Goal: Task Accomplishment & Management: Use online tool/utility

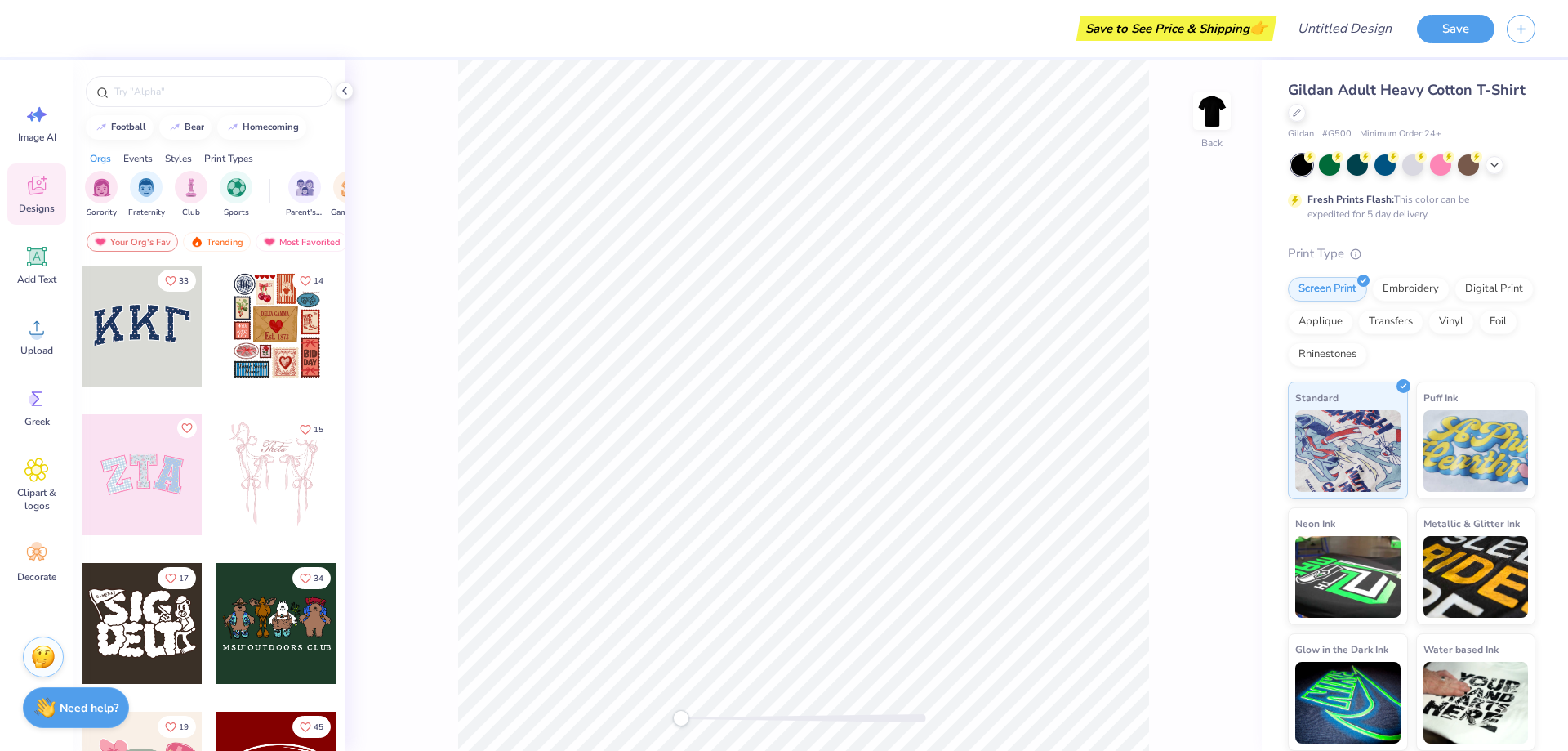
click at [39, 188] on icon at bounding box center [36, 185] width 25 height 25
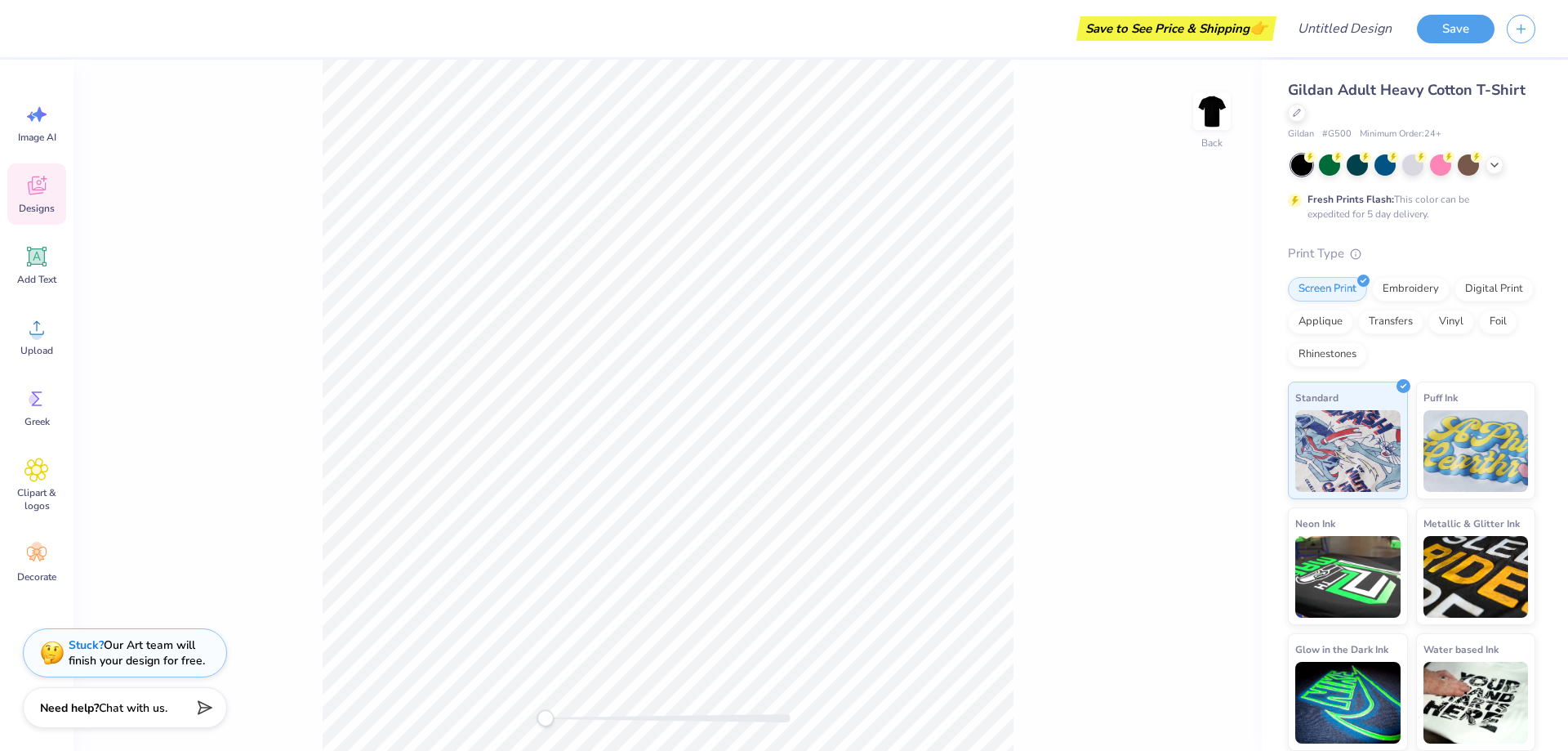
click at [25, 191] on icon at bounding box center [36, 185] width 25 height 25
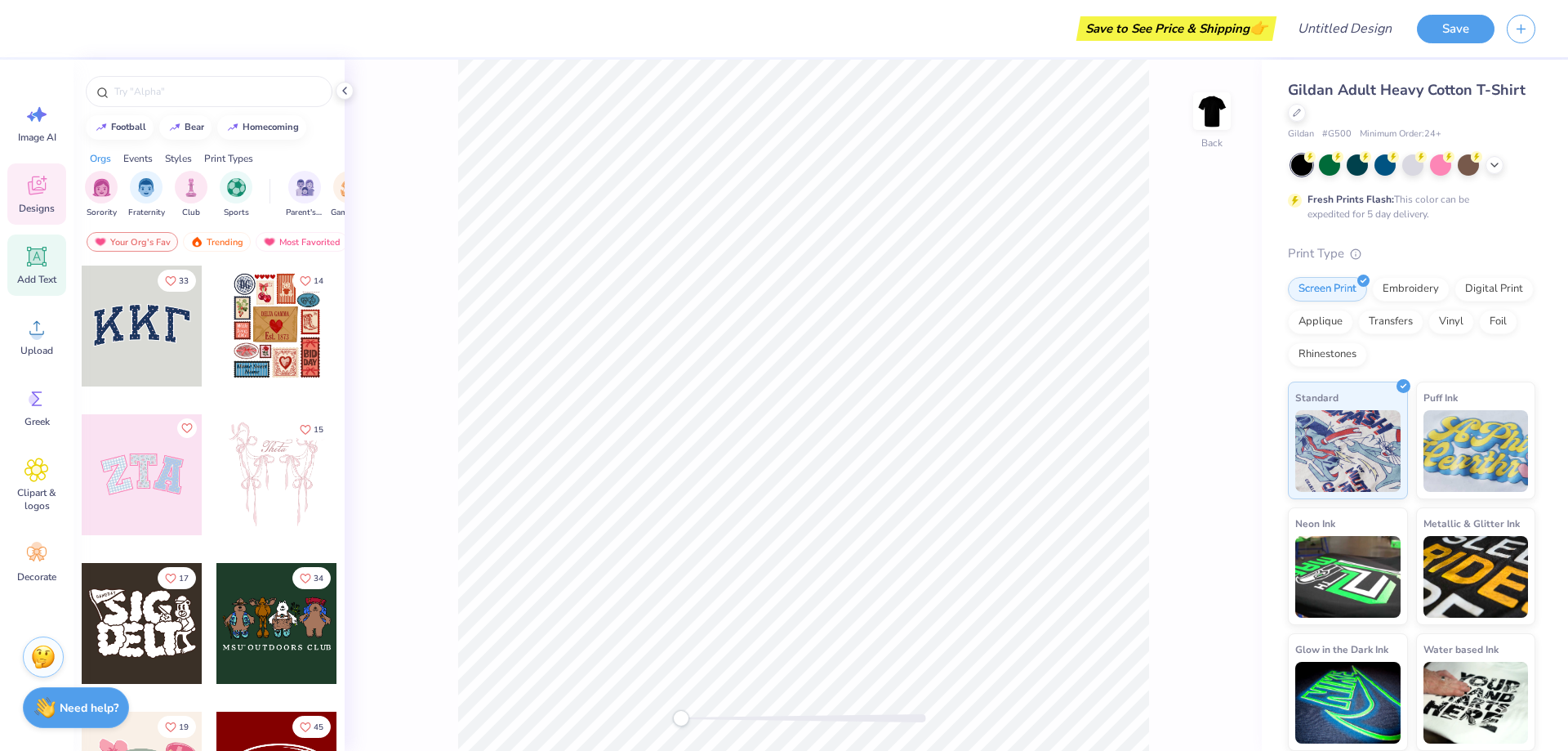
click at [35, 260] on icon at bounding box center [36, 256] width 25 height 25
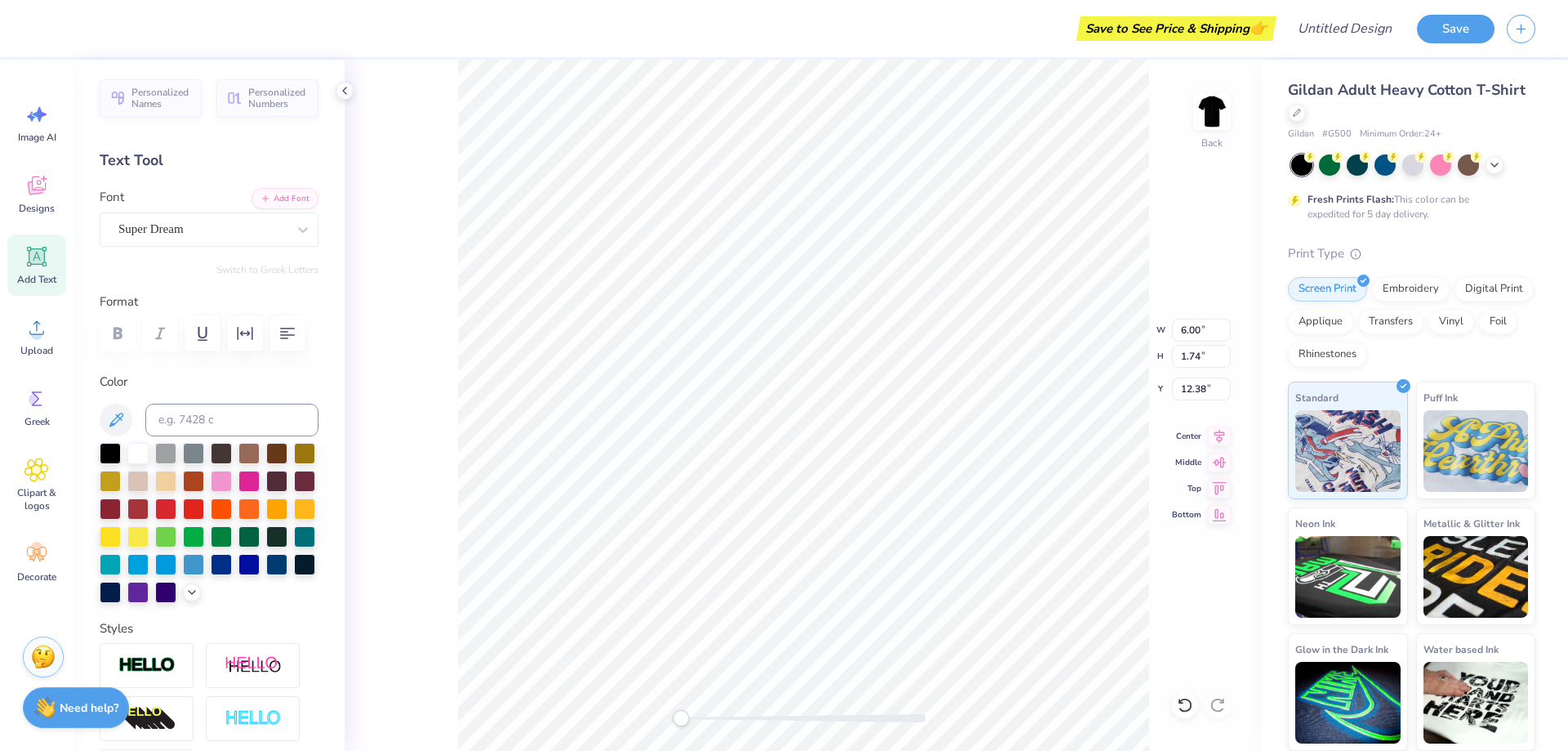
scroll to position [14, 2]
type textarea "T"
type textarea "TAKE-IT"
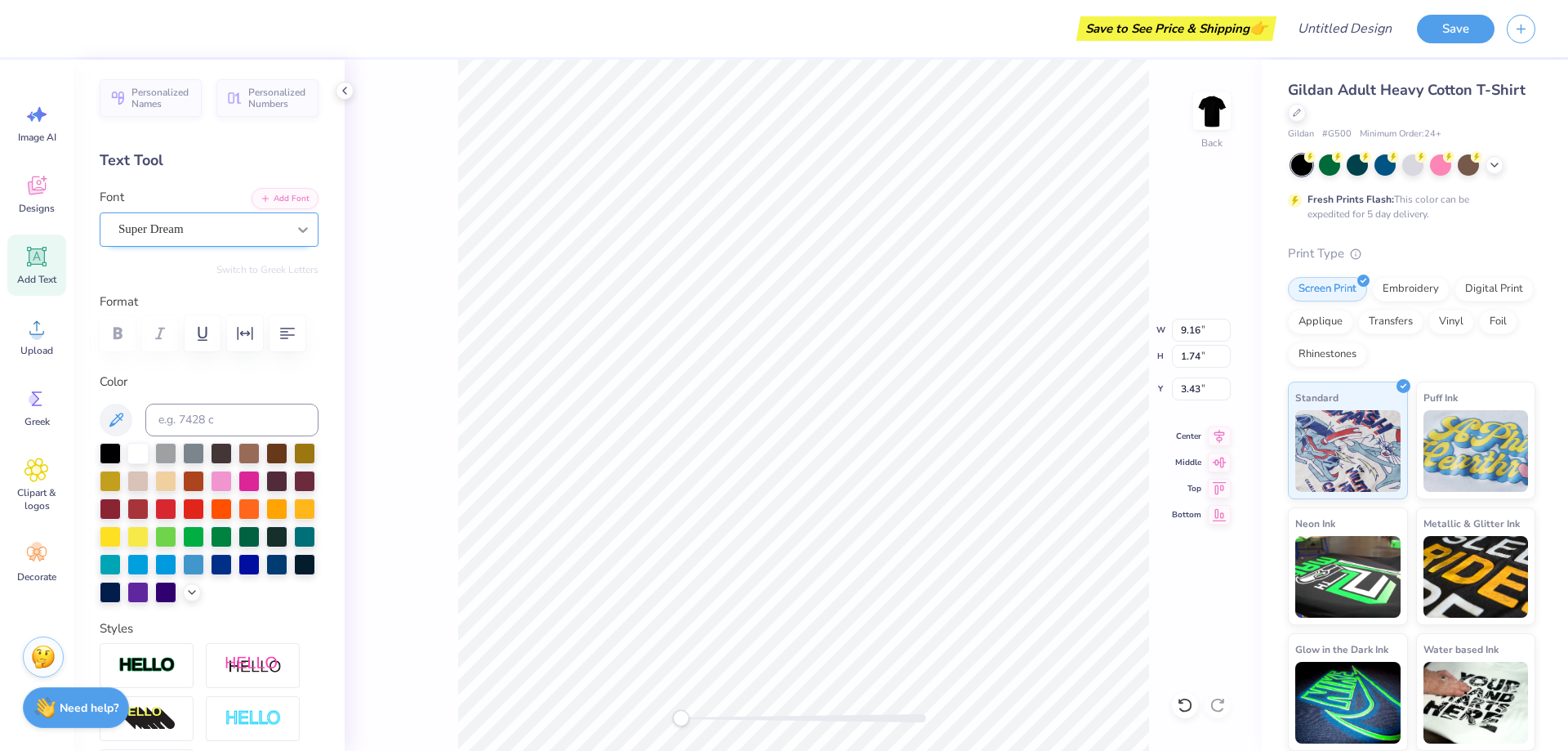
click at [297, 225] on icon at bounding box center [303, 230] width 16 height 16
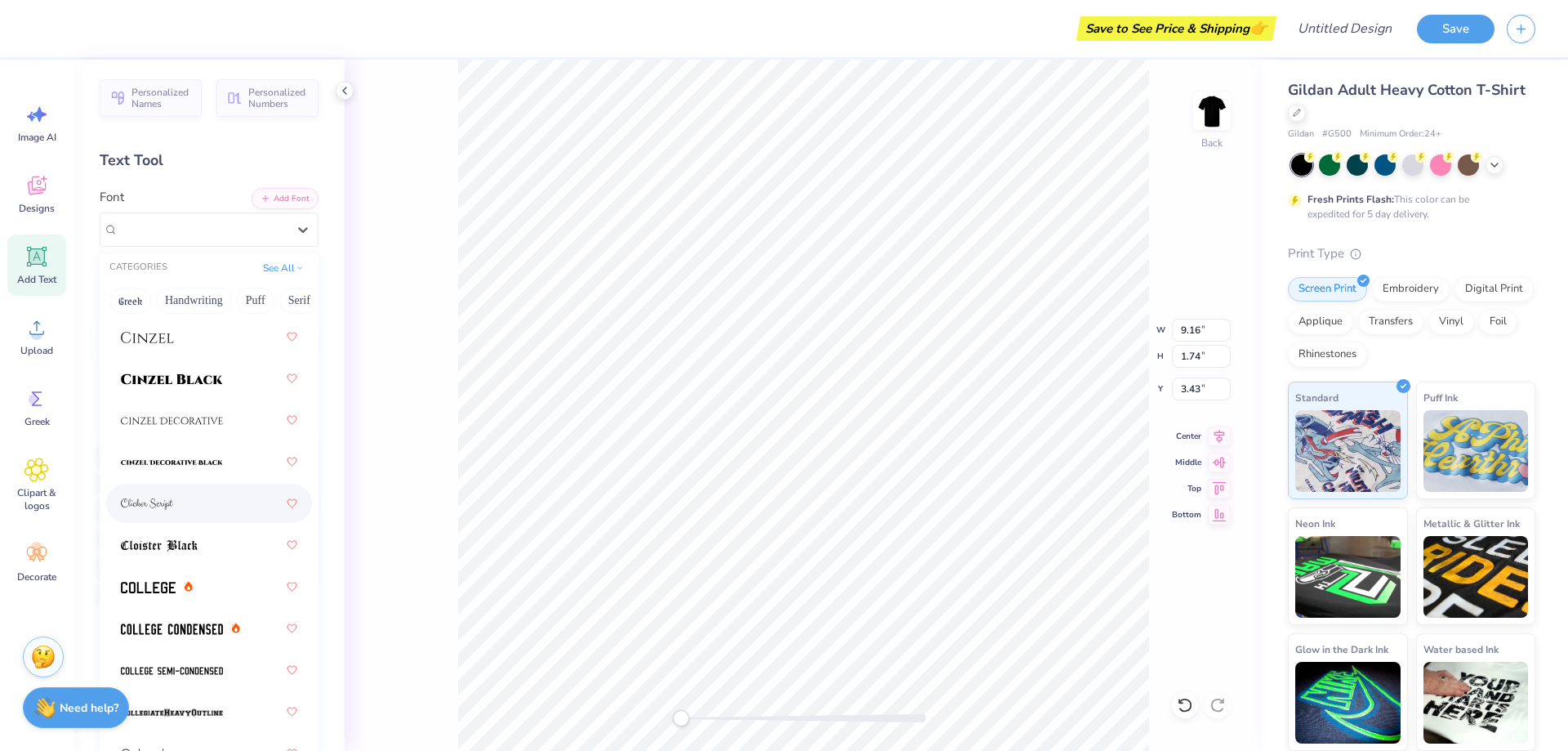
scroll to position [2940, 0]
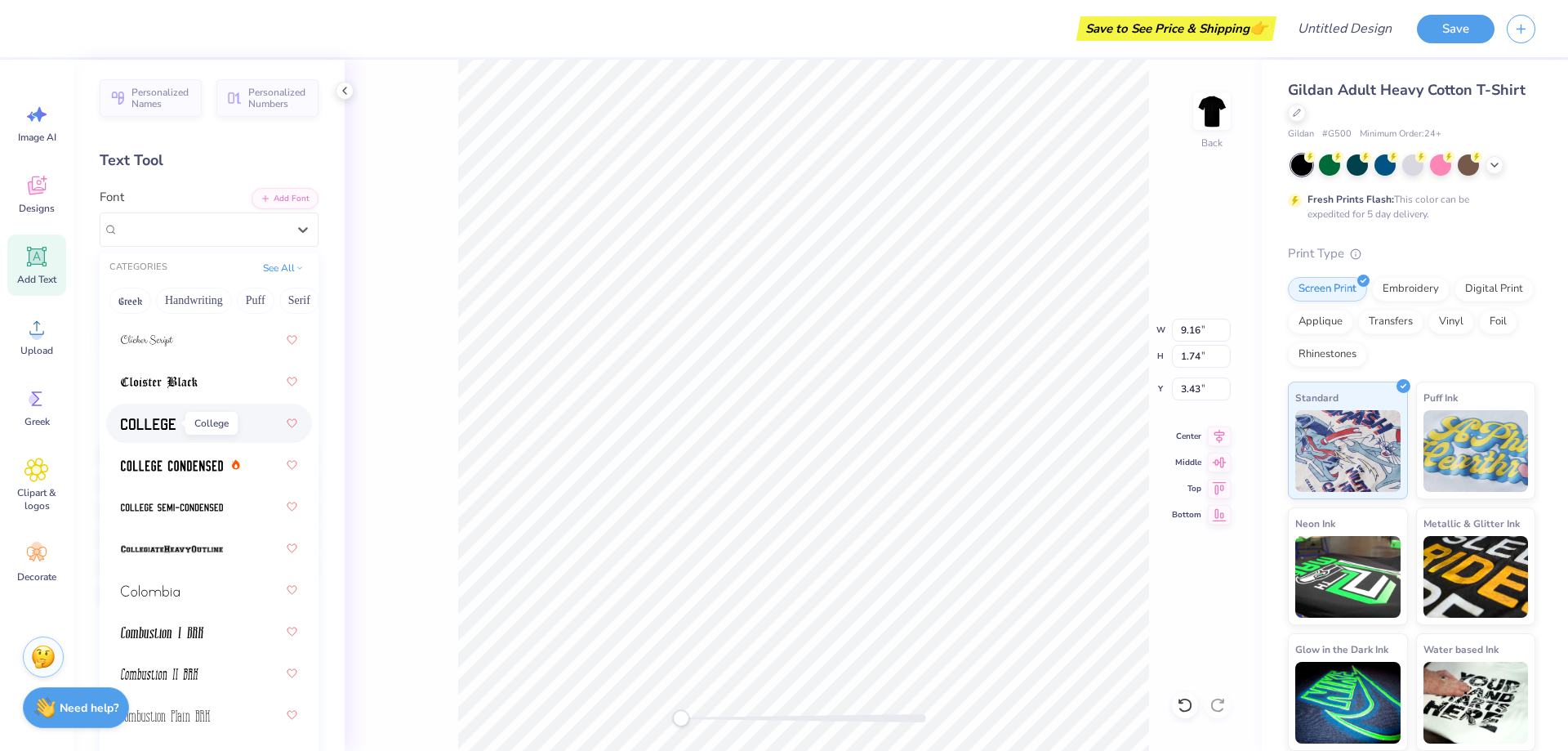
click at [139, 420] on img at bounding box center [148, 424] width 54 height 12
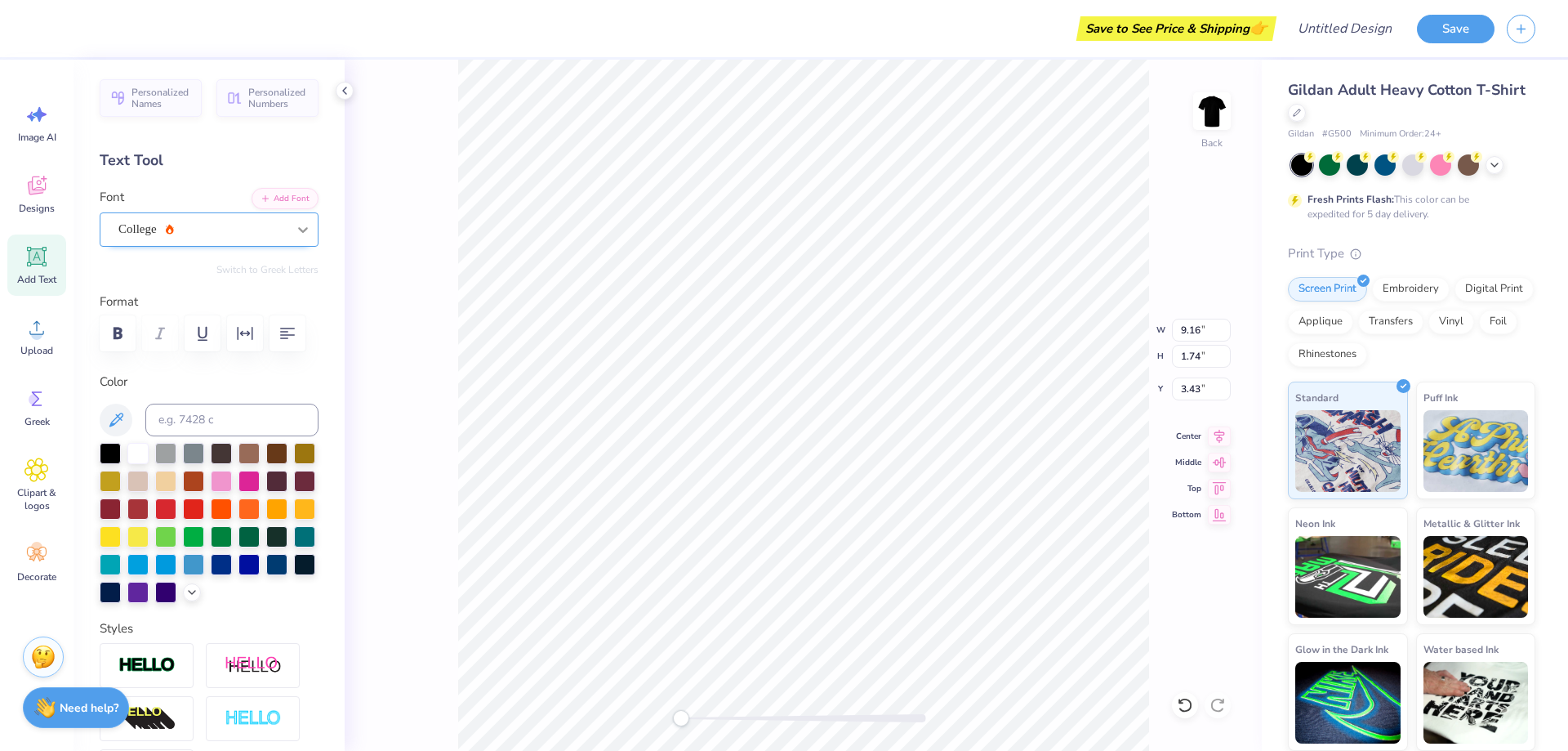
click at [293, 216] on div at bounding box center [303, 230] width 29 height 29
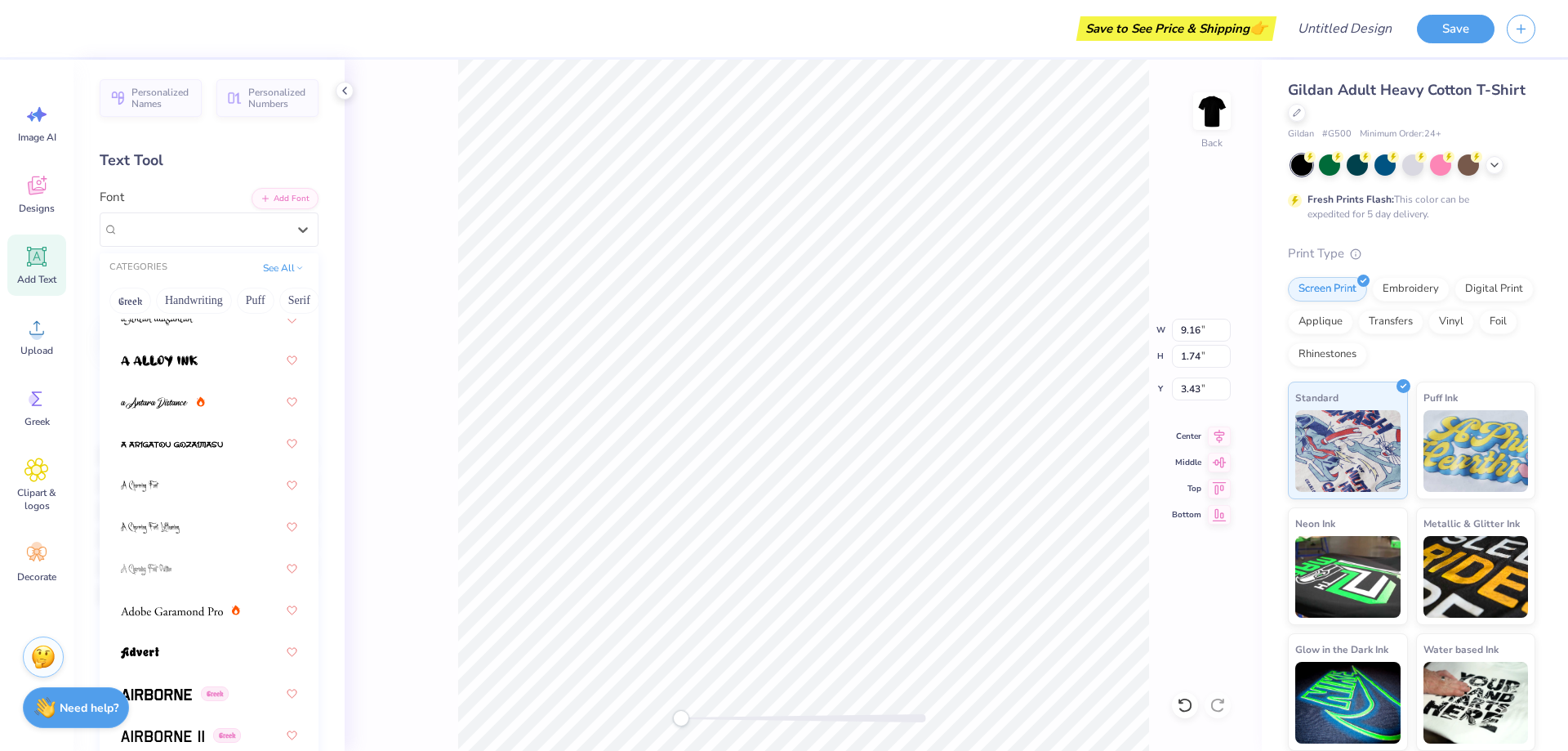
scroll to position [184, 0]
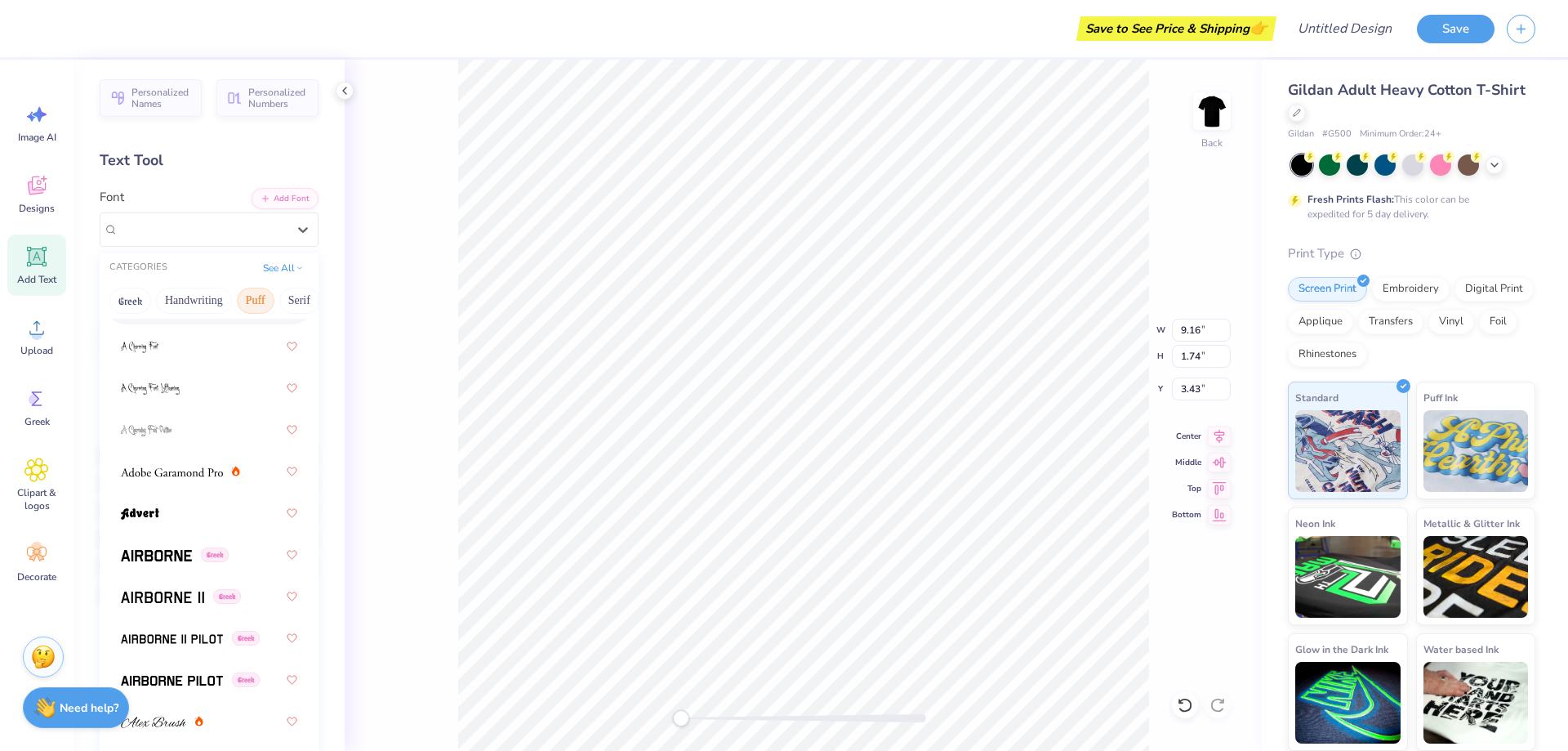
click at [262, 304] on button "Puff" at bounding box center [255, 301] width 37 height 26
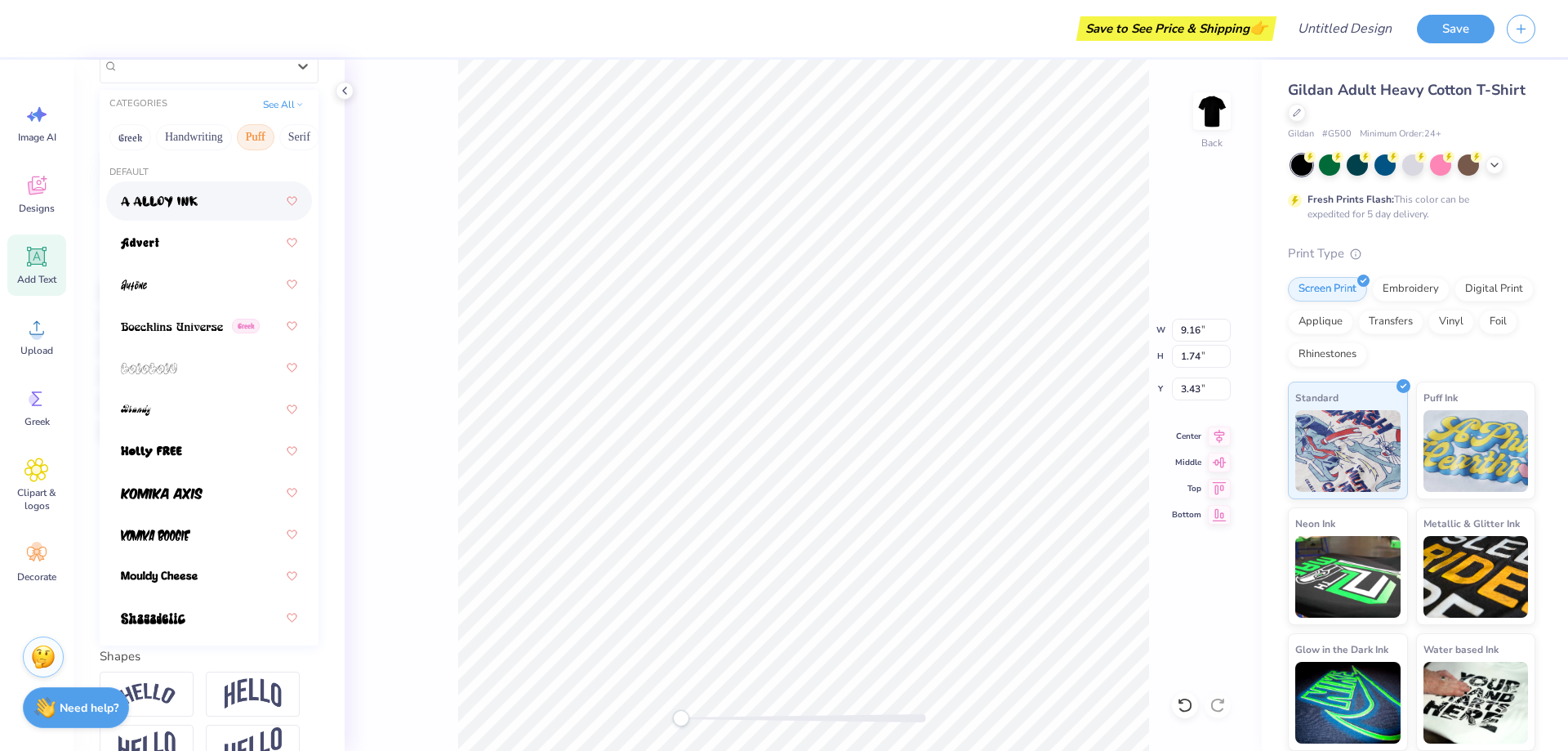
scroll to position [0, 0]
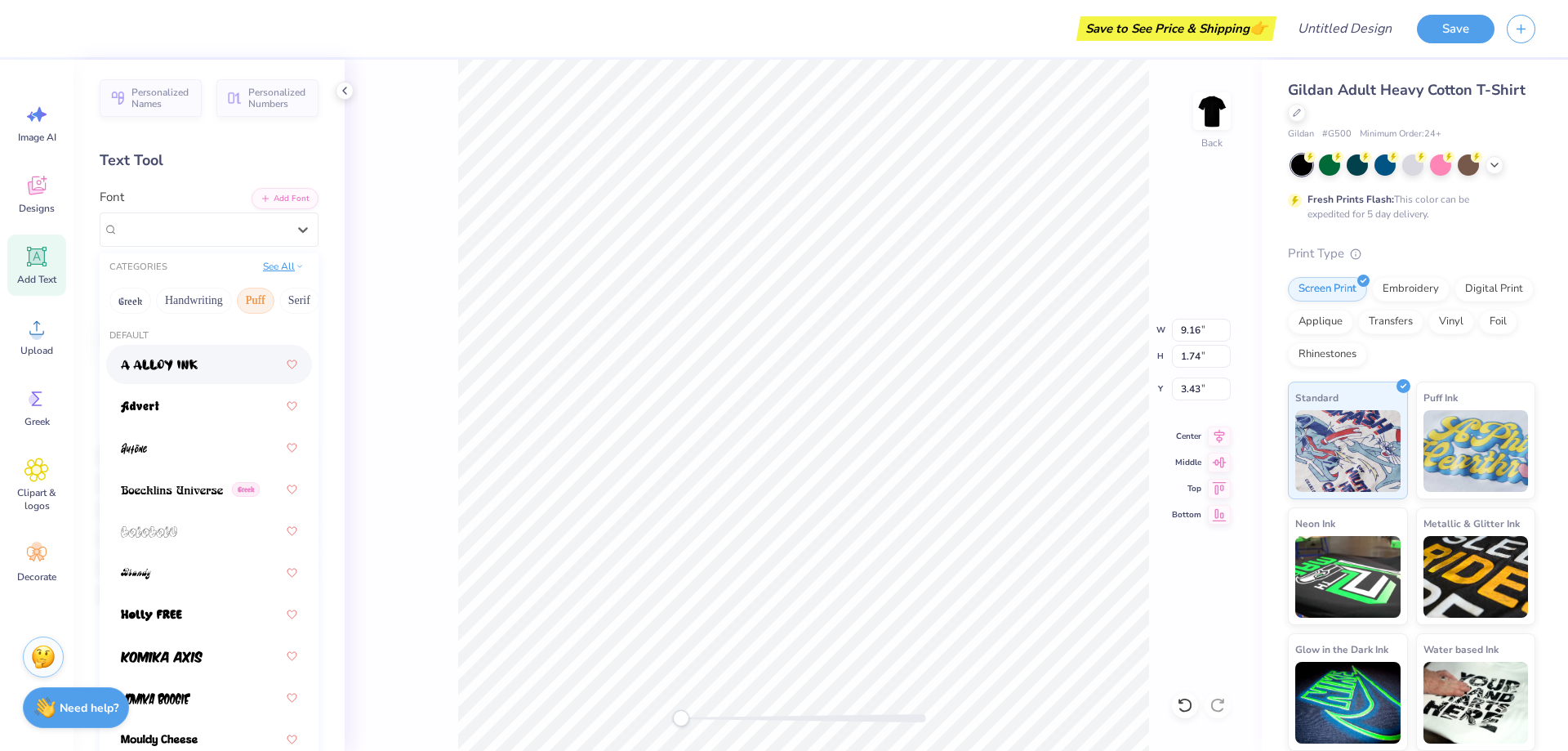
click at [296, 266] on icon at bounding box center [300, 266] width 8 height 8
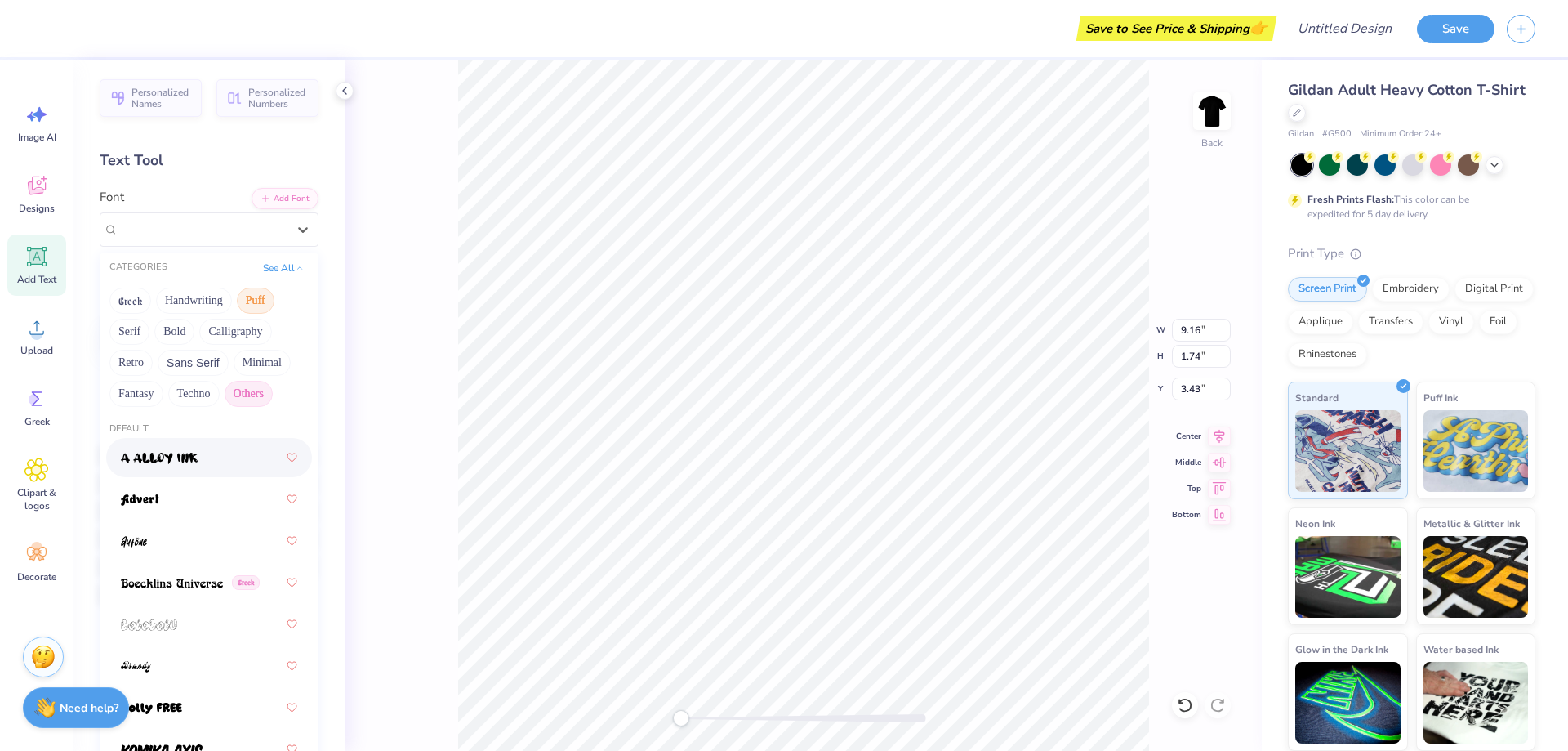
click at [262, 392] on button "Others" at bounding box center [248, 393] width 48 height 26
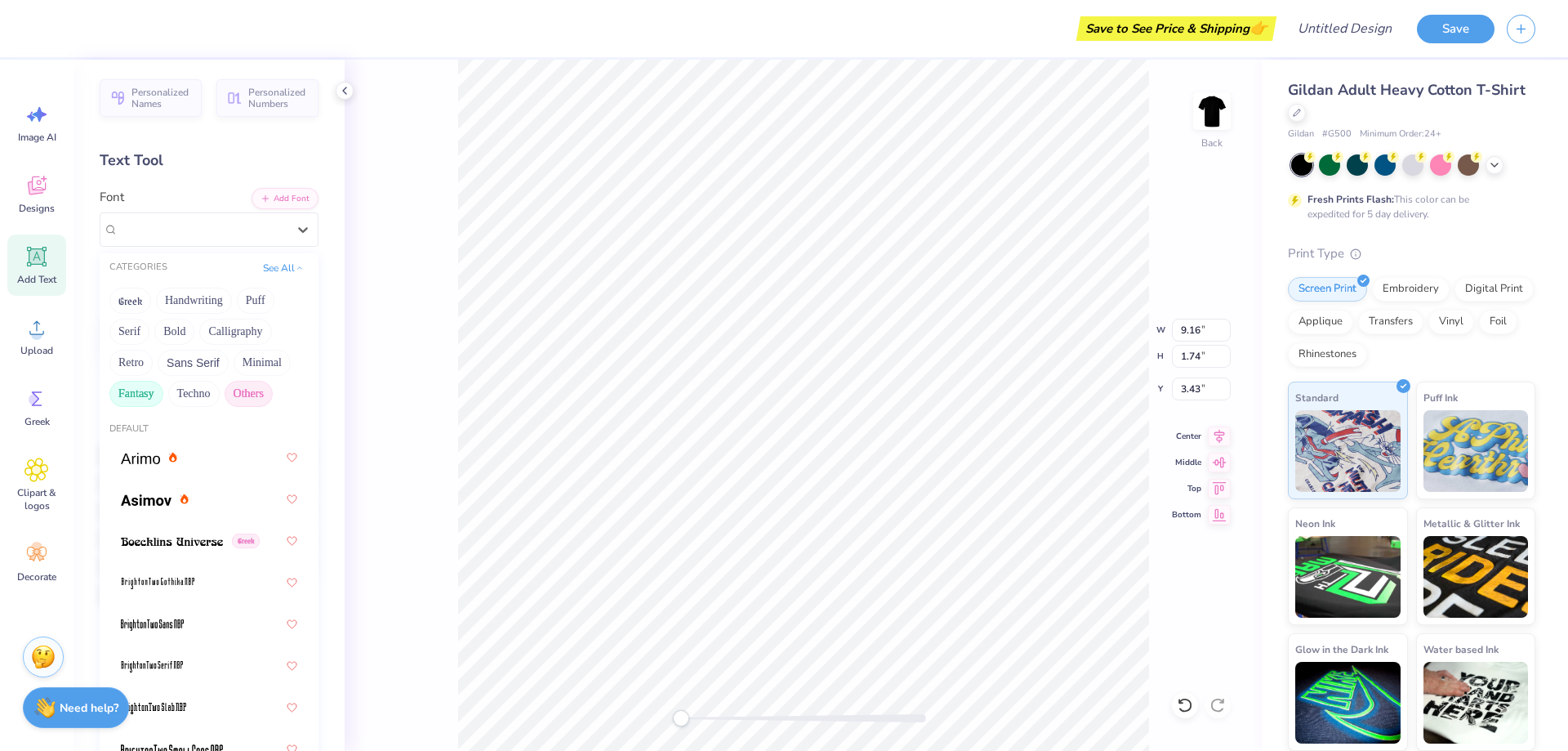
click at [138, 397] on button "Fantasy" at bounding box center [136, 393] width 54 height 26
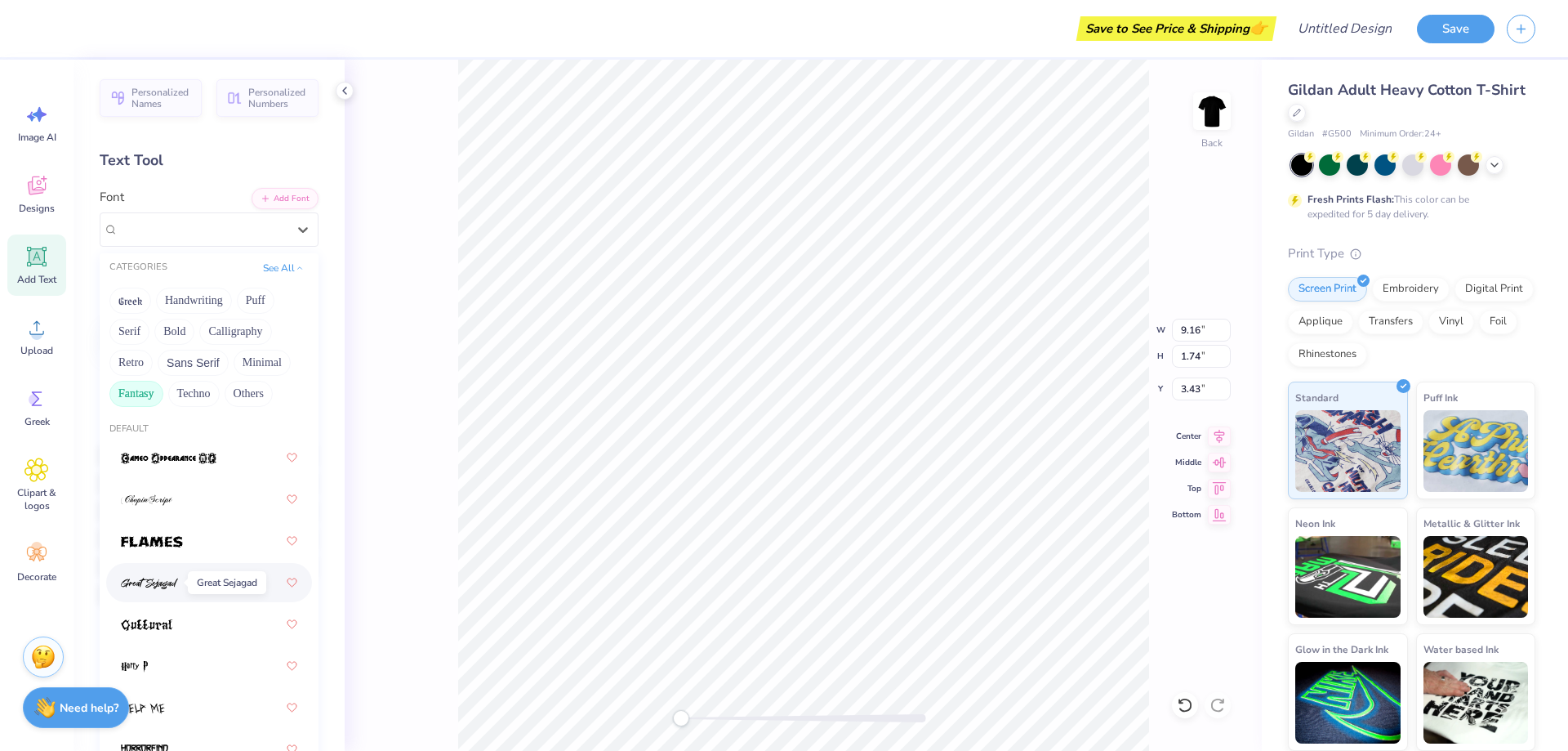
click at [153, 585] on img at bounding box center [149, 583] width 57 height 12
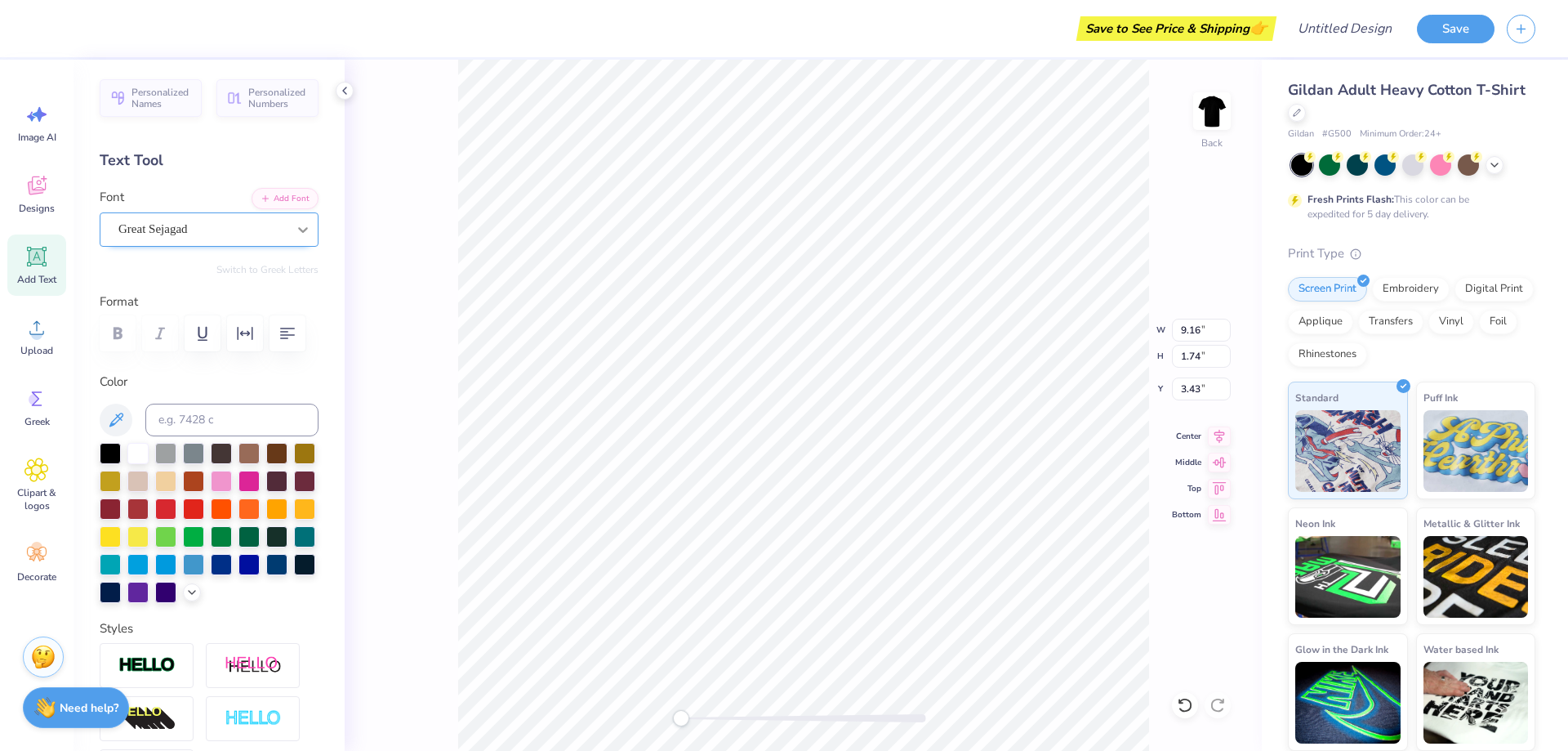
click at [297, 232] on icon at bounding box center [303, 230] width 16 height 16
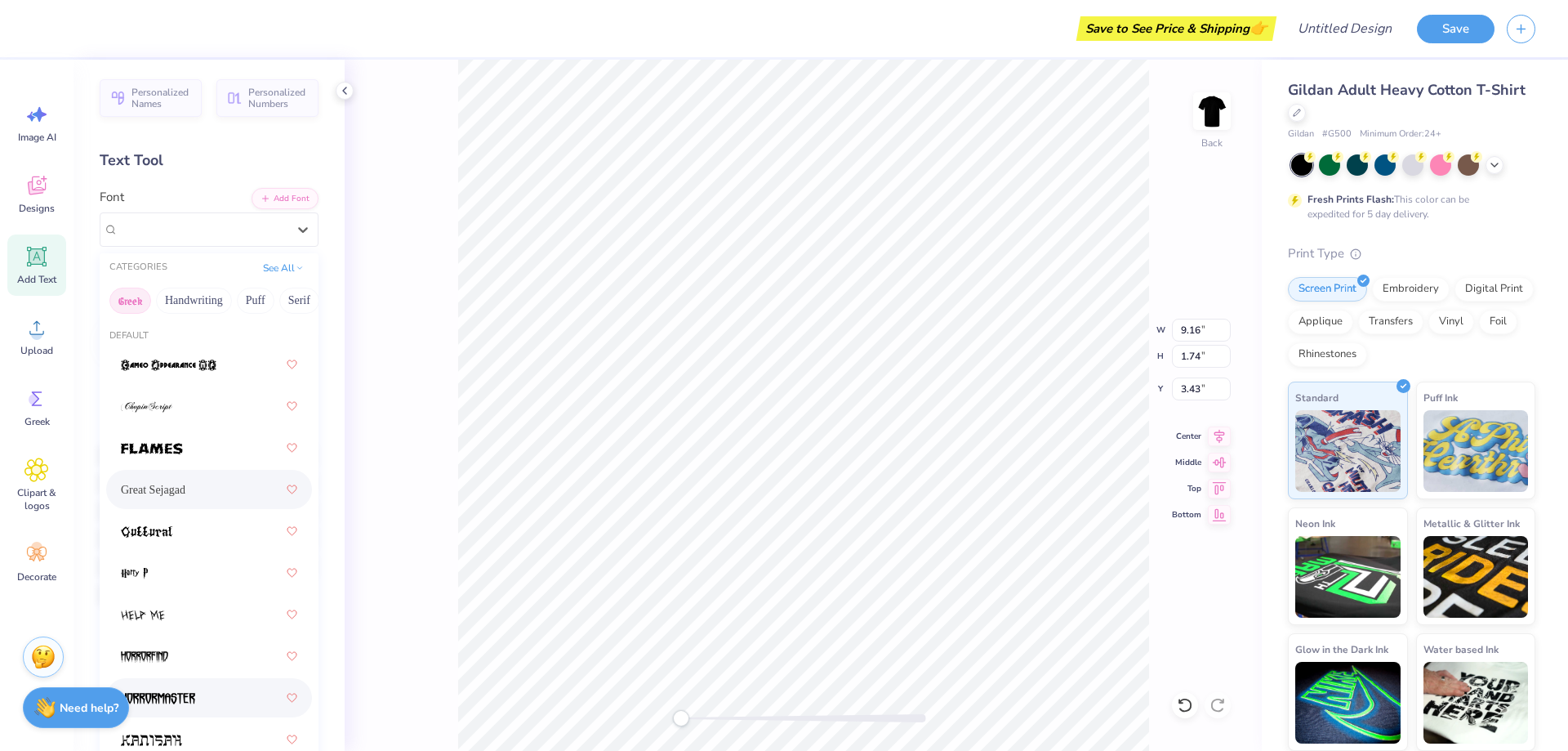
click at [123, 301] on button "Greek" at bounding box center [131, 301] width 42 height 26
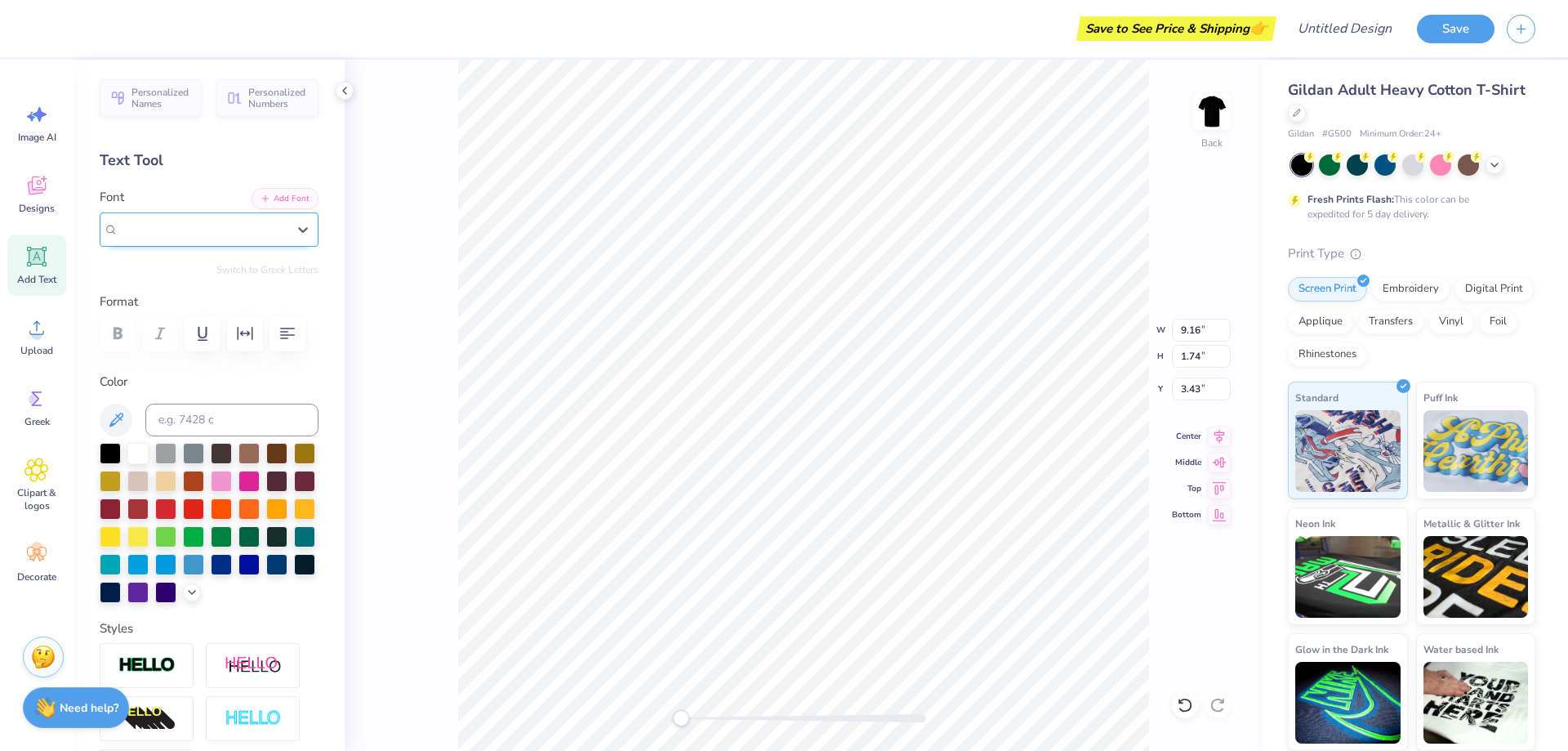
click at [173, 223] on span "Great Sejagad" at bounding box center [153, 229] width 69 height 19
click at [173, 223] on span "Great Sejagad" at bounding box center [153, 229] width 69 height 19
click at [295, 224] on icon at bounding box center [303, 230] width 16 height 16
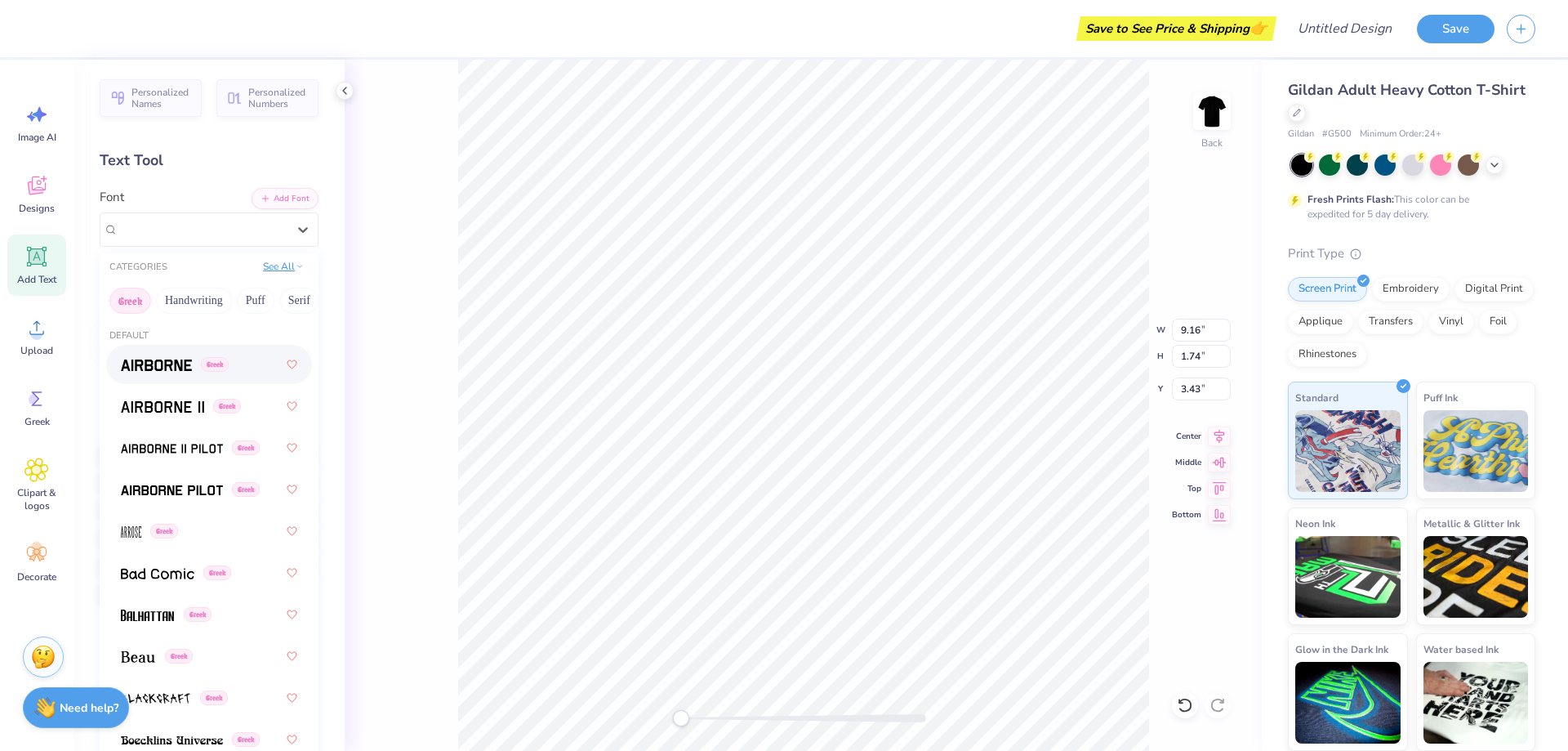
click at [275, 270] on button "See All" at bounding box center [283, 266] width 51 height 16
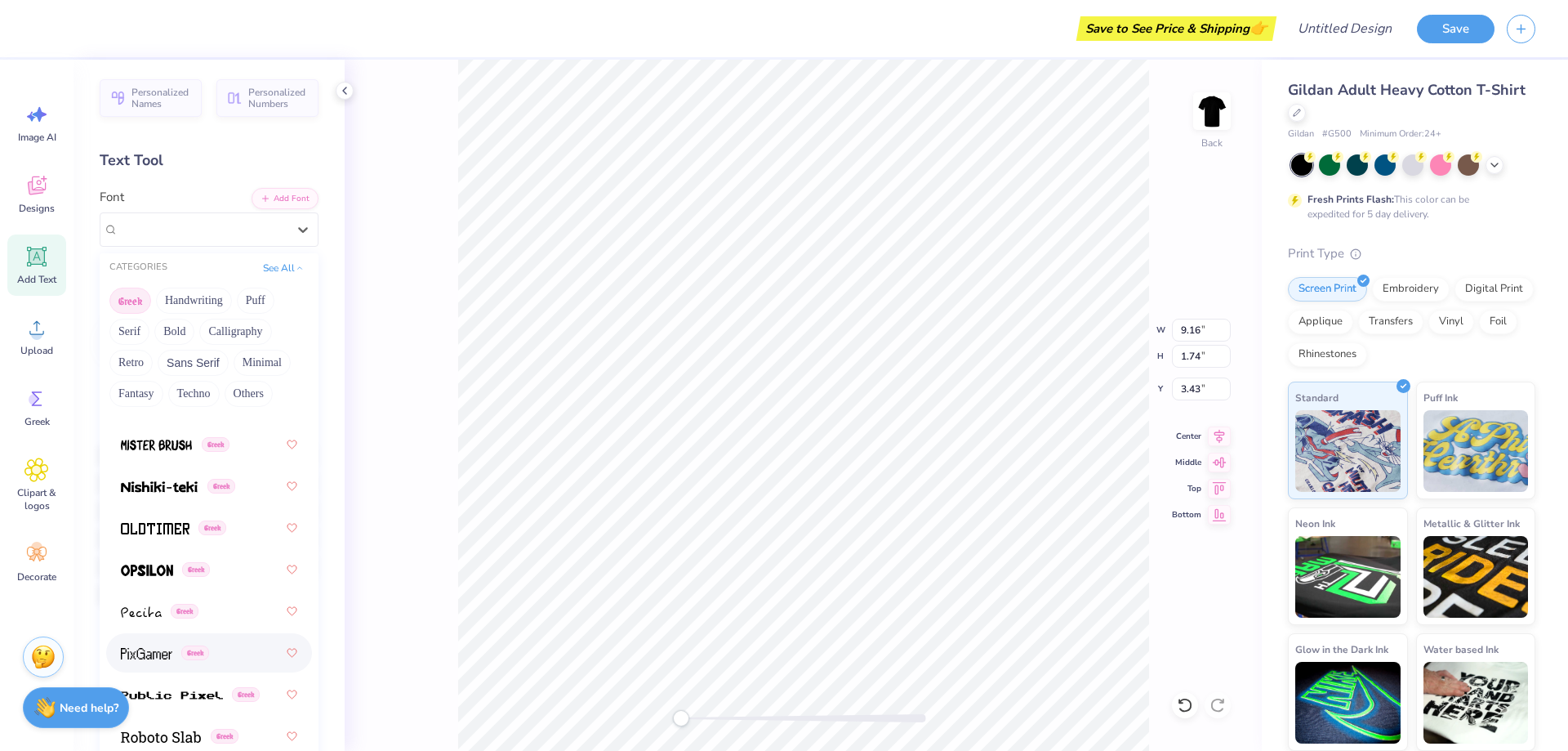
scroll to position [1098, 0]
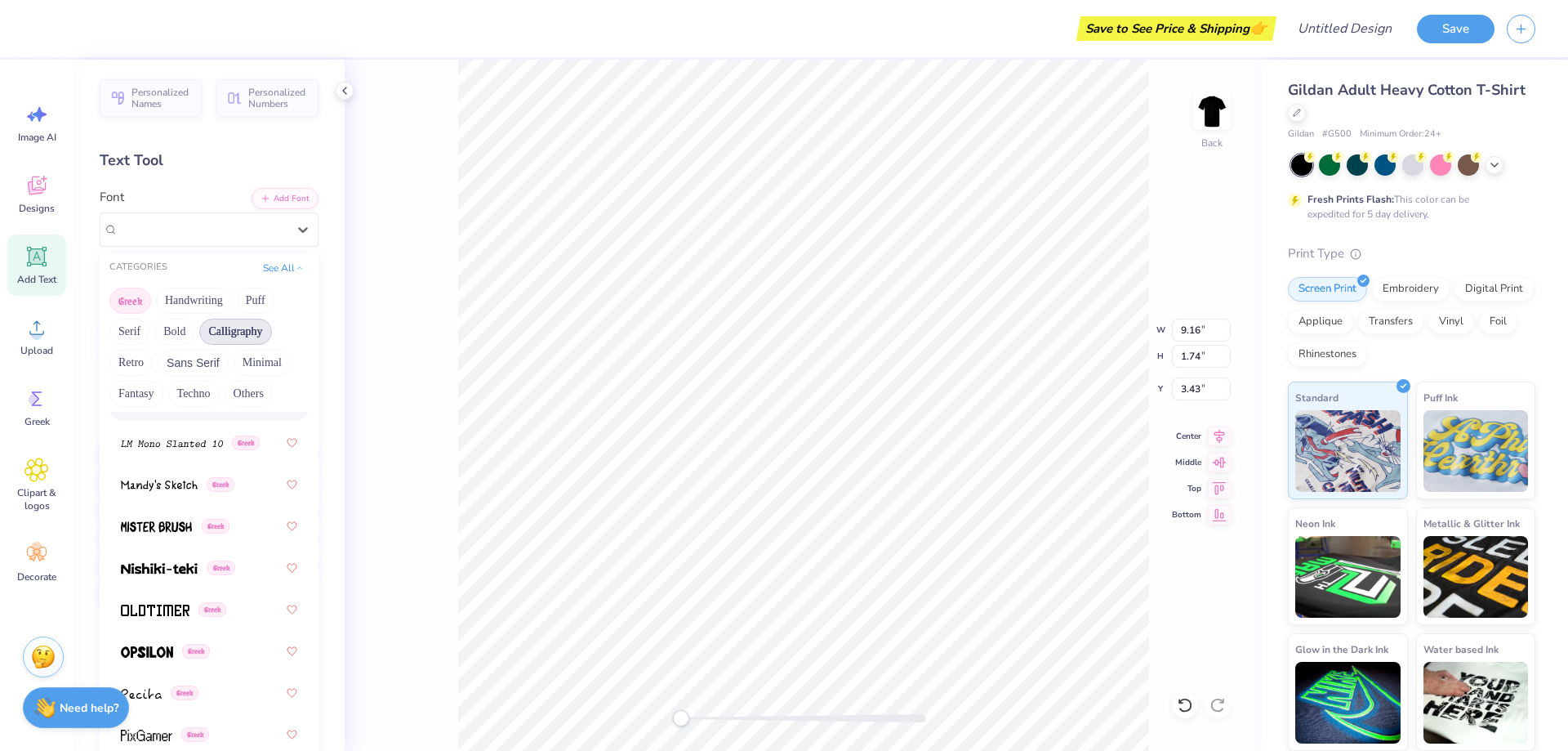
click at [246, 329] on button "Calligraphy" at bounding box center [234, 331] width 72 height 26
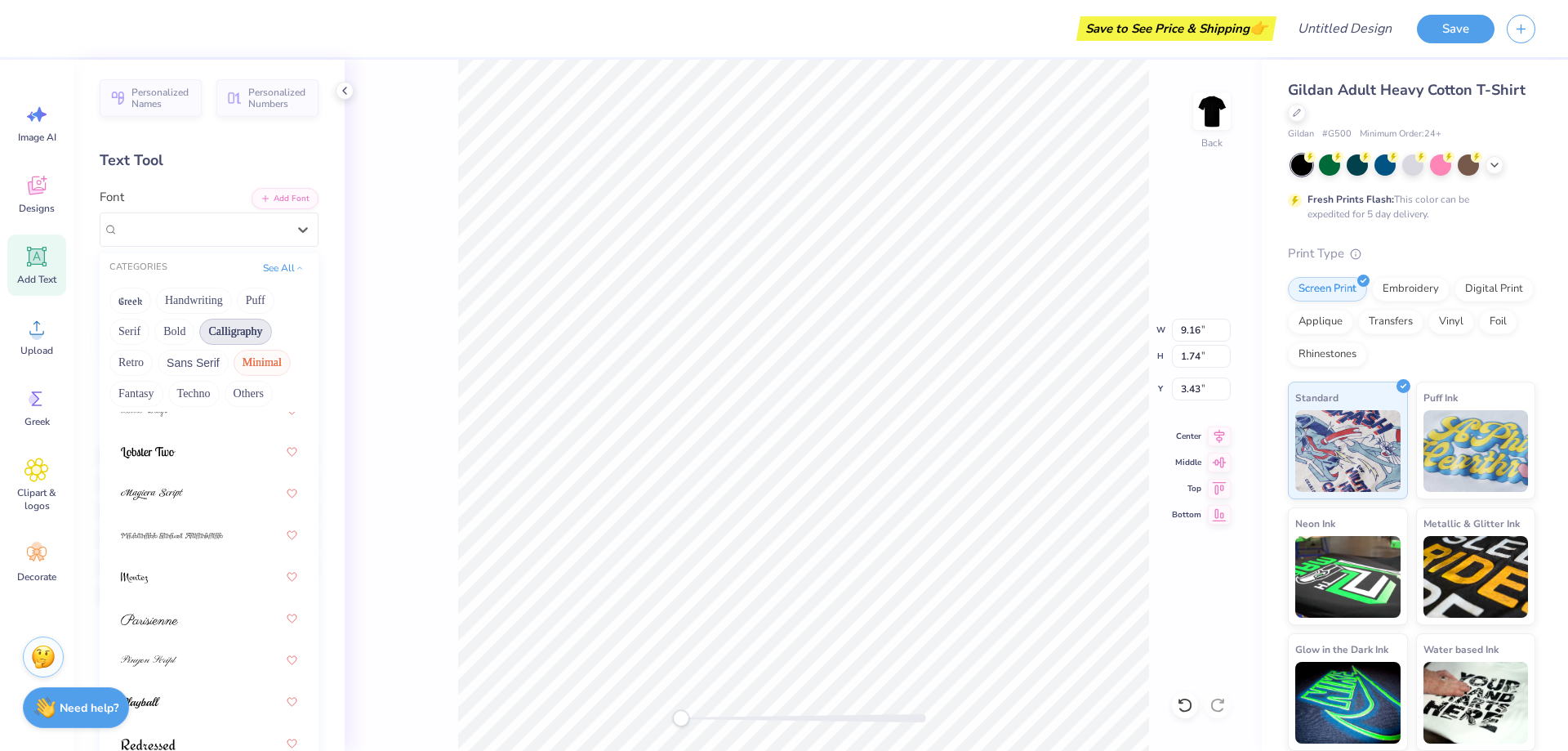
click at [256, 361] on button "Minimal" at bounding box center [261, 362] width 57 height 26
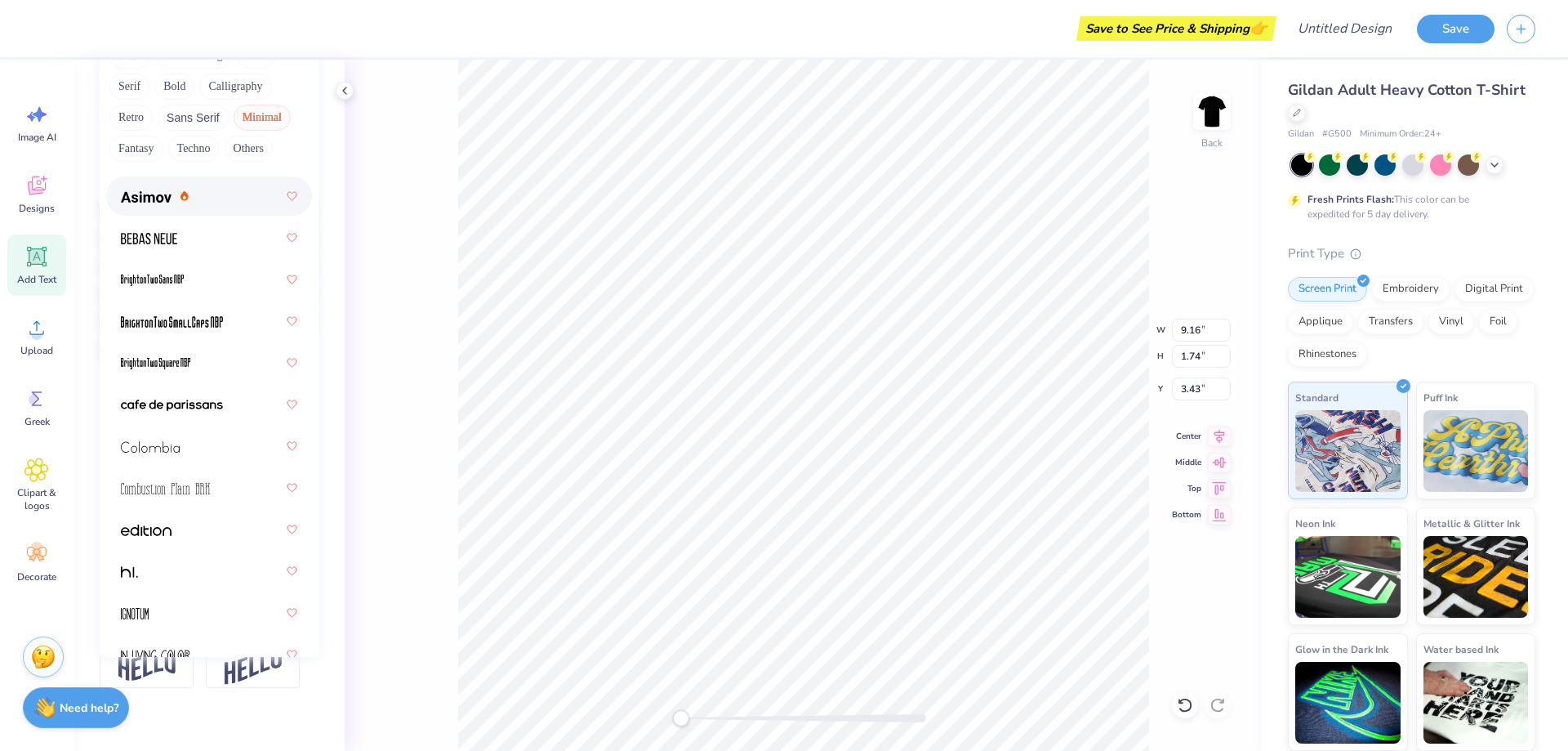
scroll to position [0, 0]
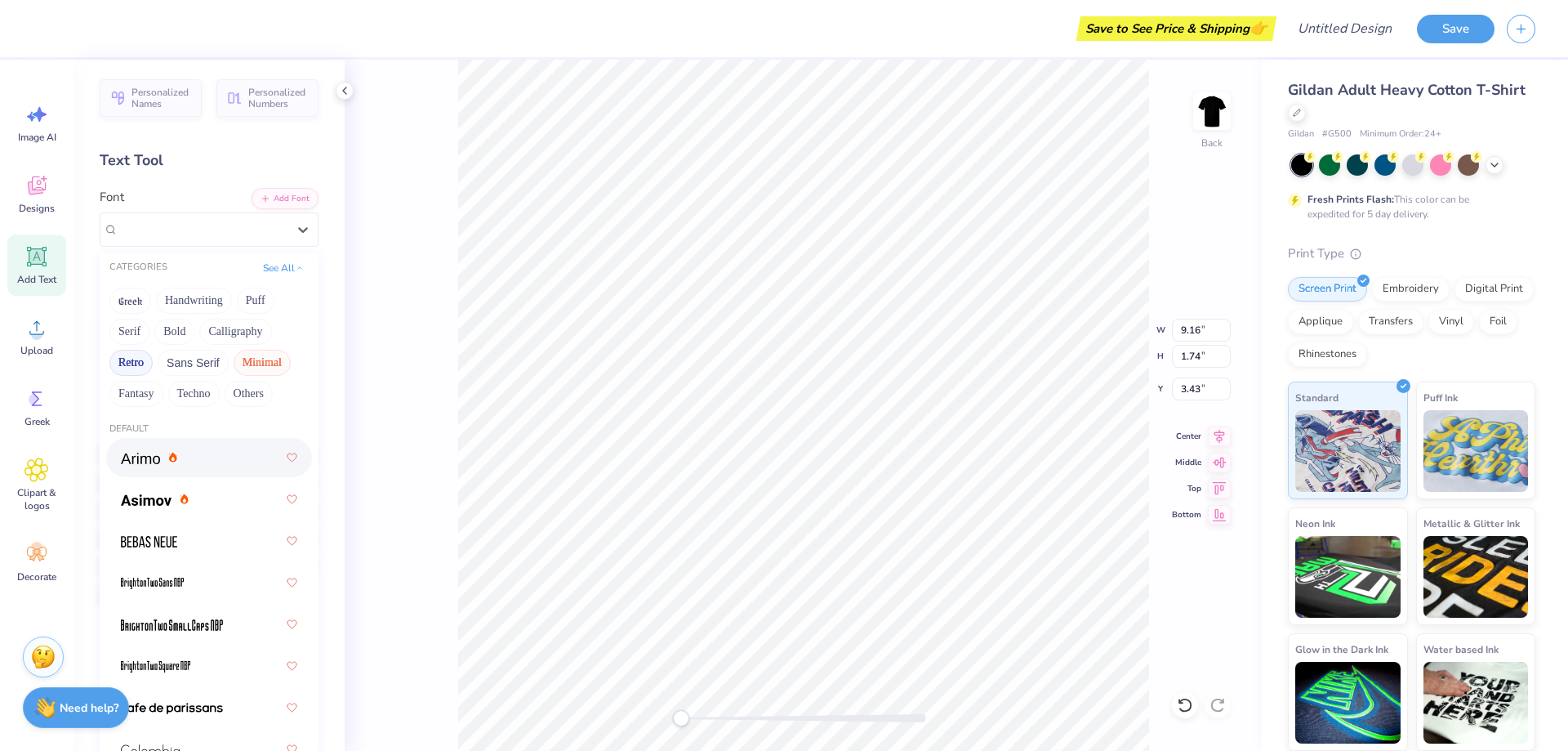
click at [138, 358] on button "Retro" at bounding box center [132, 362] width 44 height 26
click at [159, 626] on img at bounding box center [172, 625] width 102 height 12
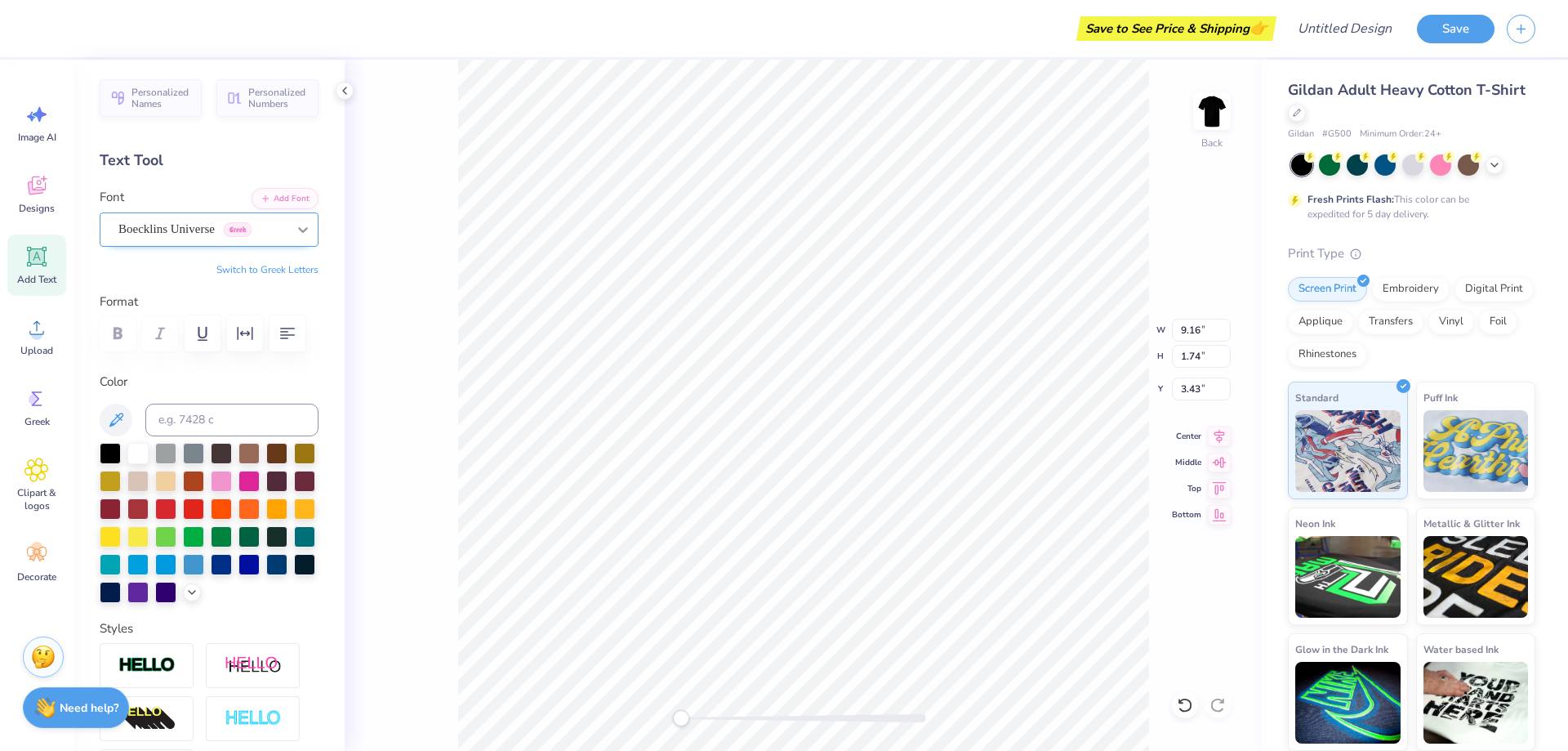
click at [295, 232] on icon at bounding box center [303, 230] width 16 height 16
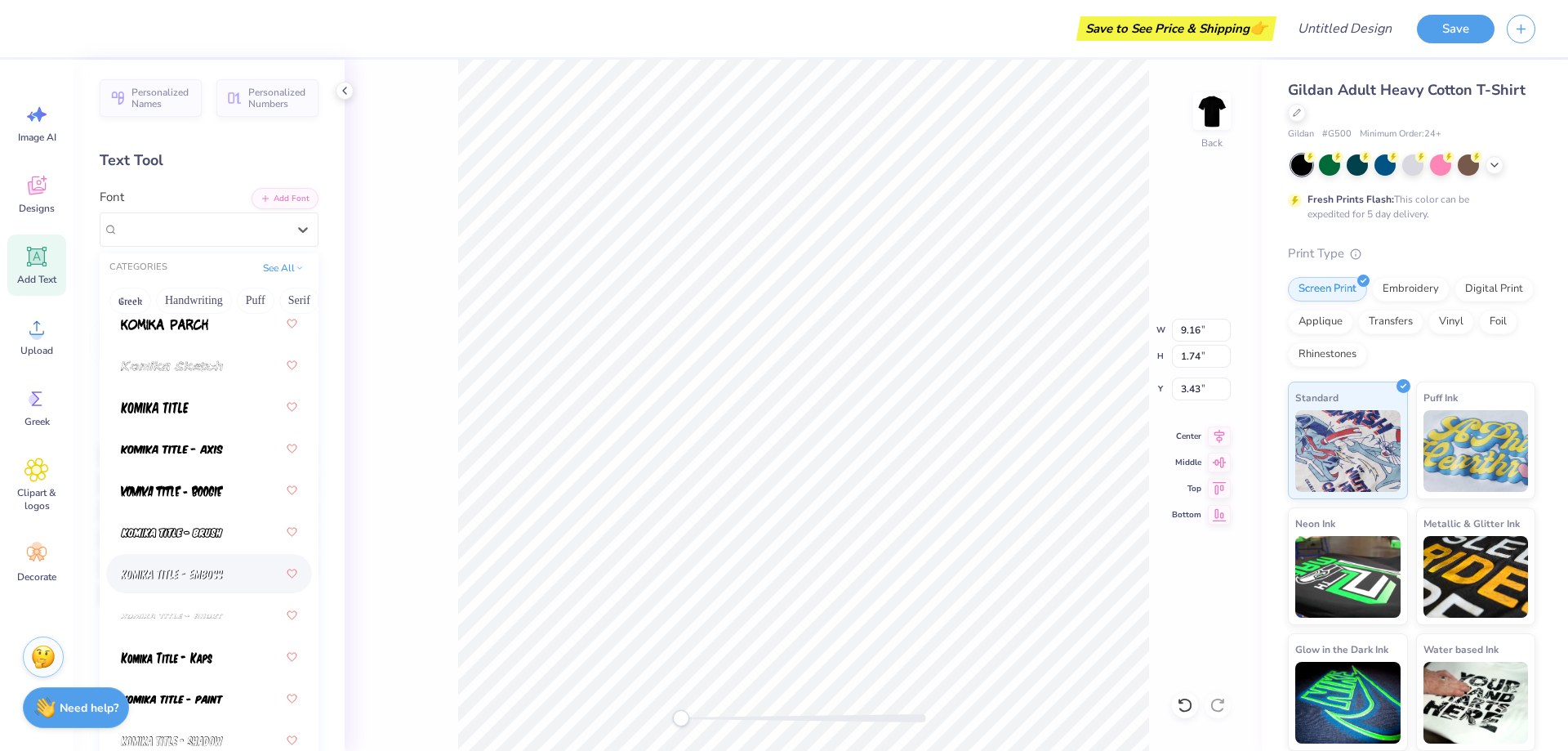
scroll to position [2369, 0]
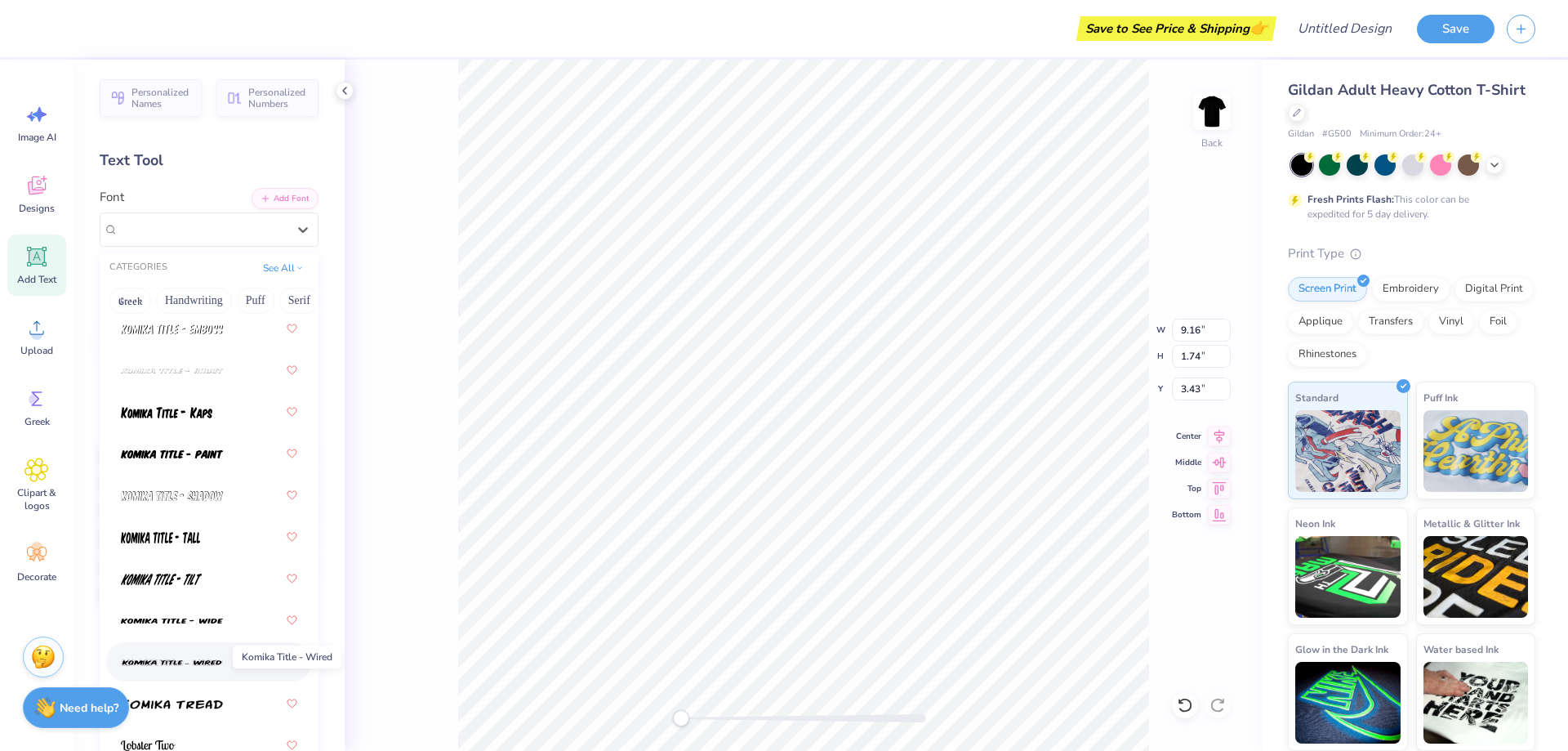
click at [178, 664] on img at bounding box center [172, 662] width 102 height 12
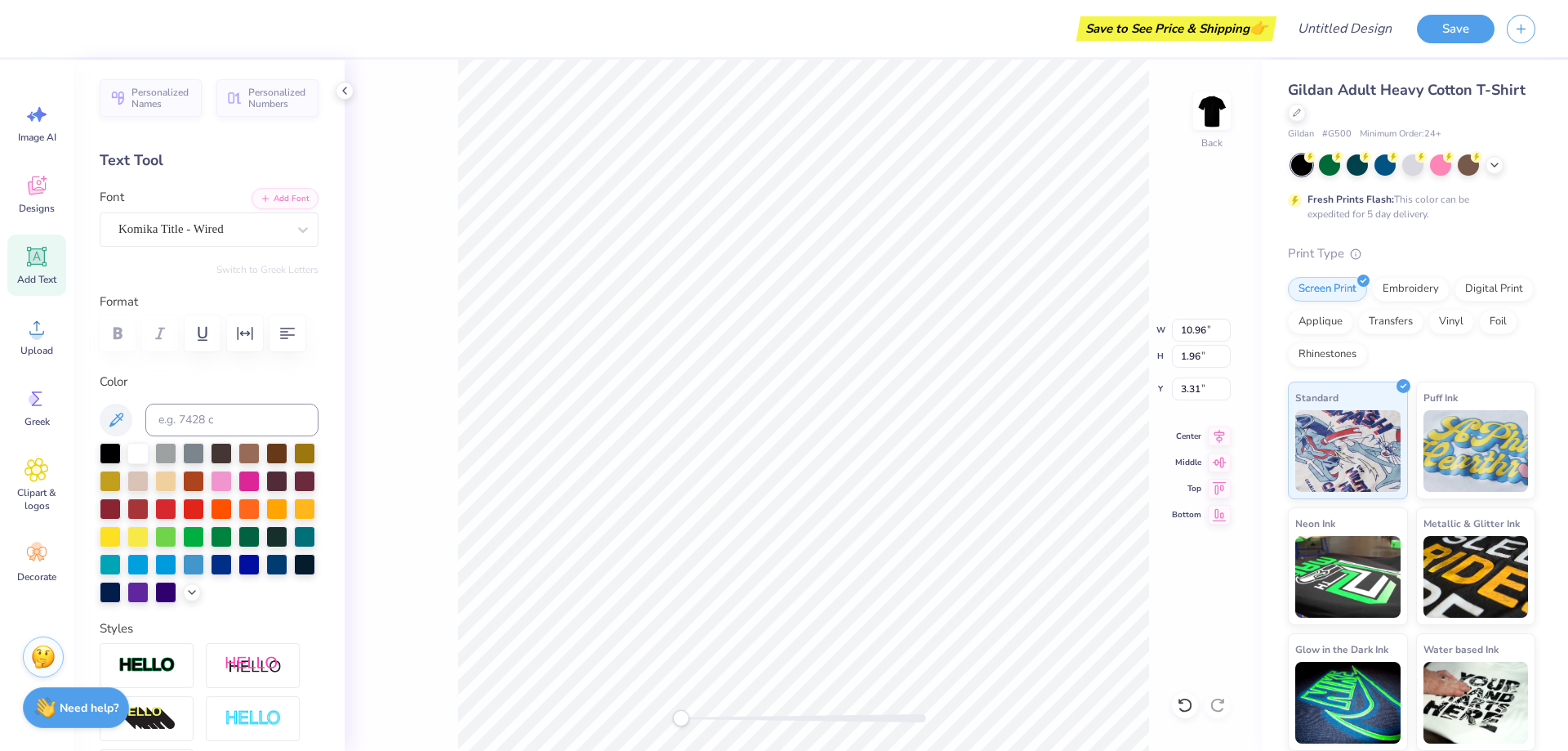
scroll to position [14, 4]
click at [295, 224] on icon at bounding box center [303, 230] width 16 height 16
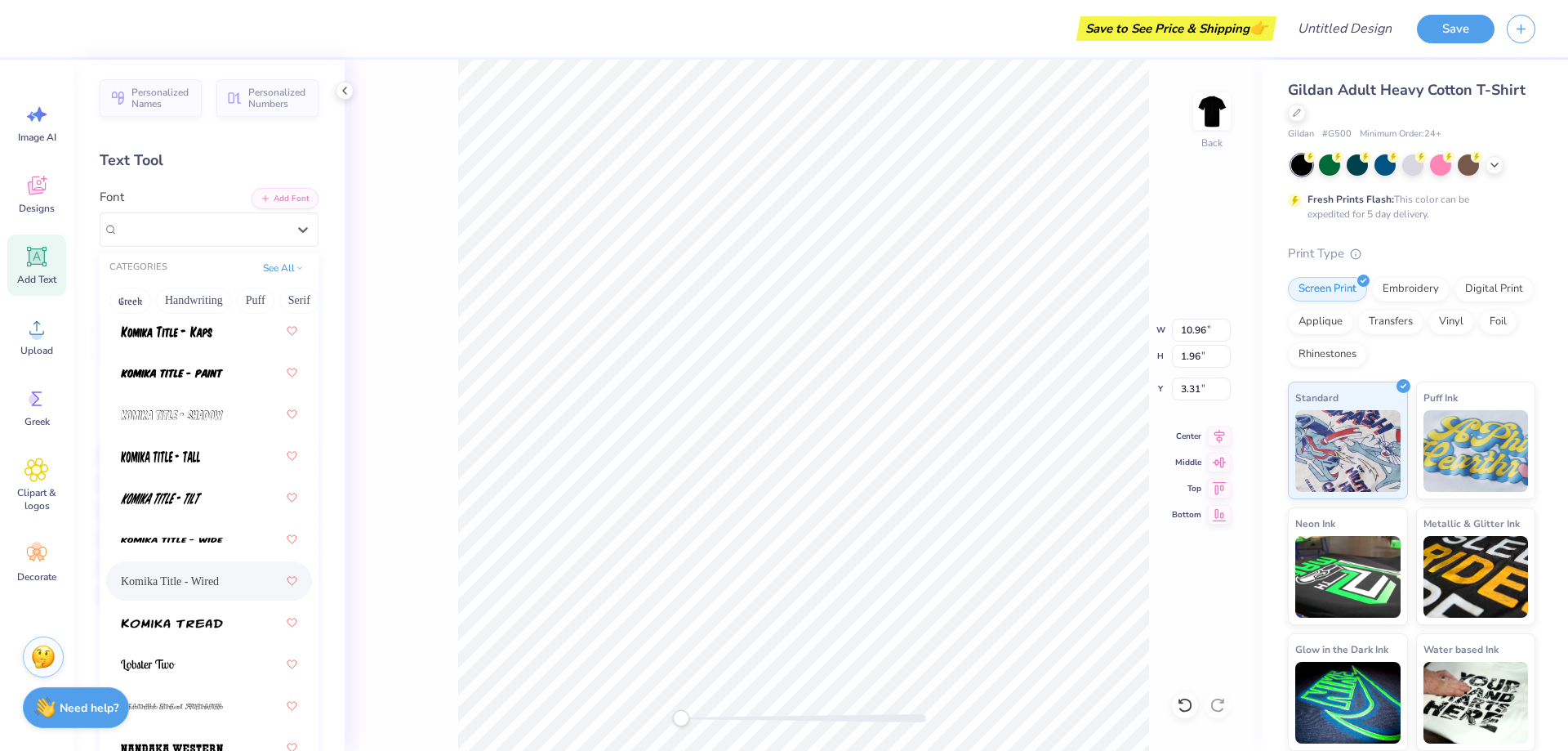
scroll to position [2468, 0]
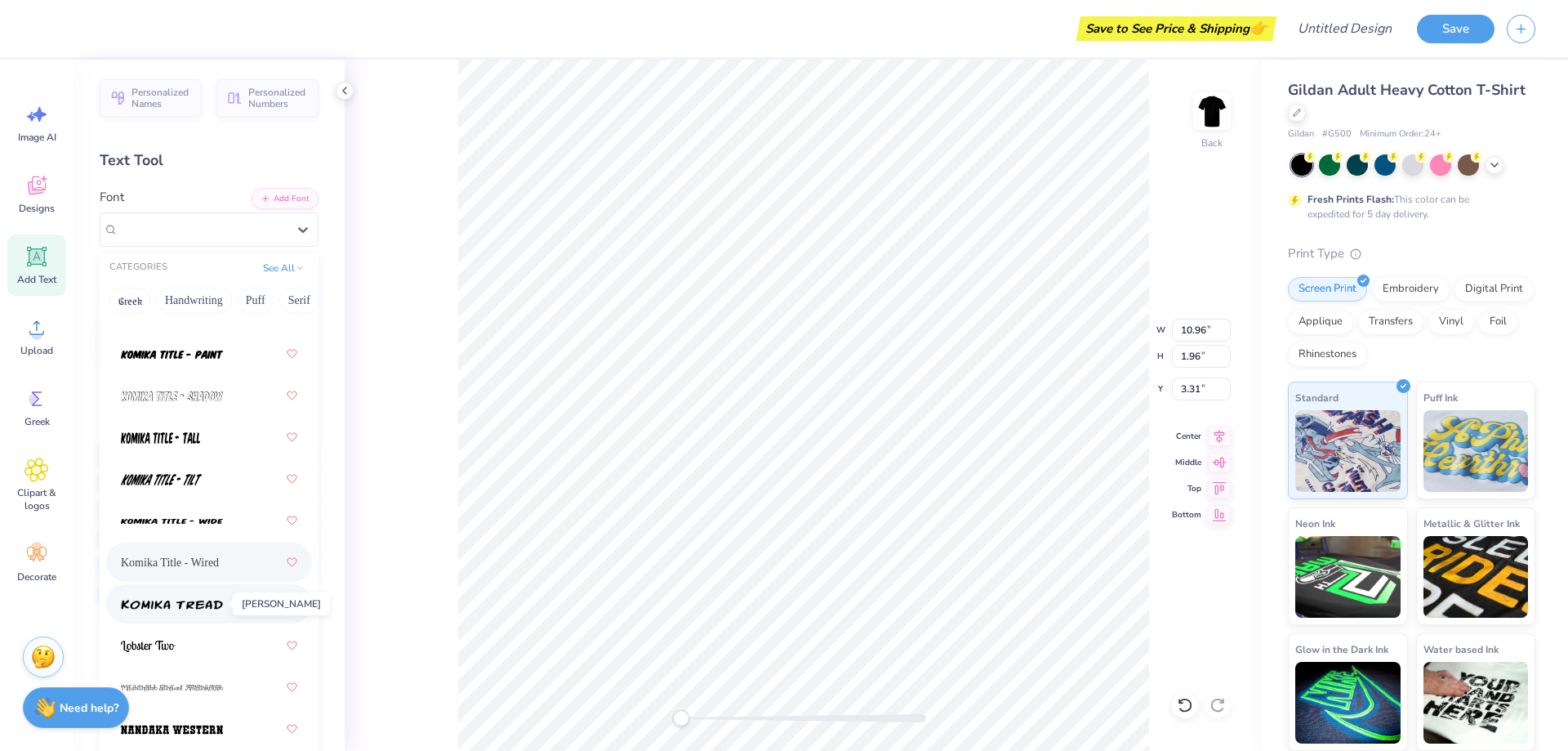
click at [166, 606] on img at bounding box center [172, 604] width 102 height 12
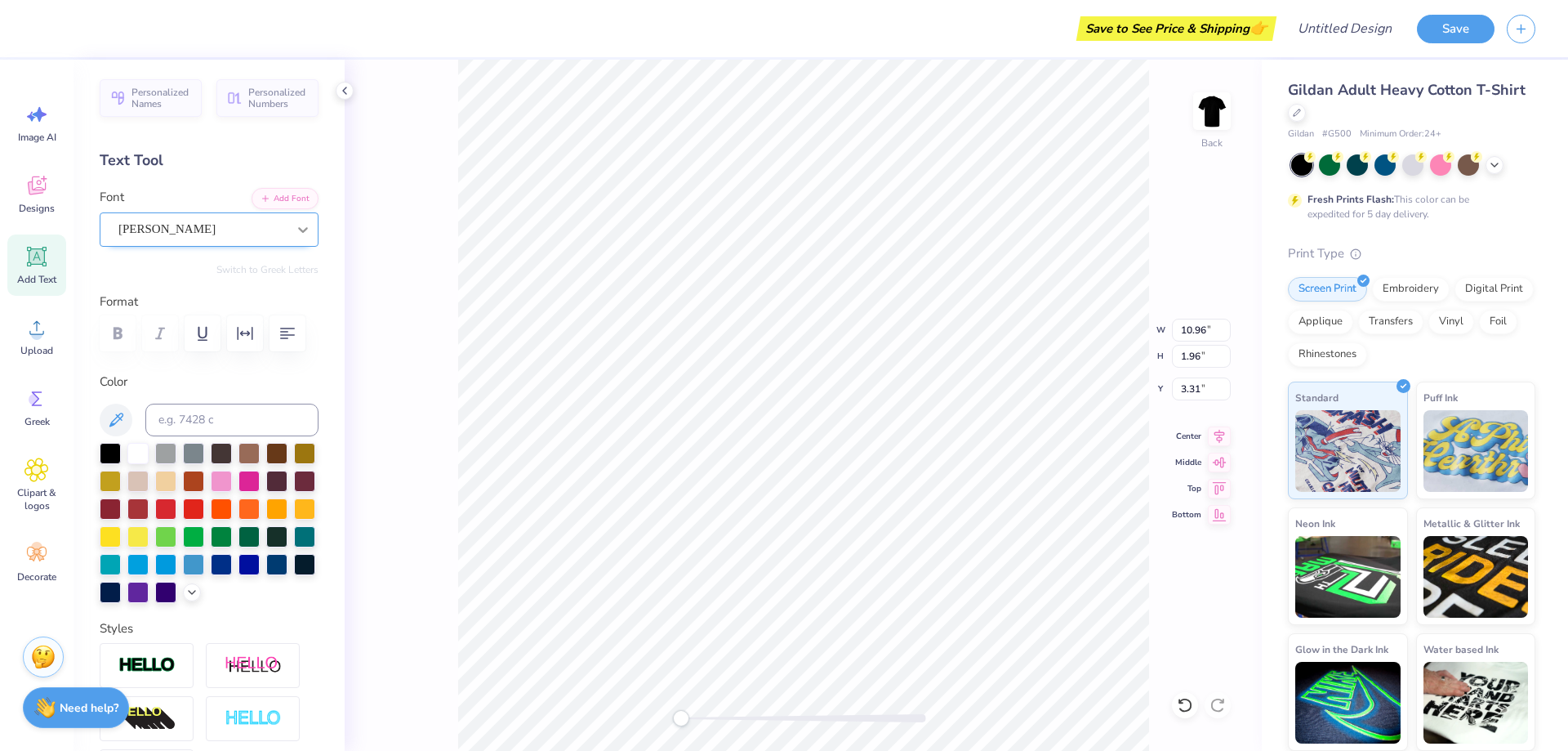
click at [295, 222] on icon at bounding box center [303, 230] width 16 height 16
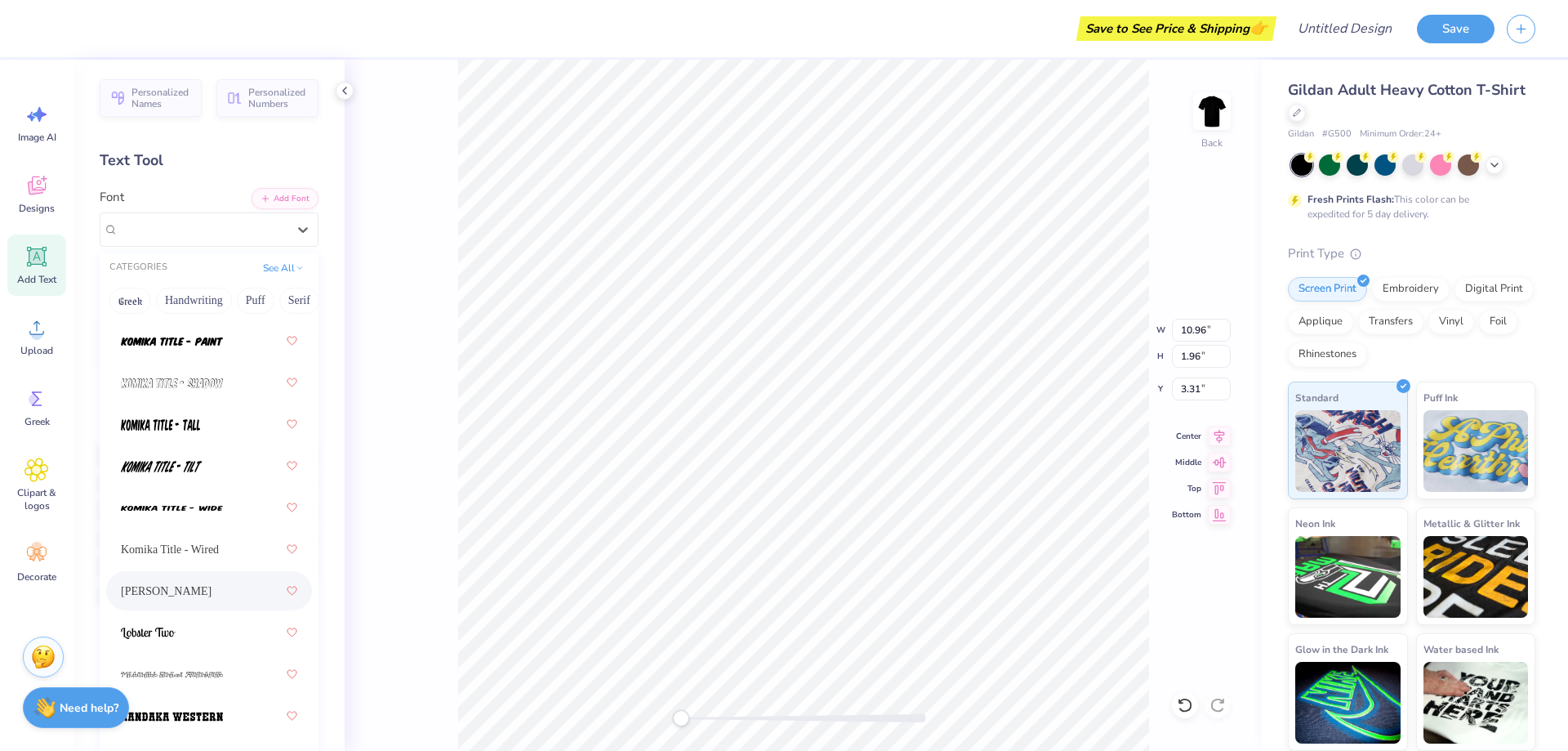
scroll to position [2456, 0]
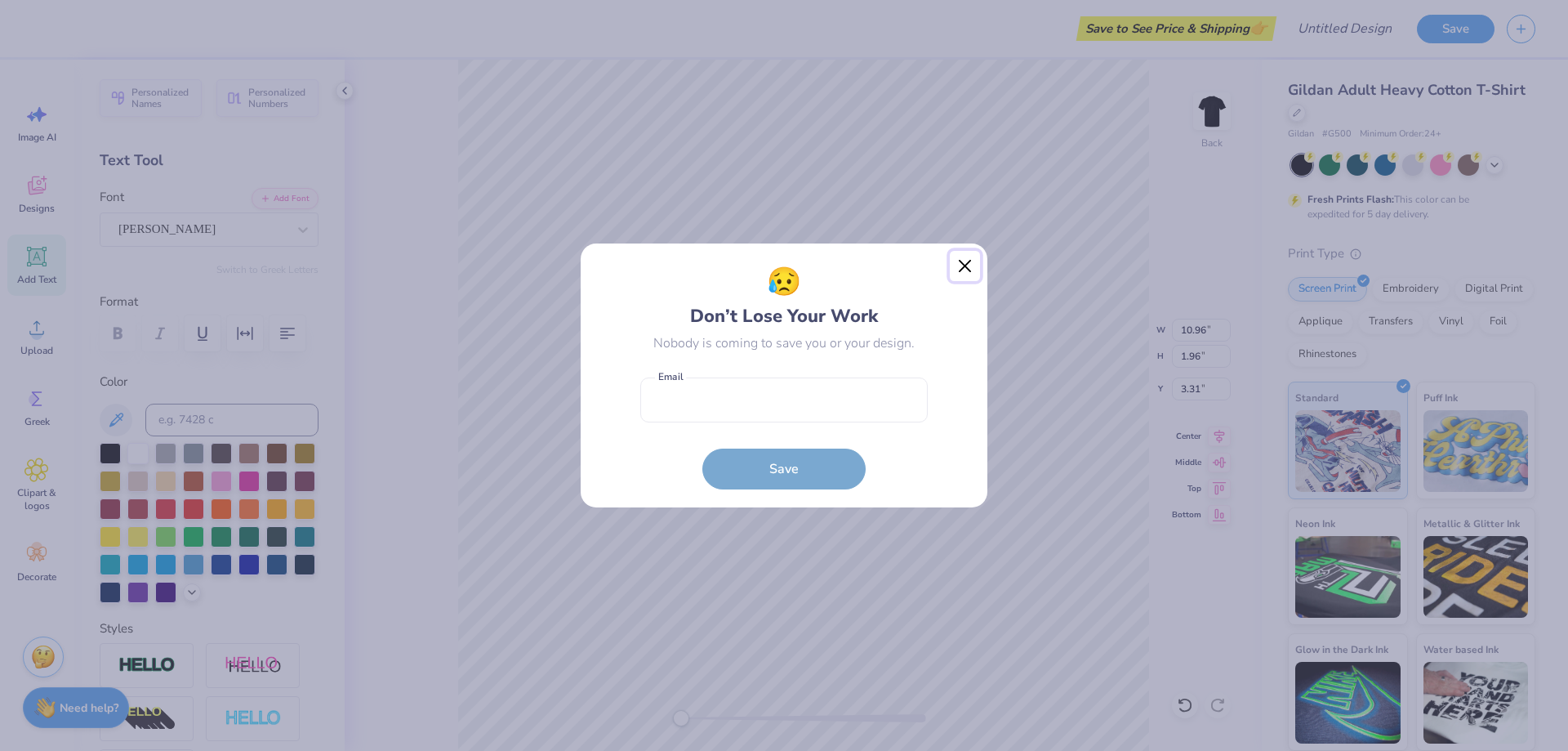
click at [963, 263] on button "Close" at bounding box center [965, 266] width 31 height 31
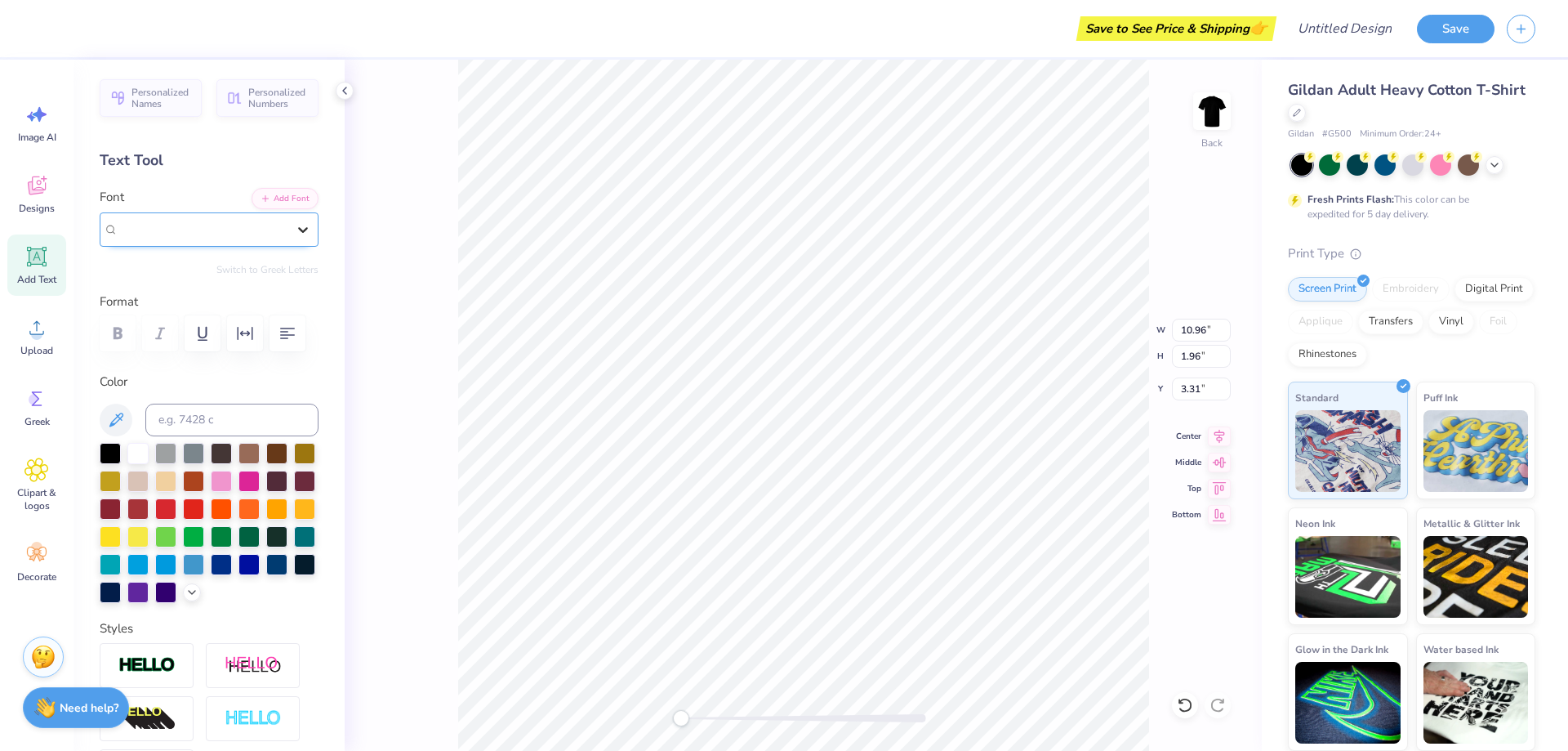
click at [295, 226] on icon at bounding box center [303, 230] width 16 height 16
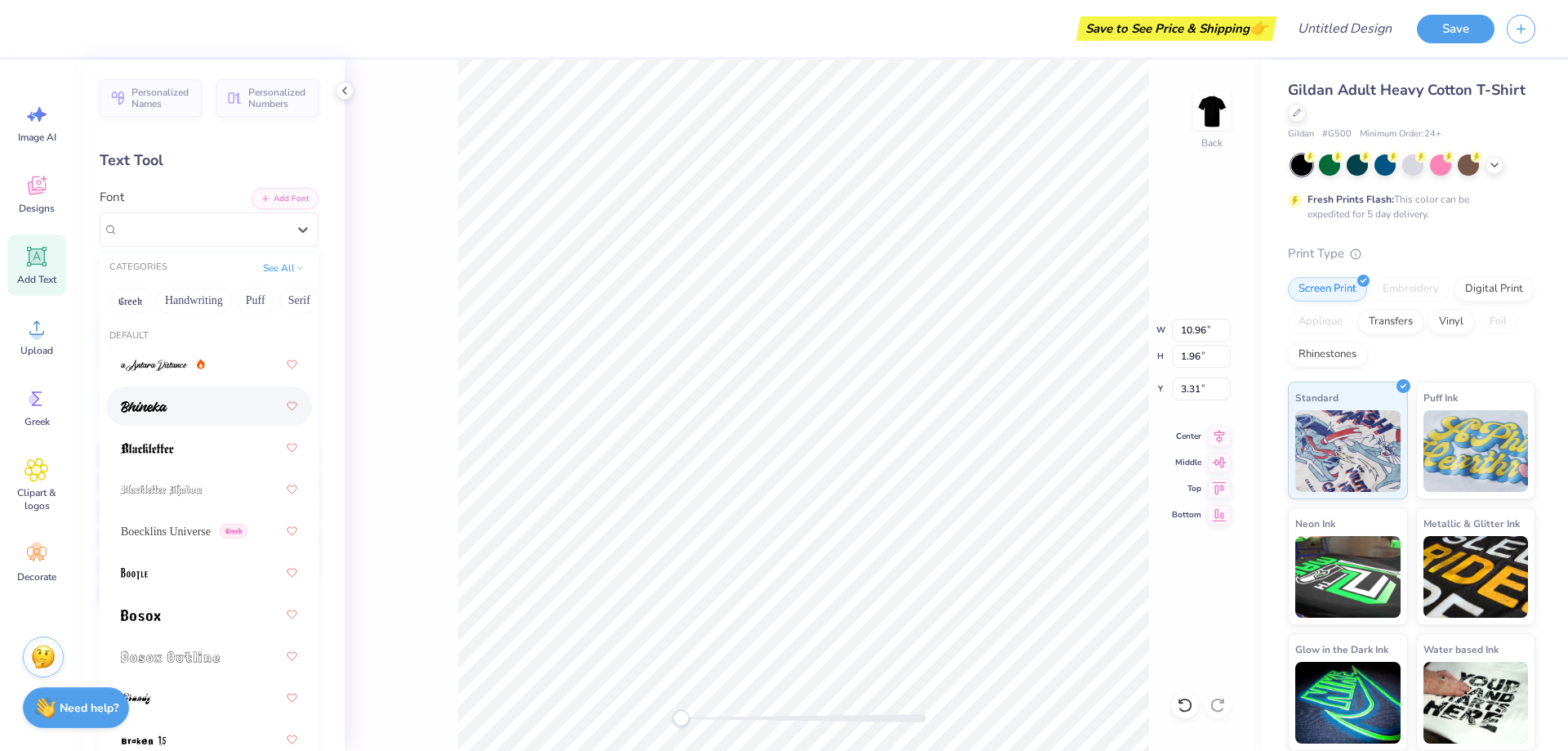
click at [140, 401] on img at bounding box center [143, 407] width 46 height 12
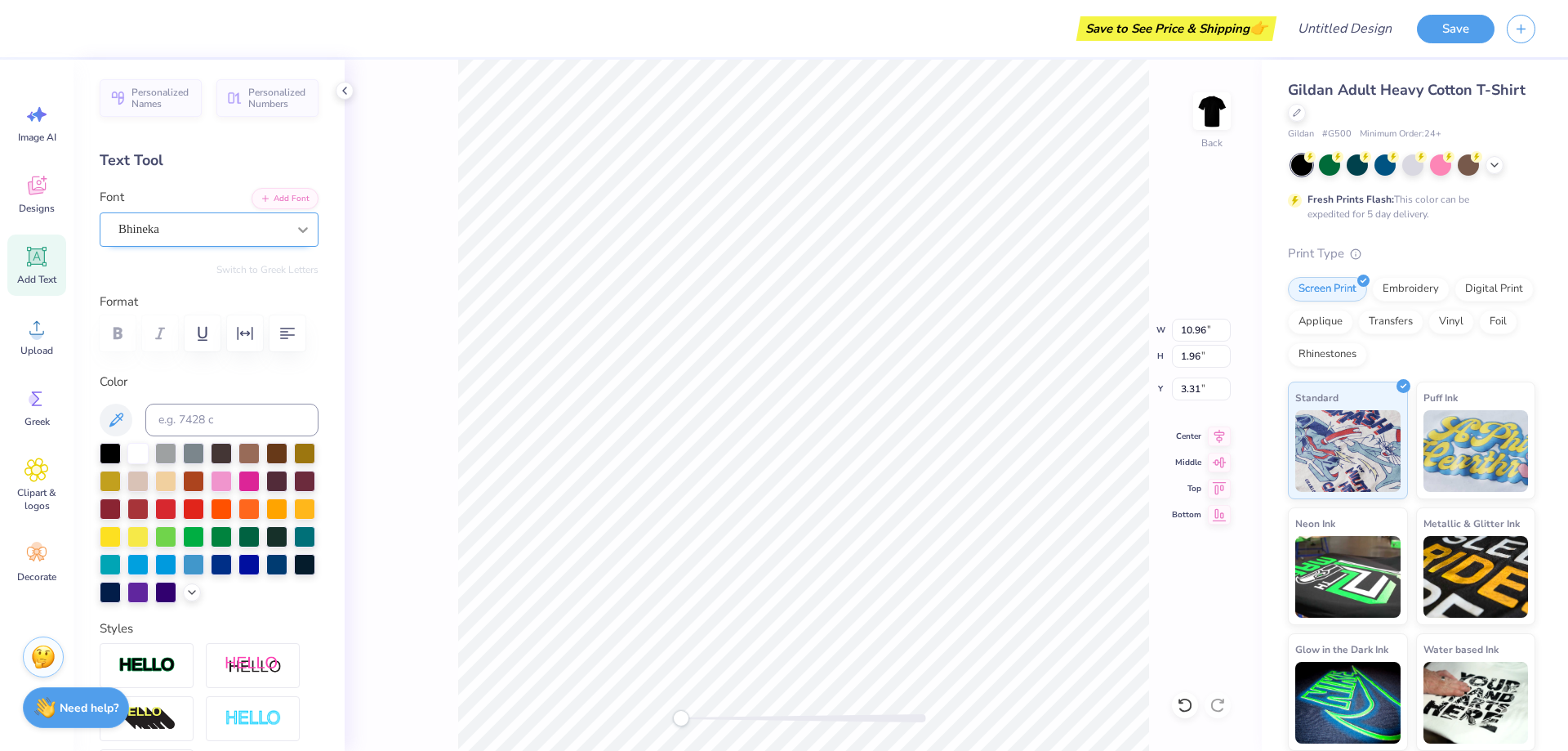
click at [297, 224] on div at bounding box center [303, 230] width 29 height 29
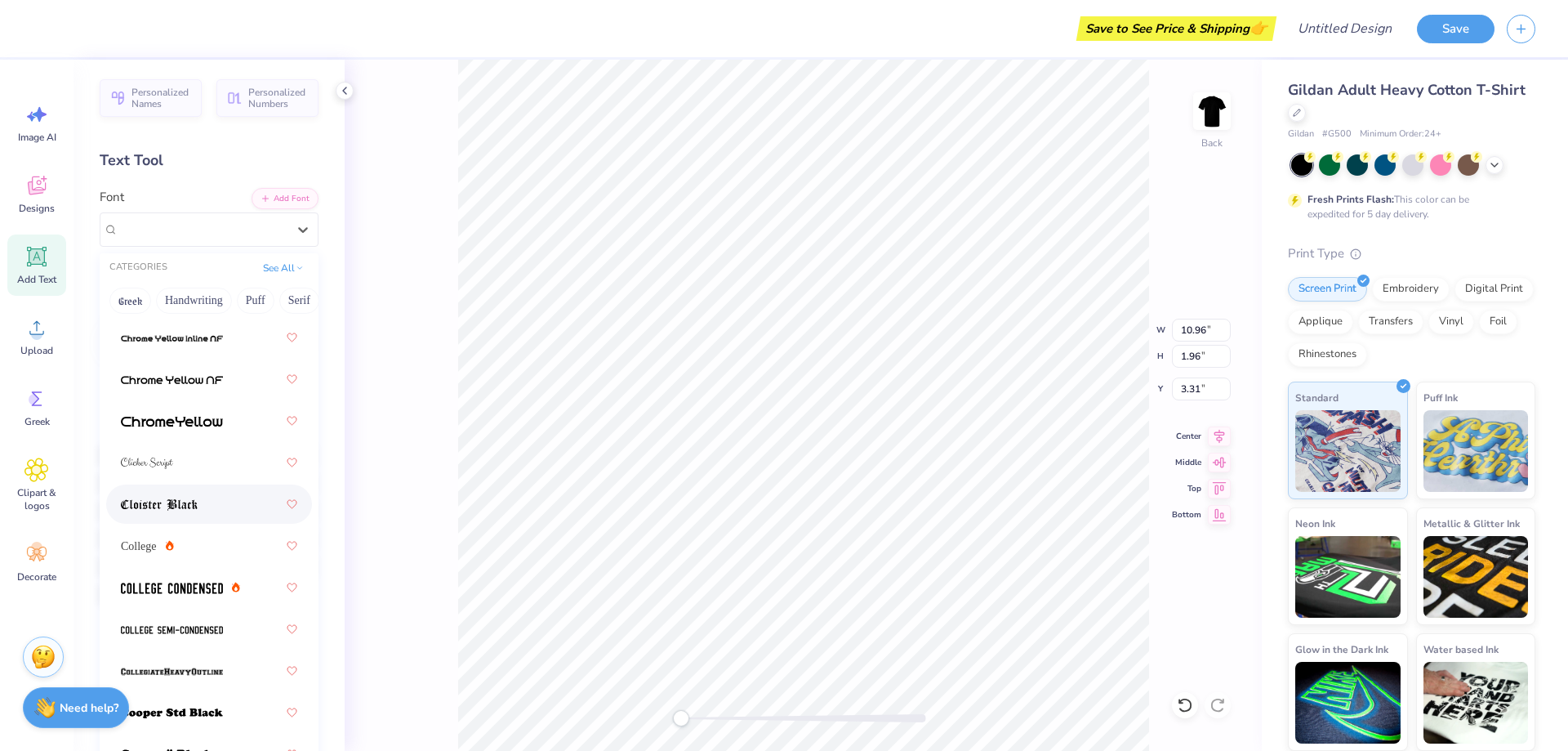
scroll to position [817, 0]
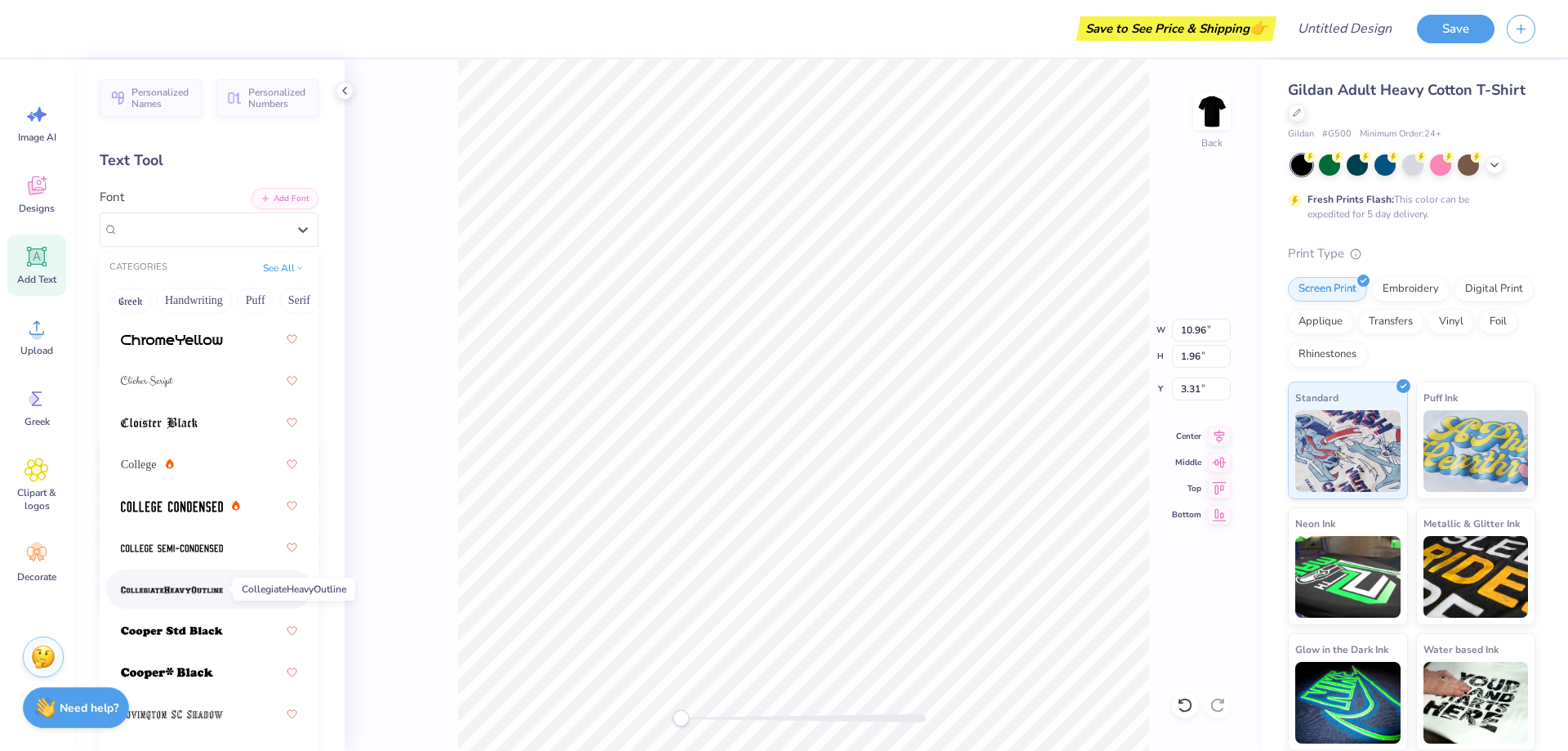
click at [191, 593] on img at bounding box center [172, 589] width 102 height 12
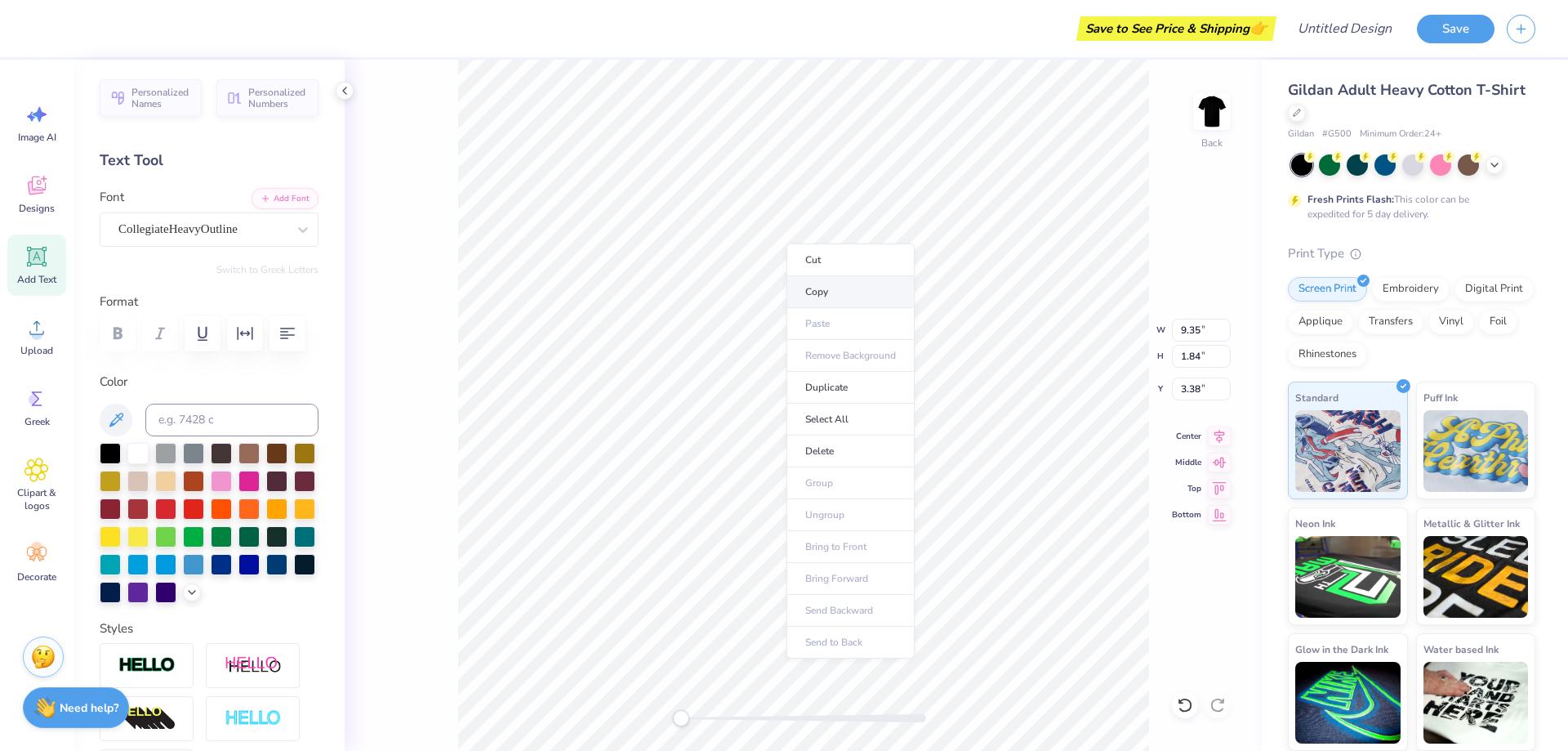
click at [830, 290] on li "Copy" at bounding box center [850, 292] width 128 height 32
click at [843, 406] on li "Paste" at bounding box center [839, 401] width 128 height 32
type textarea "T"
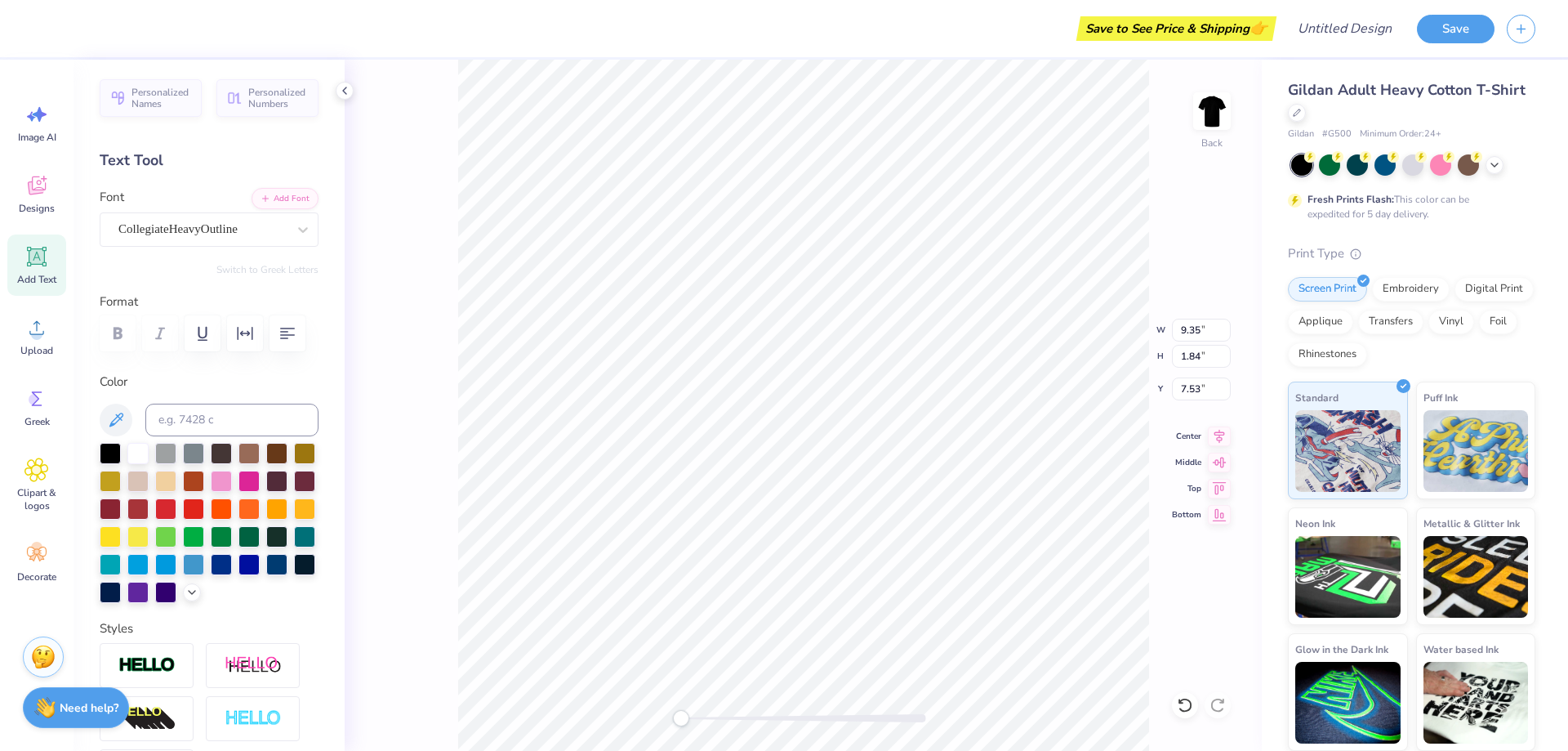
type textarea "E-Z"
type input "9.35"
type input "3.38"
click at [294, 95] on span "Personalized Numbers" at bounding box center [278, 95] width 61 height 23
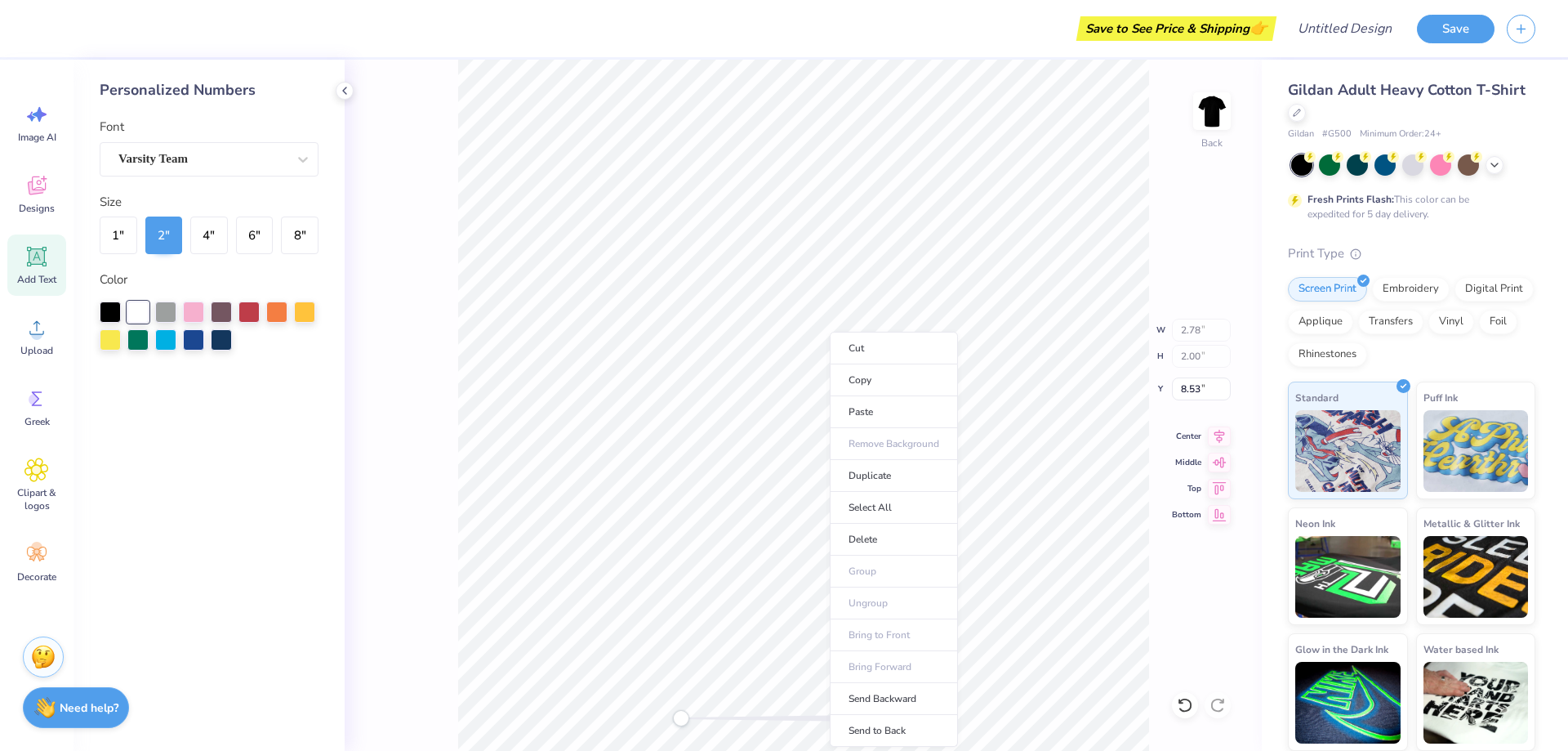
click at [830, 351] on li "Cut" at bounding box center [893, 348] width 128 height 33
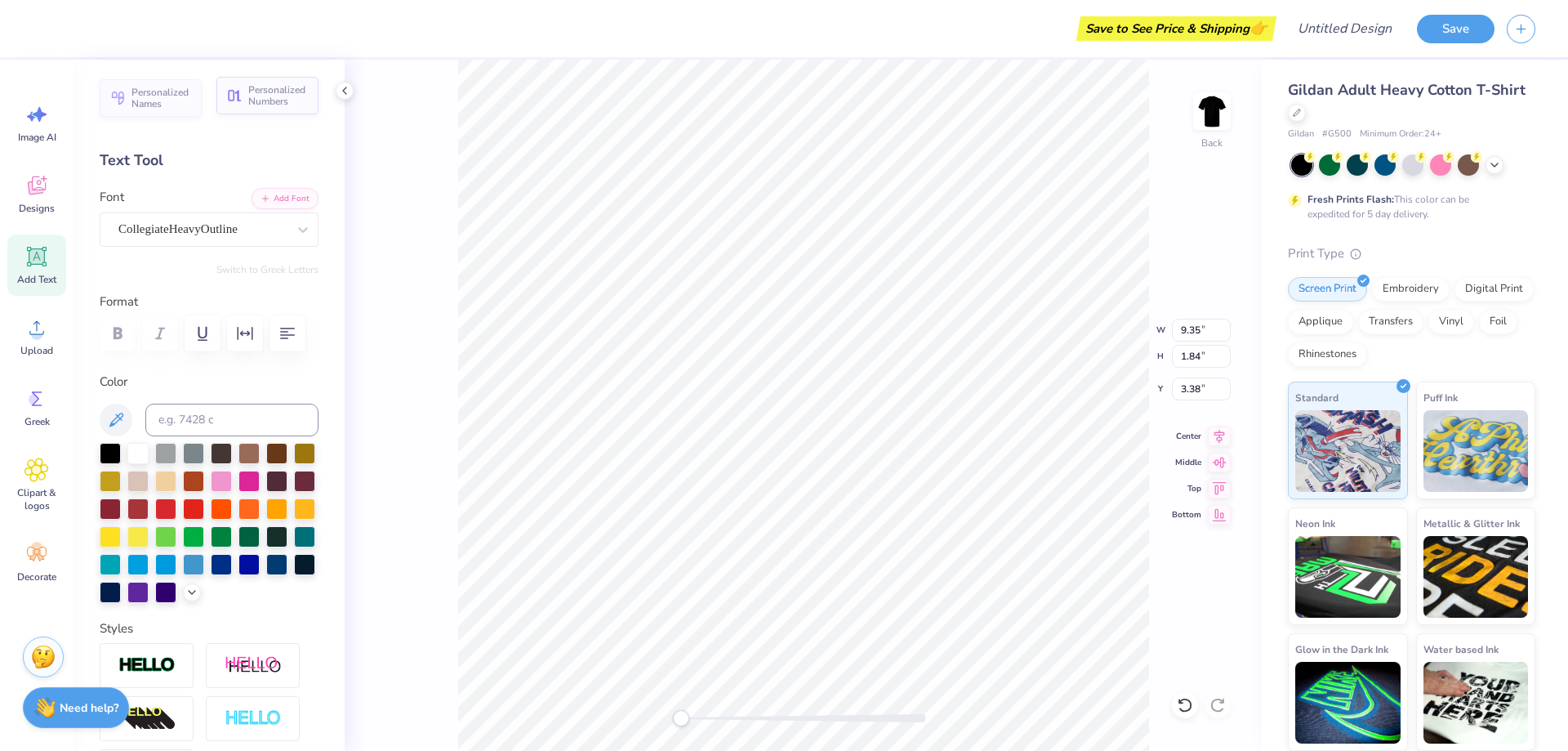
click at [254, 97] on span "Personalized Numbers" at bounding box center [278, 95] width 61 height 23
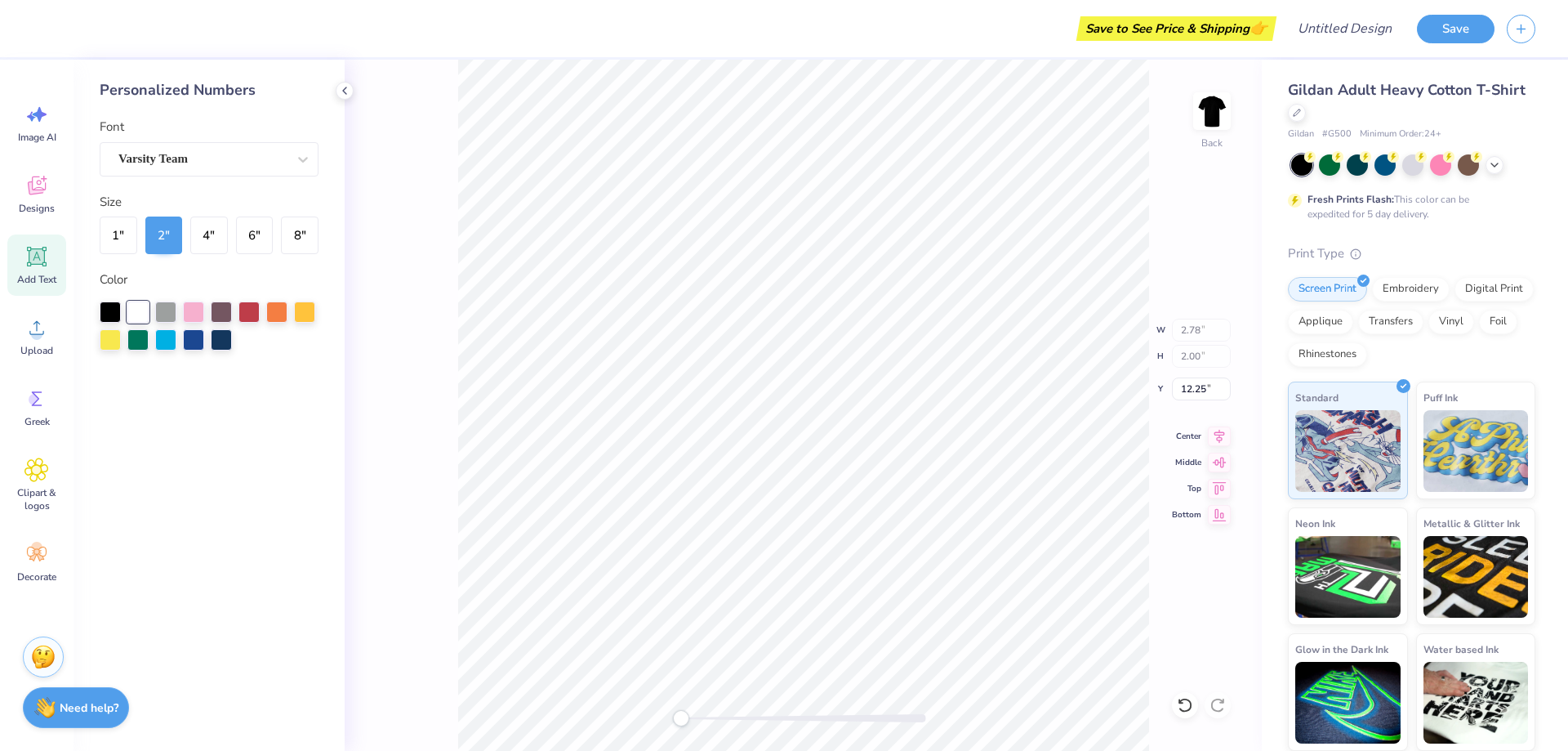
type input "2.78"
type input "2.00"
type input "12.25"
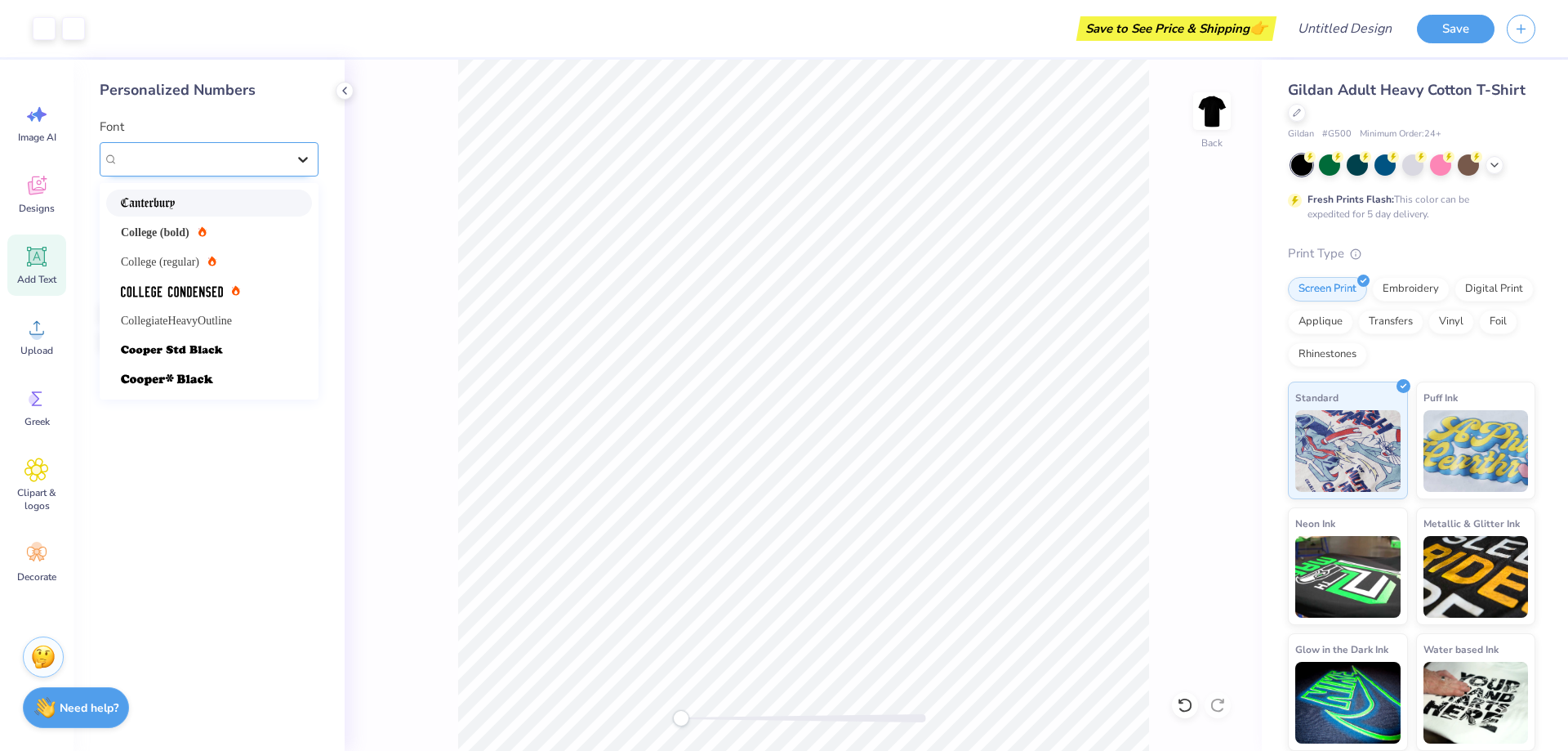
click at [306, 159] on icon at bounding box center [302, 160] width 10 height 5
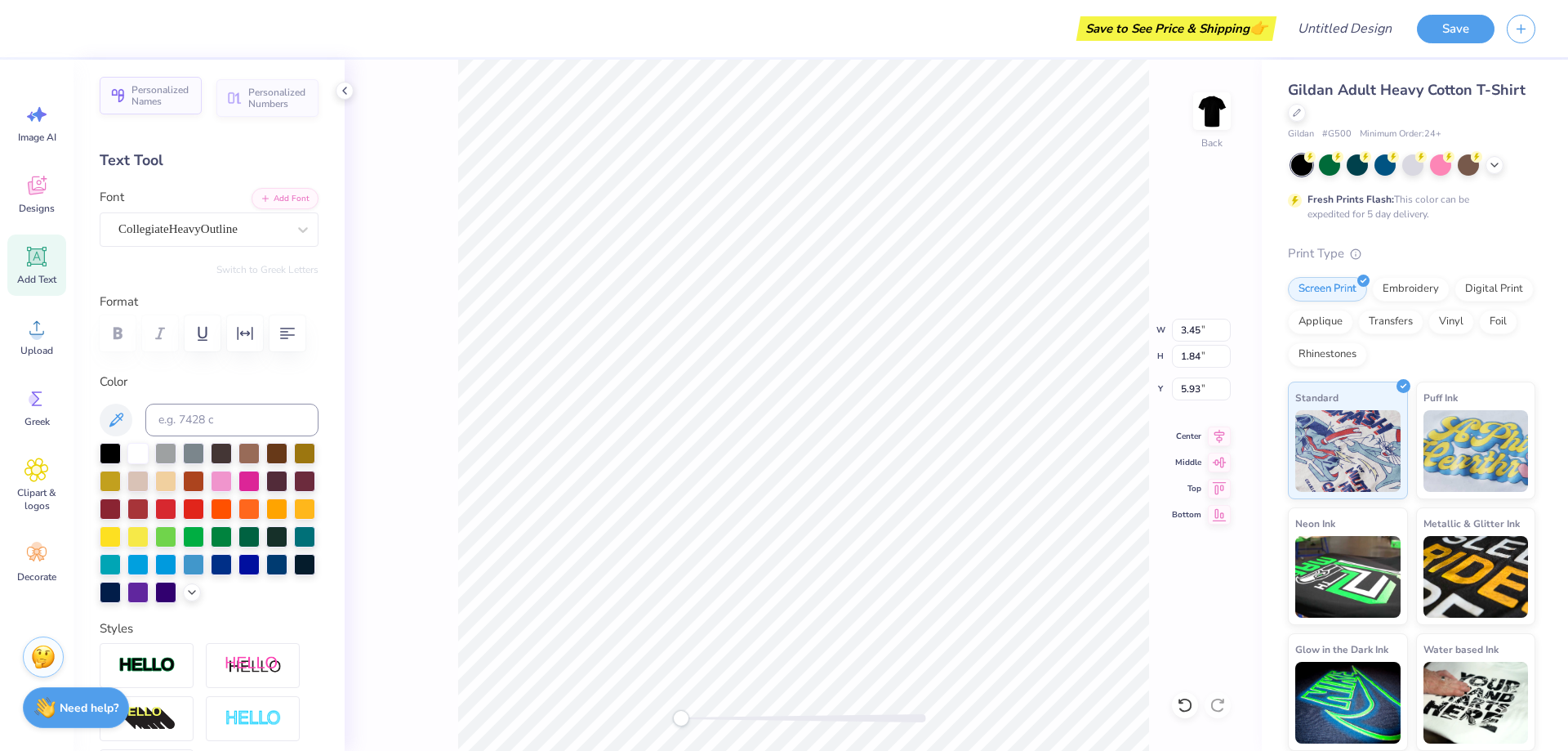
click at [153, 103] on span "Personalized Names" at bounding box center [162, 95] width 61 height 23
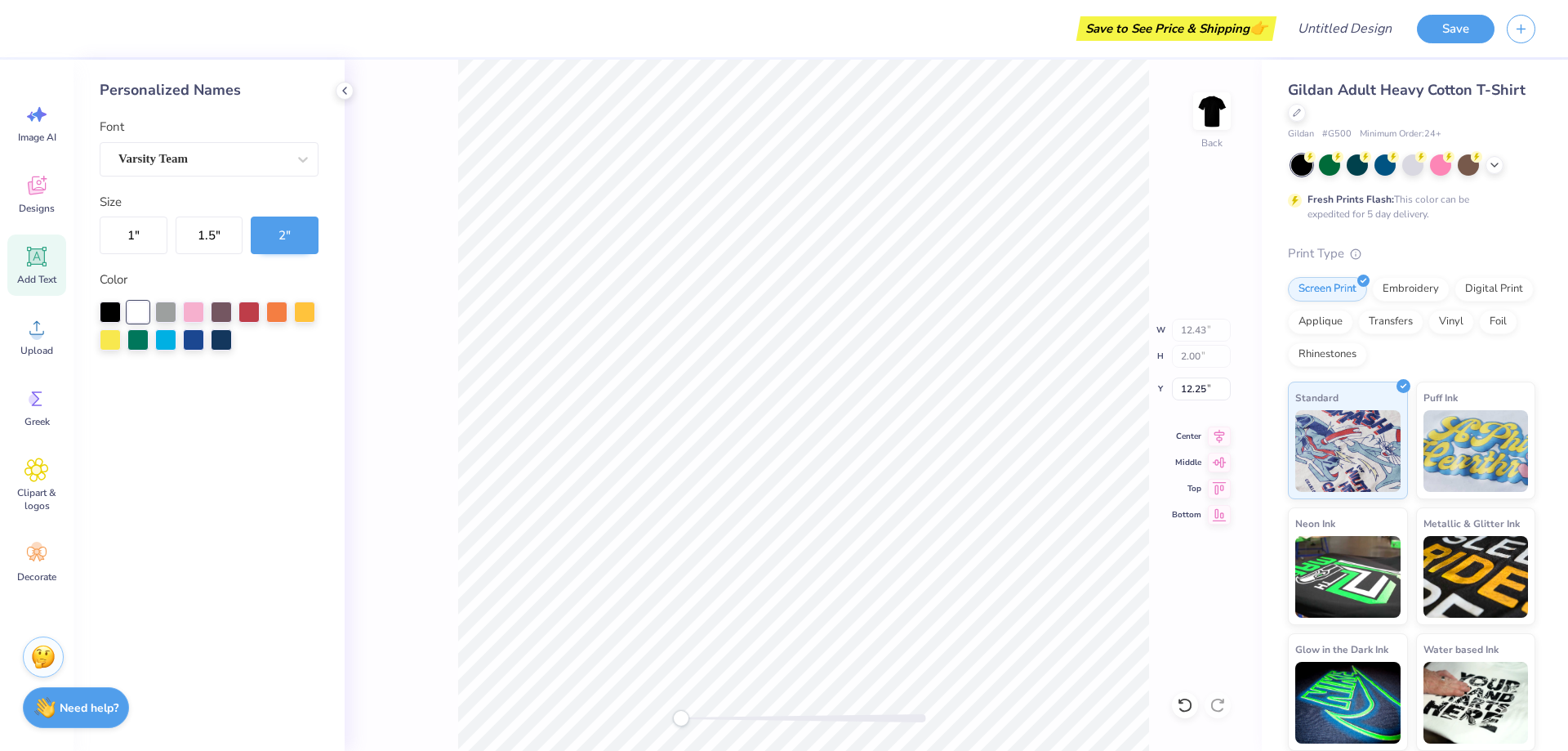
type input "12.43"
type input "2.00"
type input "12.25"
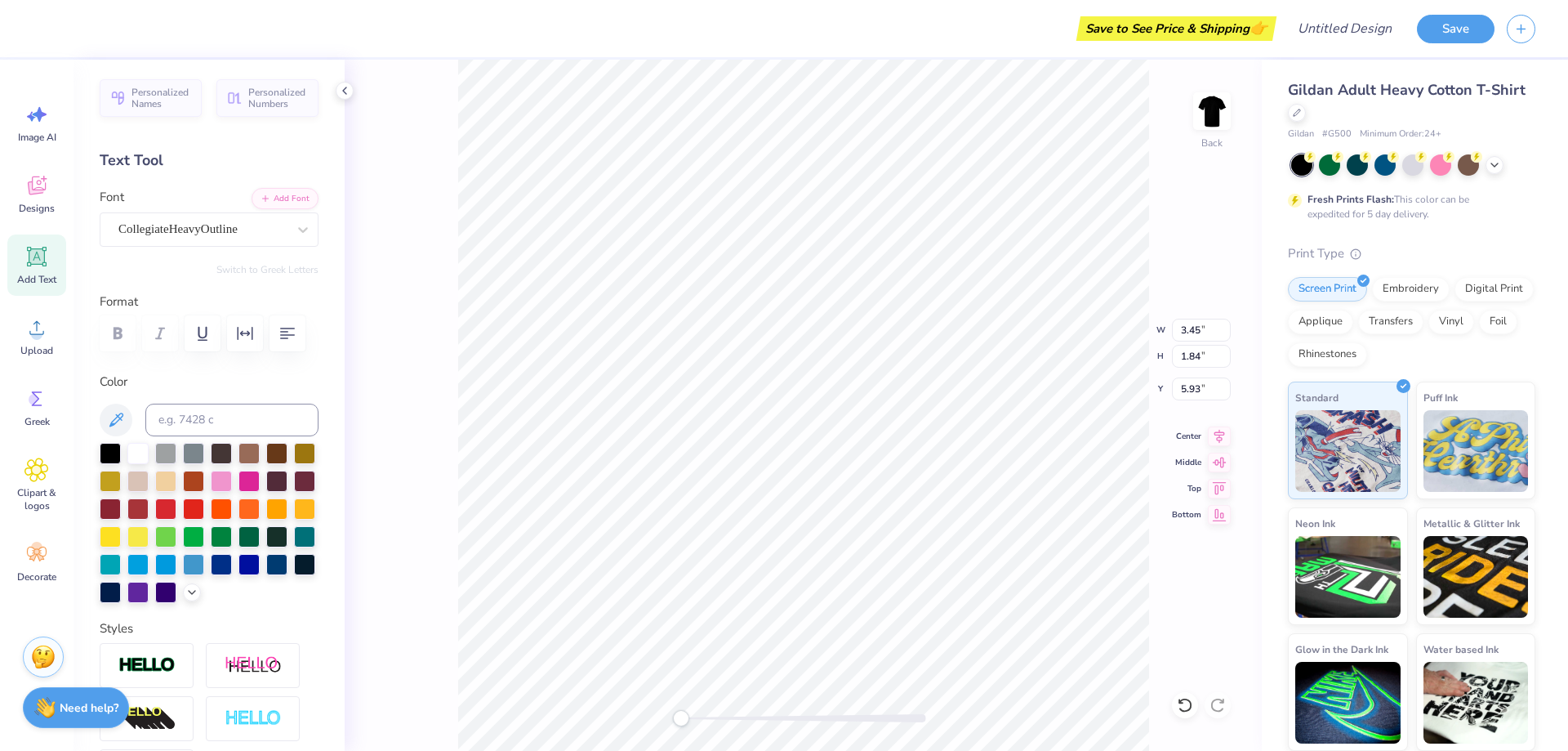
type input "3.45"
type input "5.93"
click at [826, 334] on li "Copy" at bounding box center [848, 338] width 128 height 32
click at [885, 415] on li "Paste" at bounding box center [918, 411] width 128 height 32
type textarea "E"
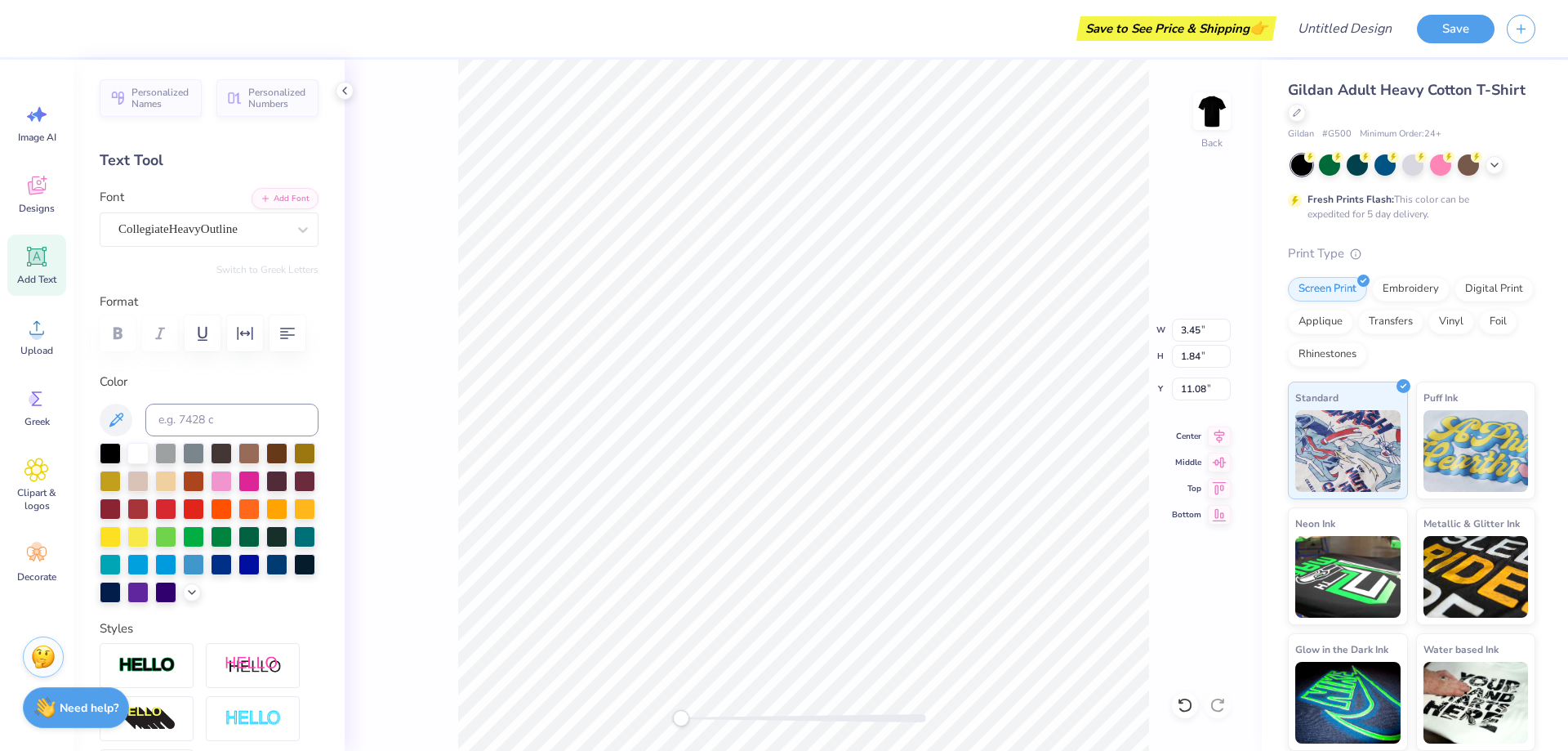
type textarea "587"
type input "4.24"
type textarea "5"
type textarea "BELIAS"
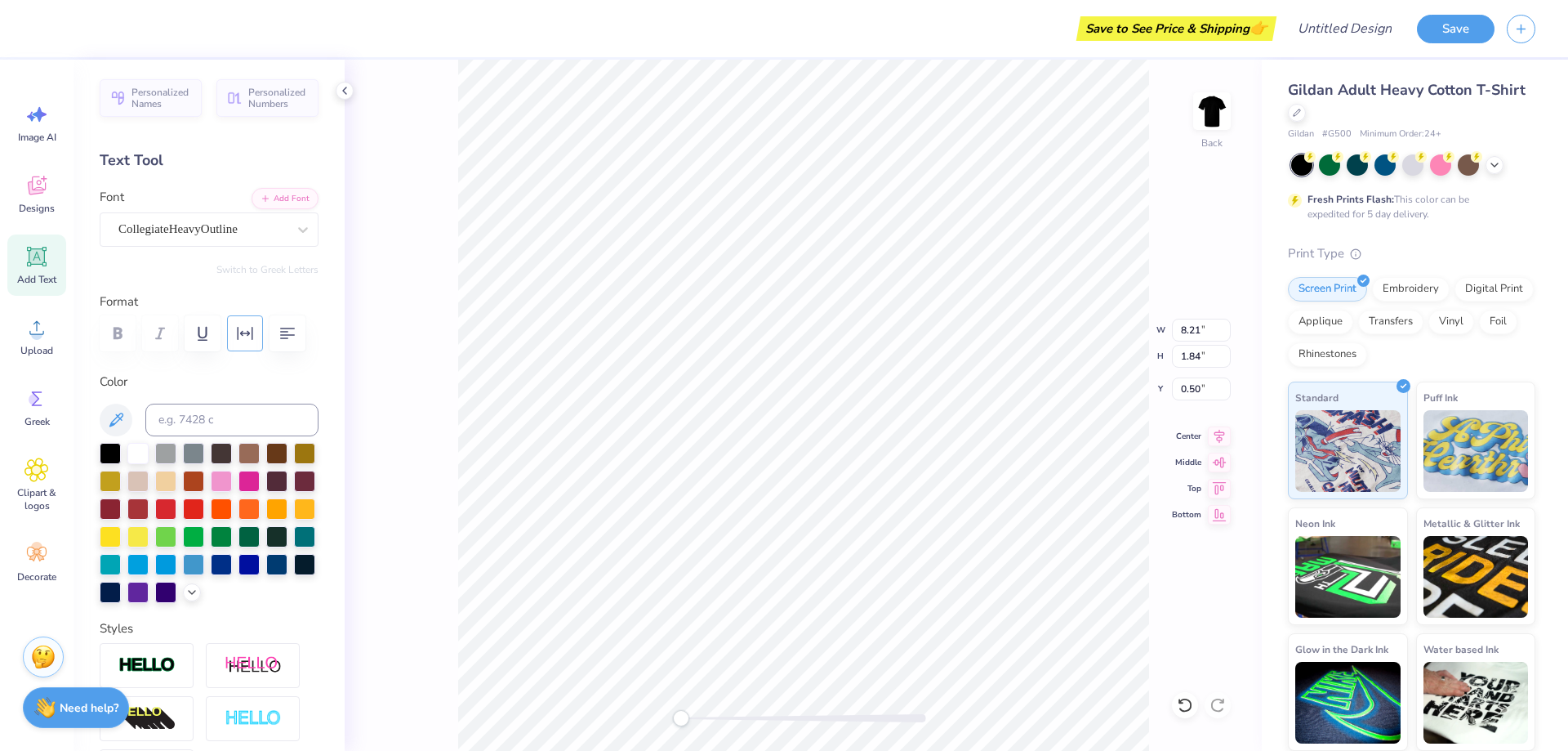
click at [248, 331] on icon "button" at bounding box center [245, 333] width 15 height 13
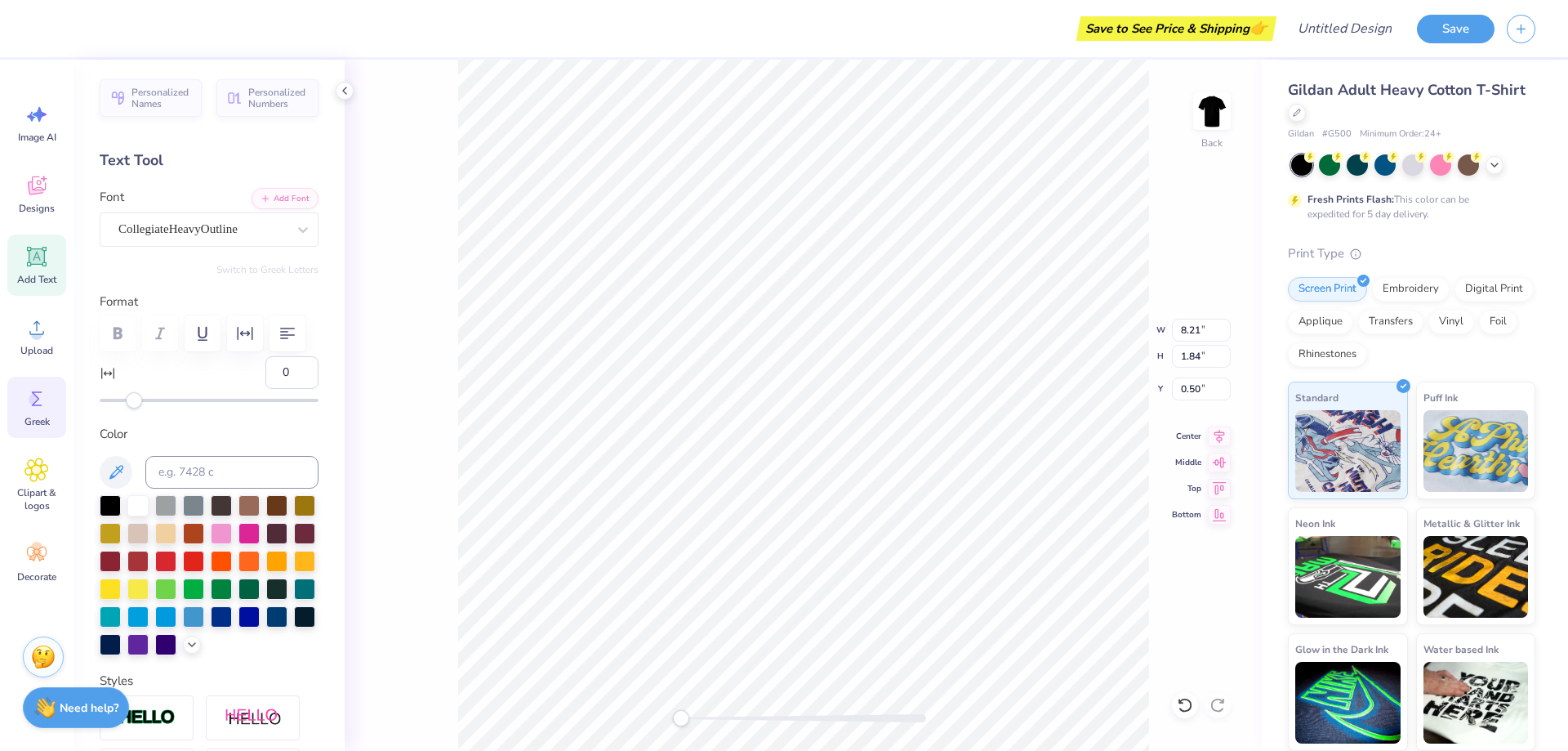
click at [32, 410] on icon at bounding box center [36, 398] width 25 height 25
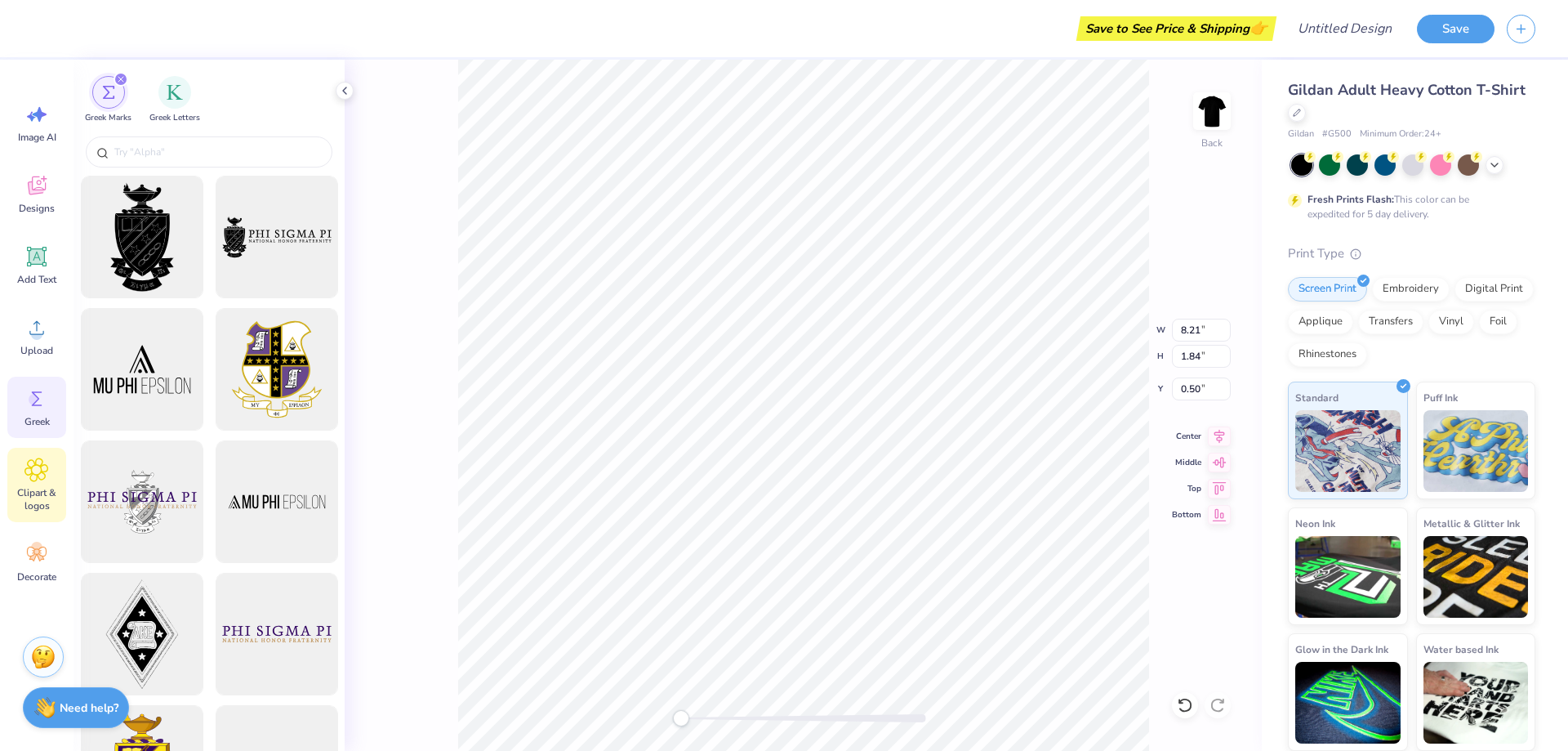
click at [41, 468] on icon at bounding box center [36, 469] width 10 height 10
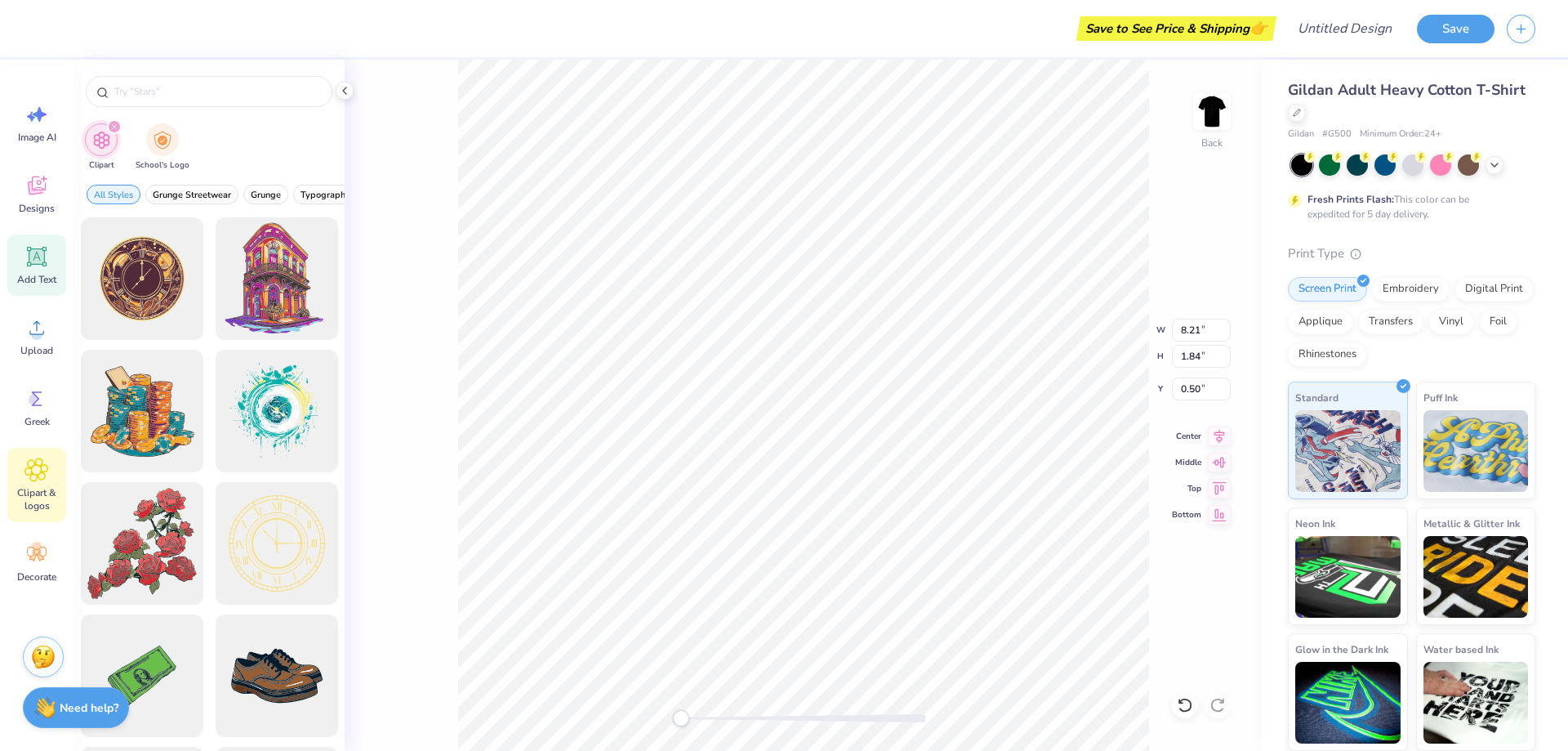
click at [30, 252] on icon at bounding box center [36, 256] width 15 height 15
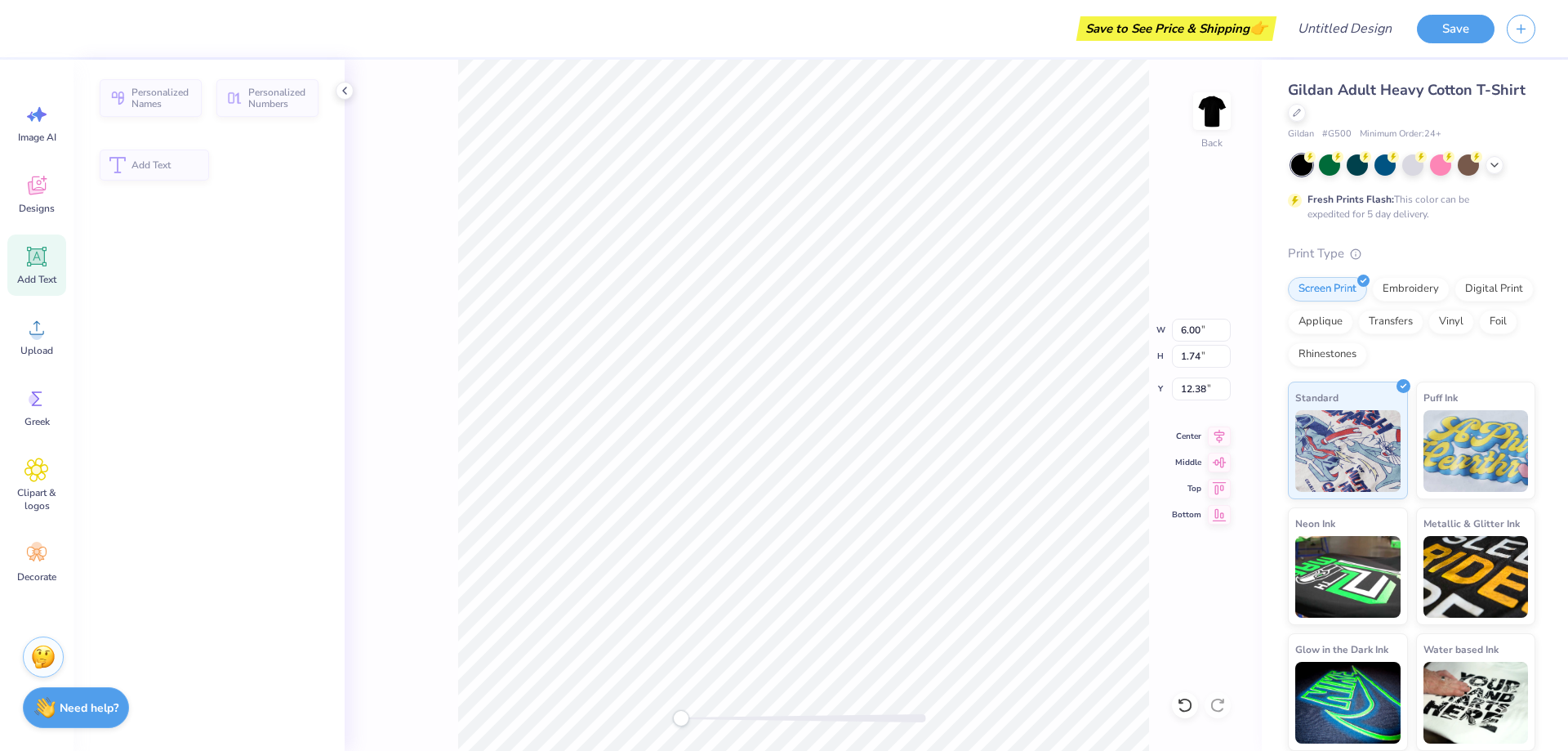
type input "6.00"
type input "1.74"
type input "12.38"
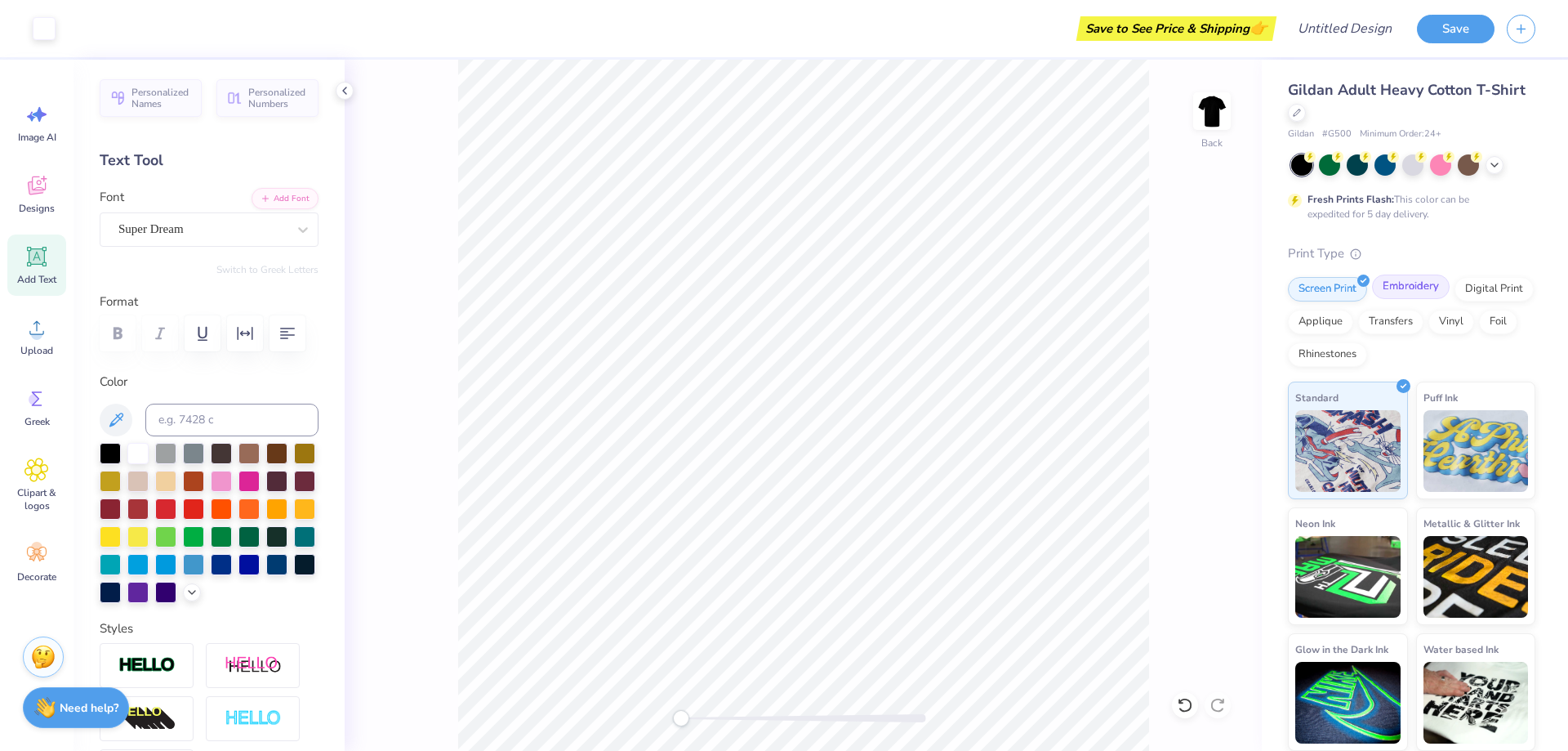
click at [1401, 282] on div "Embroidery" at bounding box center [1410, 286] width 77 height 25
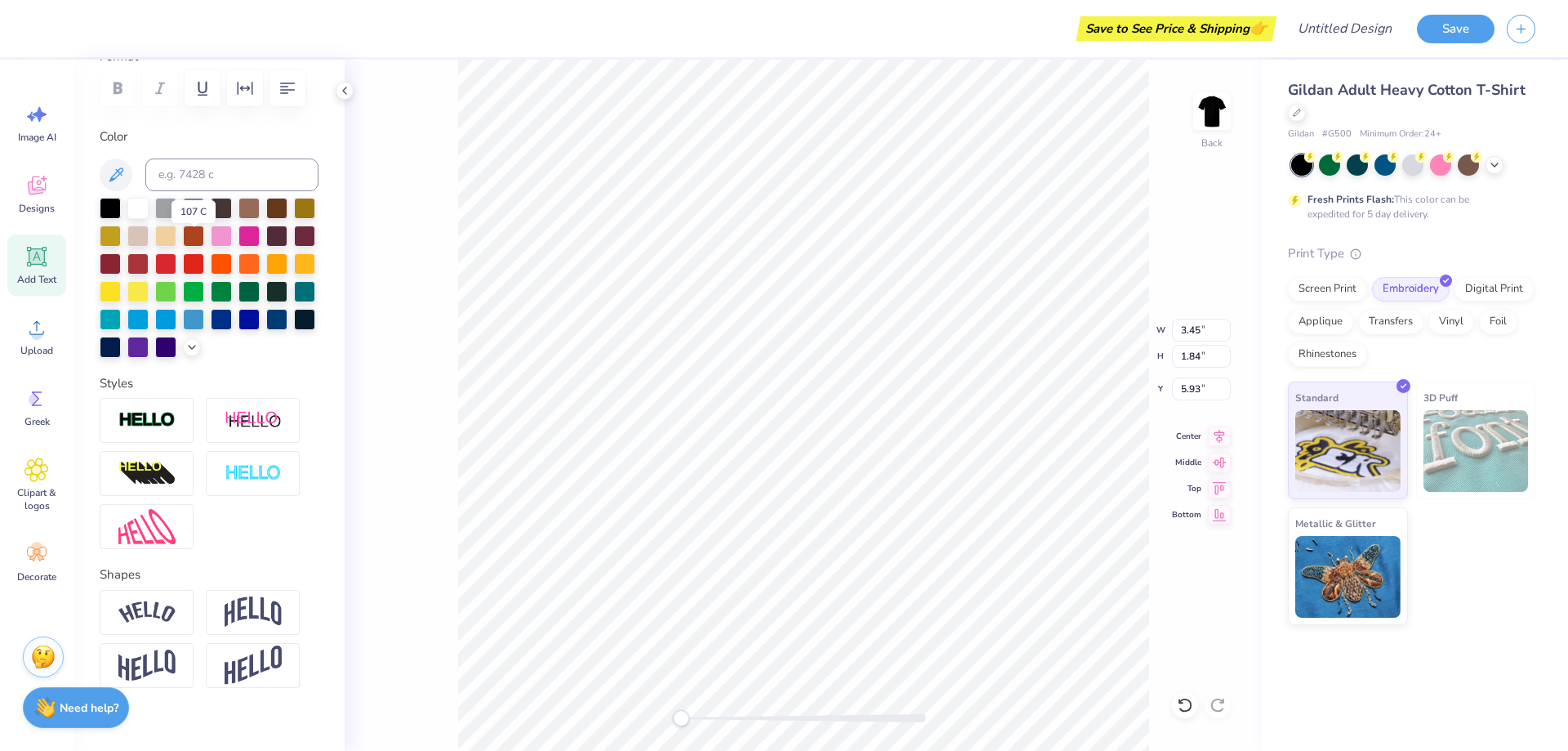
scroll to position [292, 0]
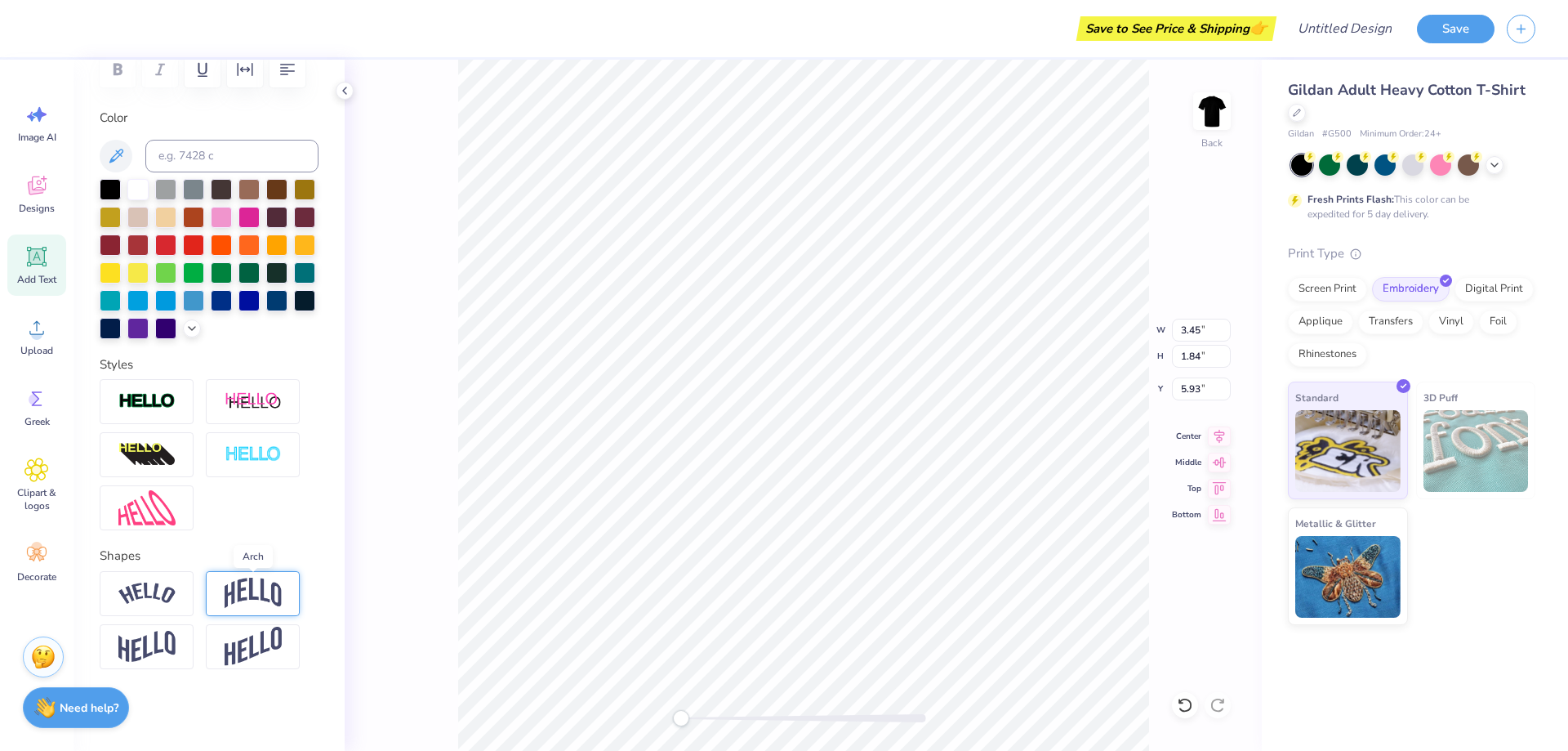
click at [248, 588] on img at bounding box center [252, 593] width 57 height 31
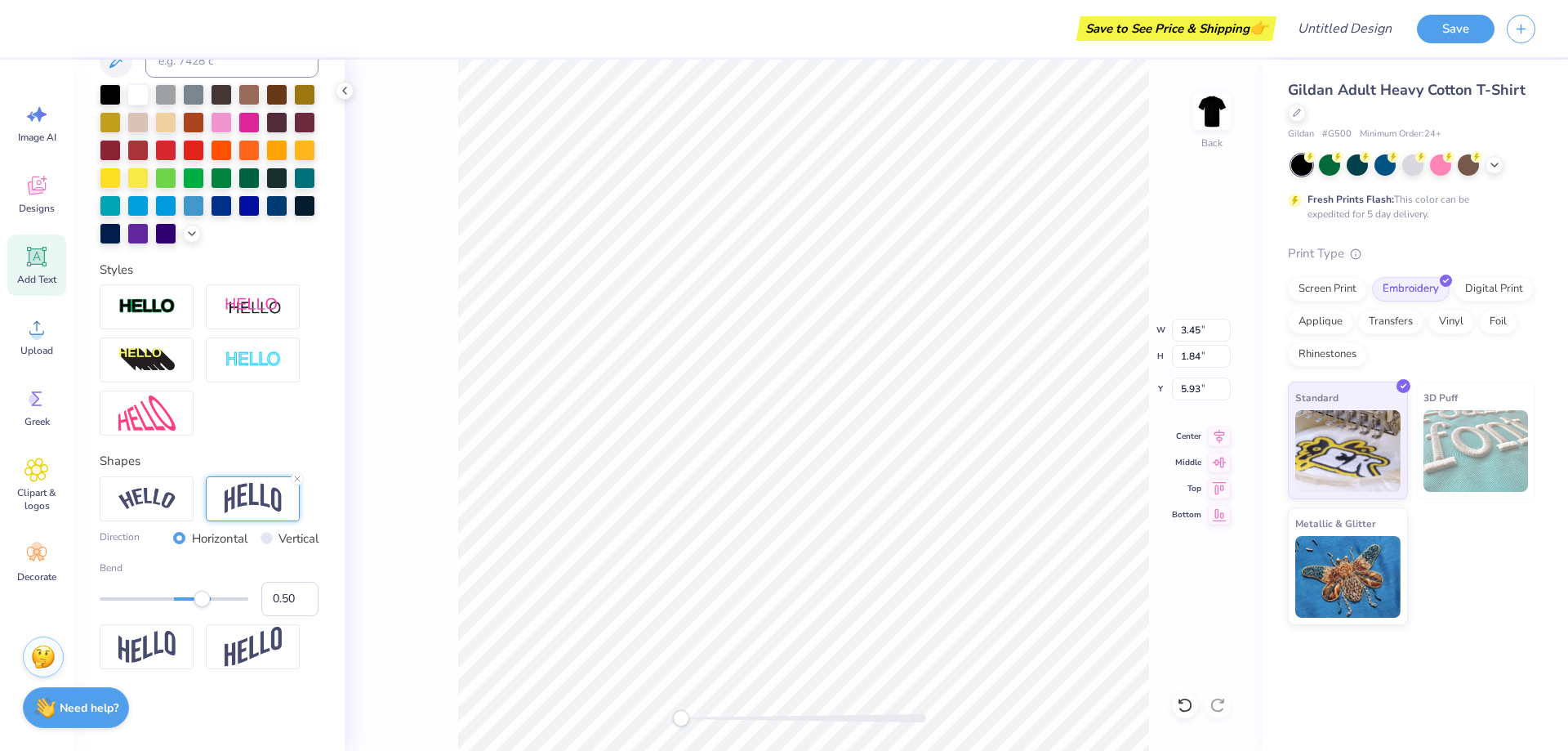
scroll to position [386, 0]
type input "0.75"
drag, startPoint x: 206, startPoint y: 598, endPoint x: 219, endPoint y: 600, distance: 13.2
click at [219, 600] on div "Accessibility label" at bounding box center [219, 598] width 16 height 16
type input "-0.09"
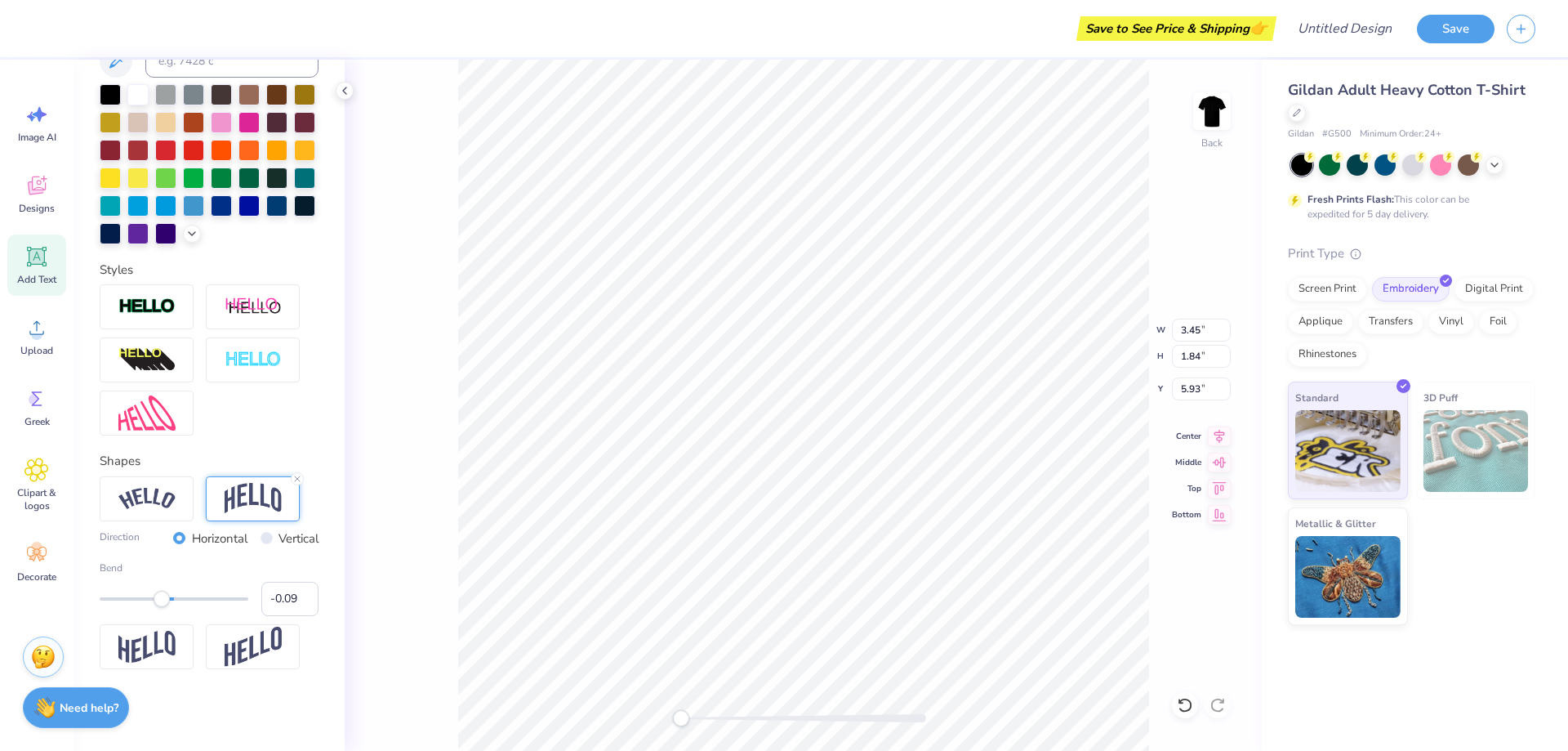
drag, startPoint x: 220, startPoint y: 605, endPoint x: 159, endPoint y: 617, distance: 62.2
click at [161, 617] on div "Direction Horizontal Vertical Bend -0.09" at bounding box center [209, 572] width 219 height 193
type input "-0.28"
drag, startPoint x: 161, startPoint y: 598, endPoint x: 149, endPoint y: 602, distance: 12.6
click at [149, 602] on div "Accessibility label" at bounding box center [149, 598] width 16 height 16
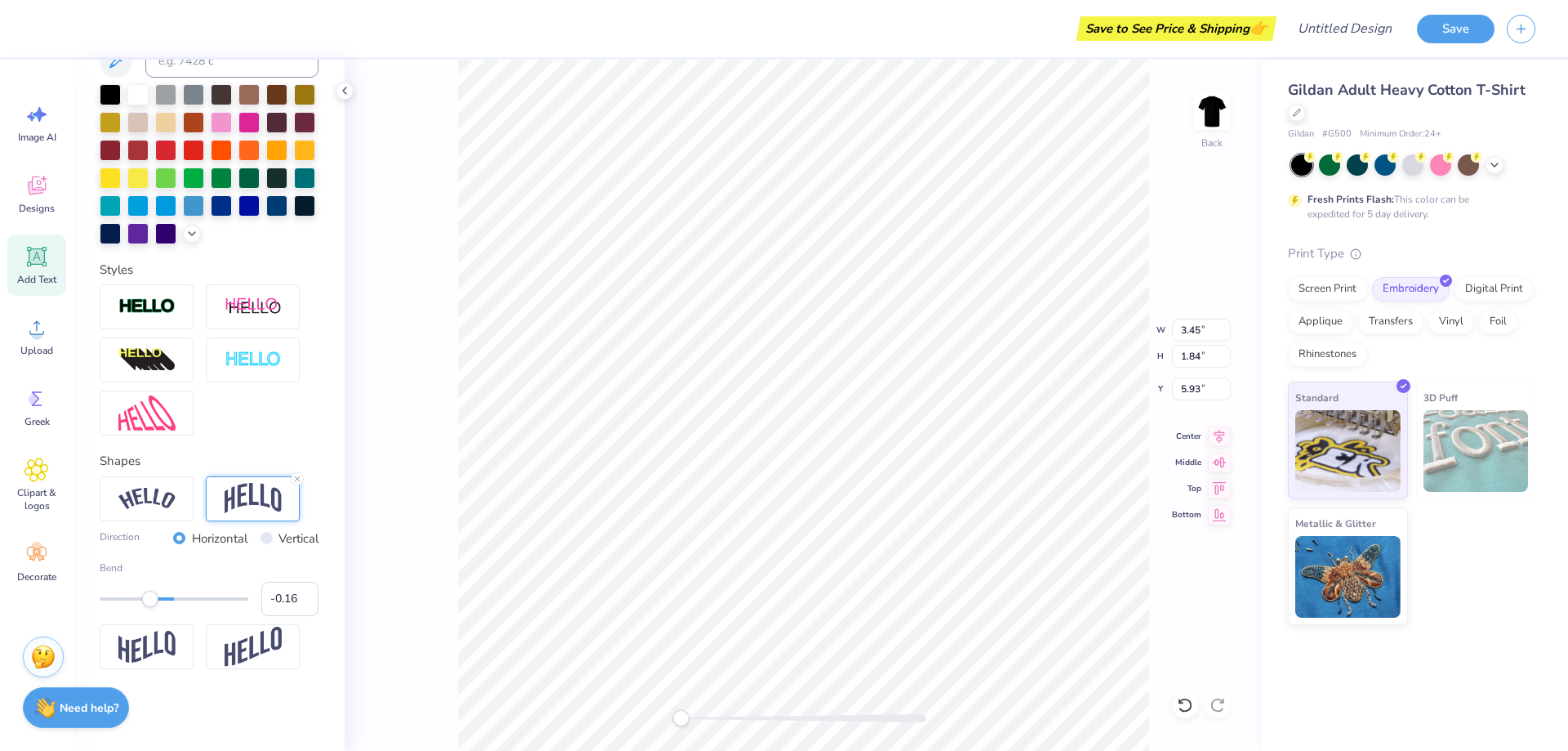
type input "-0.14"
click at [159, 602] on div "Accessibility label" at bounding box center [159, 598] width 16 height 16
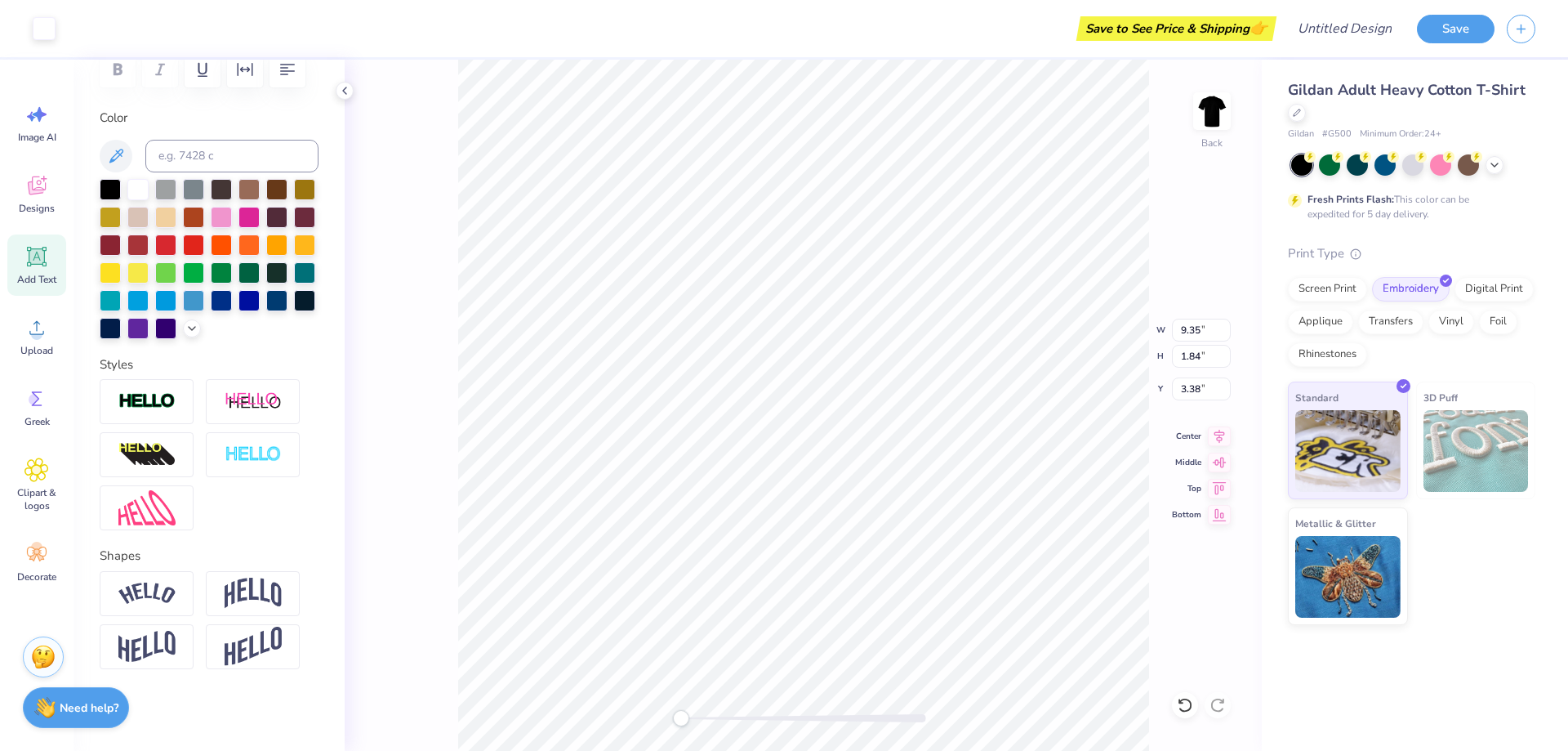
scroll to position [292, 0]
click at [260, 588] on img at bounding box center [252, 593] width 57 height 31
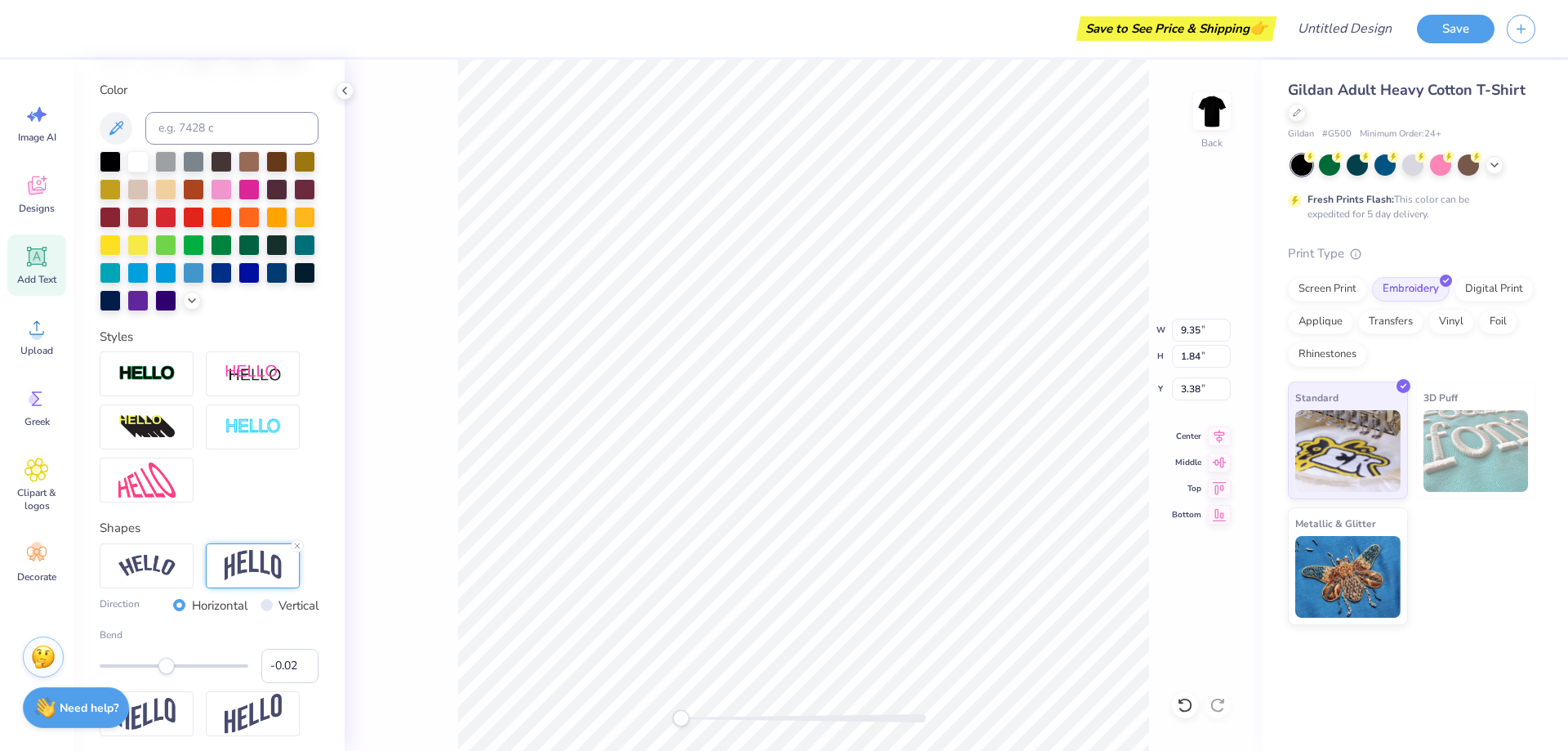
type input "-0.03"
drag, startPoint x: 204, startPoint y: 696, endPoint x: 166, endPoint y: 713, distance: 41.6
click at [166, 713] on div "Direction Horizontal Vertical Bend -0.03" at bounding box center [209, 639] width 219 height 193
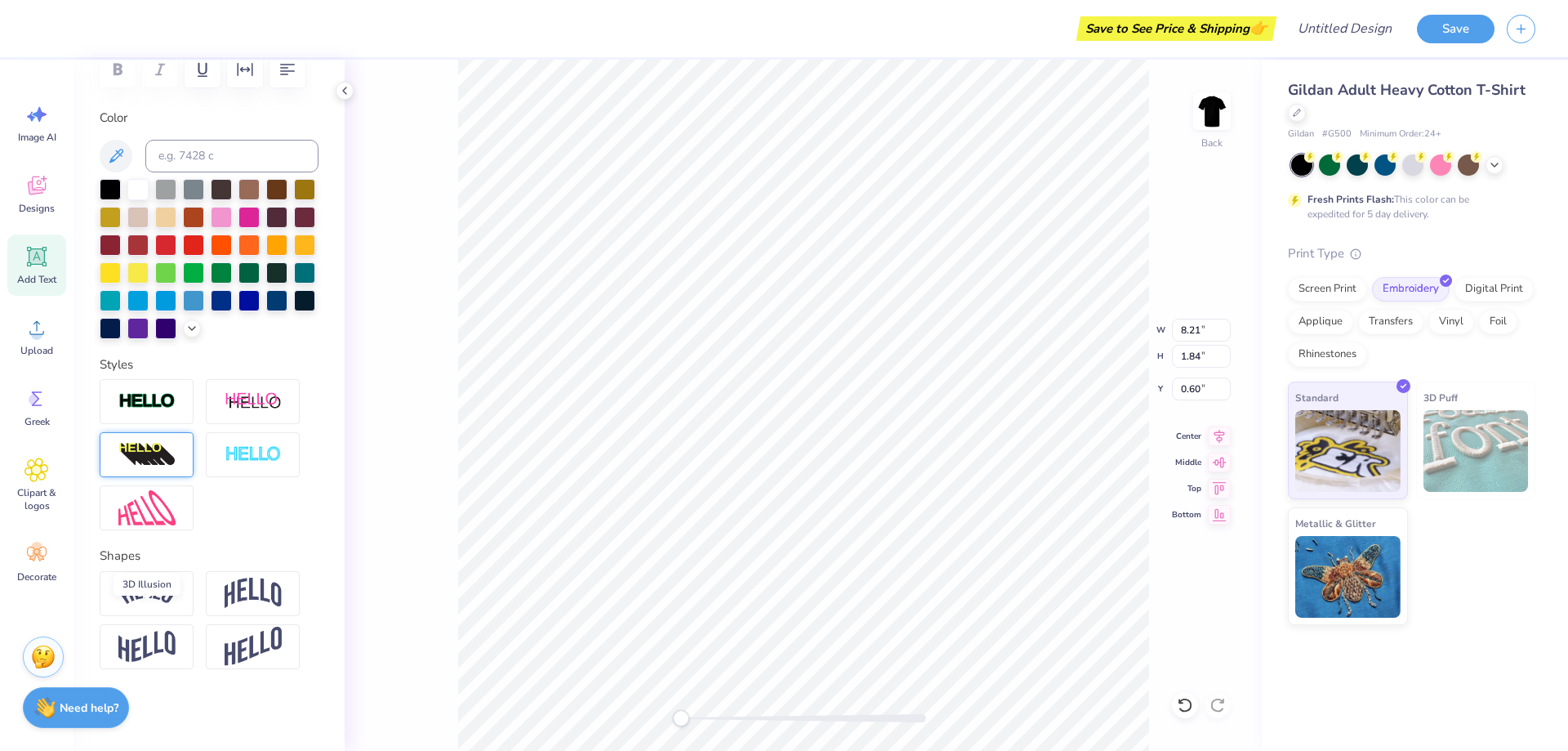
scroll to position [0, 0]
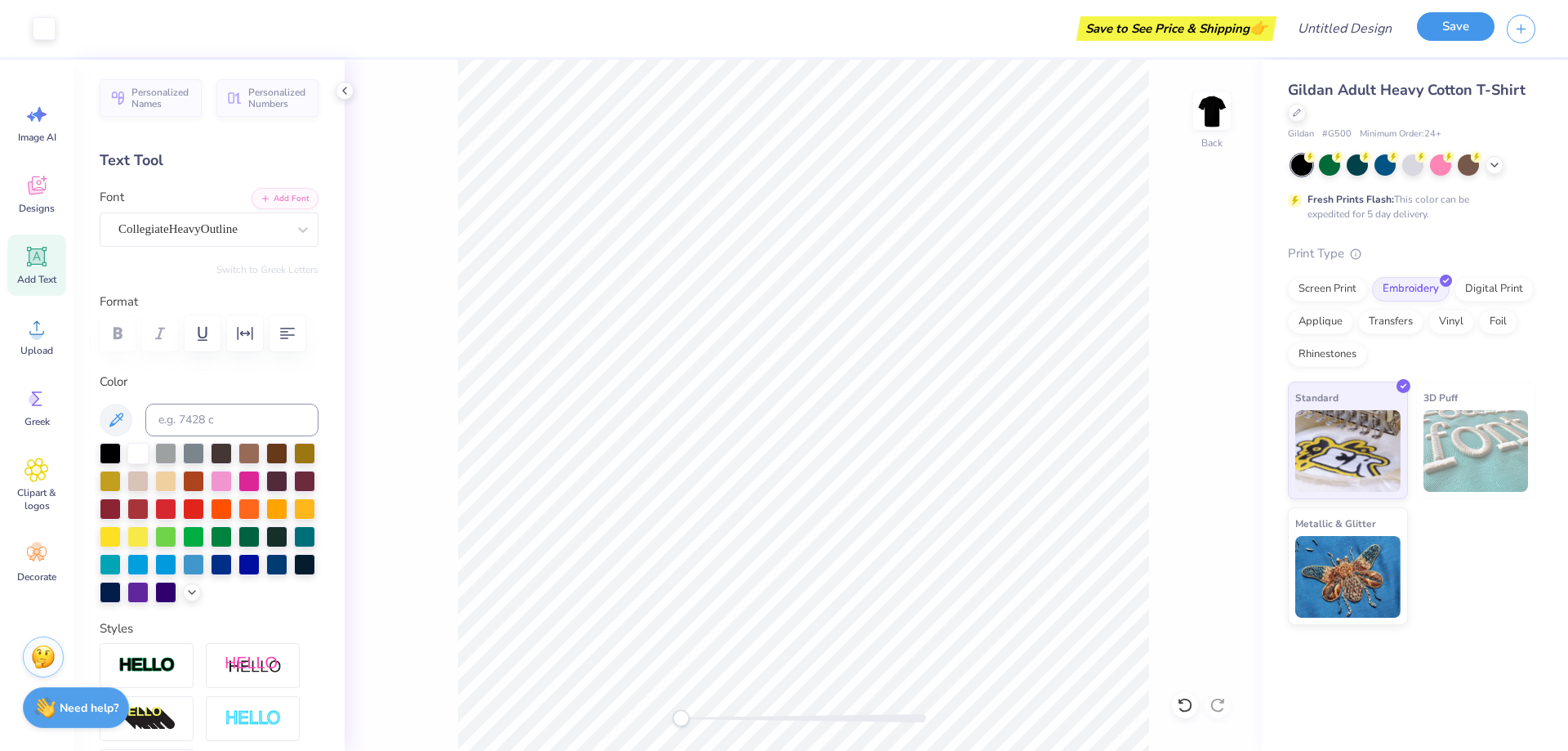
click at [1449, 27] on button "Save" at bounding box center [1455, 25] width 77 height 28
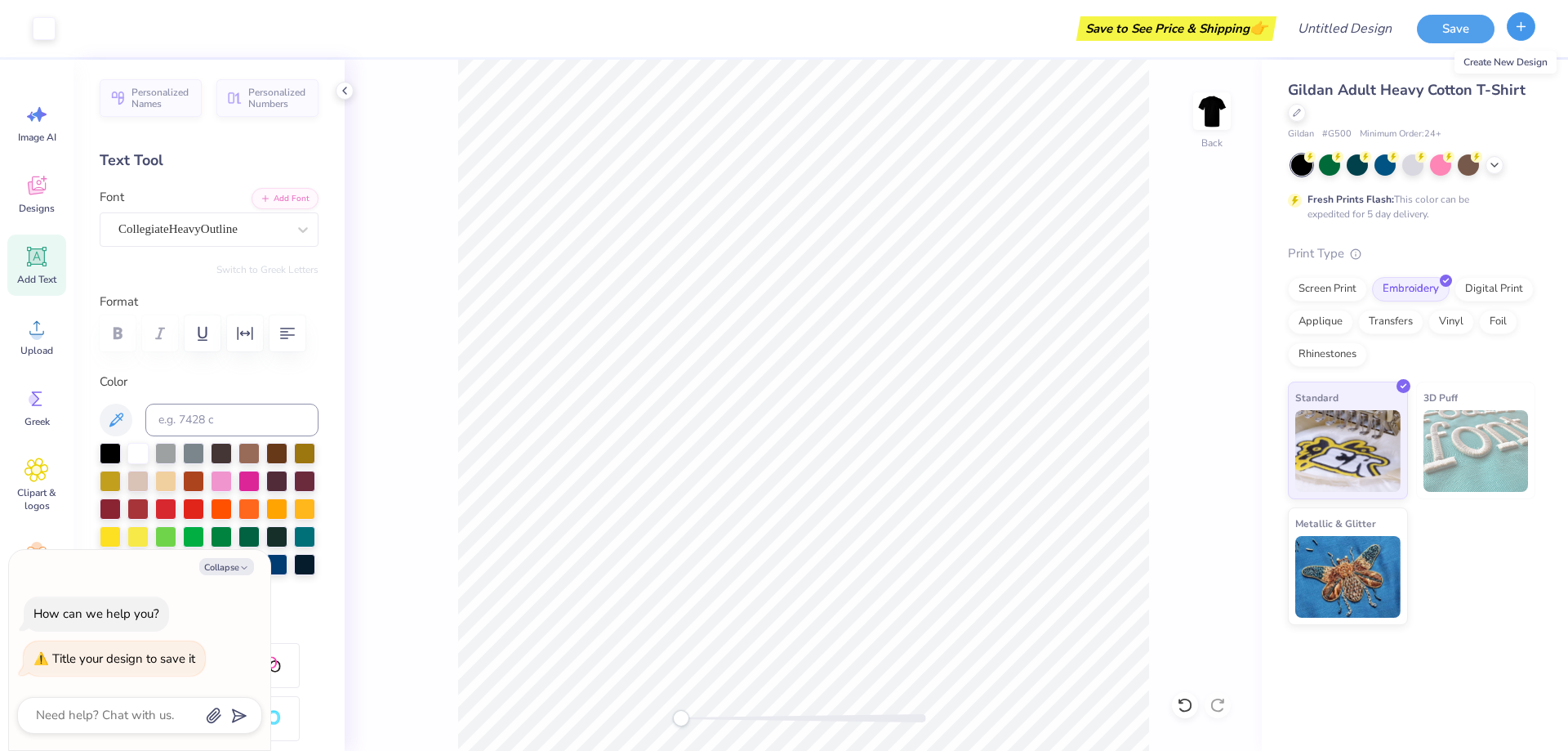
click at [1514, 22] on icon "button" at bounding box center [1521, 26] width 14 height 14
click at [1439, 35] on button "Save" at bounding box center [1455, 25] width 77 height 28
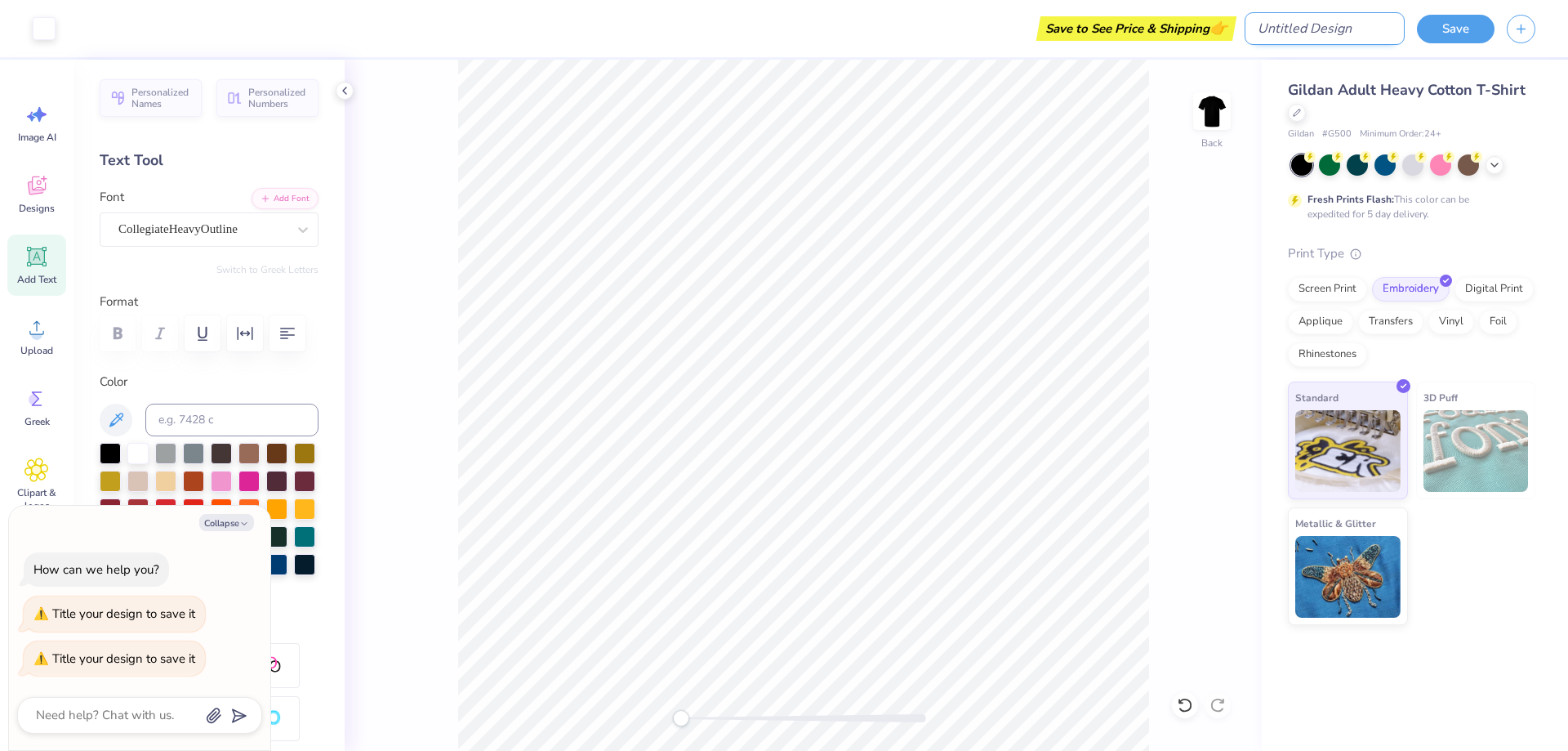
type textarea "x"
click at [1310, 35] on input "Design Title" at bounding box center [1325, 28] width 160 height 33
drag, startPoint x: 1354, startPoint y: 29, endPoint x: 1219, endPoint y: 15, distance: 135.7
click at [1219, 15] on div "Art colors Save to See Price & Shipping 👉 Design Title Save" at bounding box center [784, 28] width 1568 height 57
type input "M"
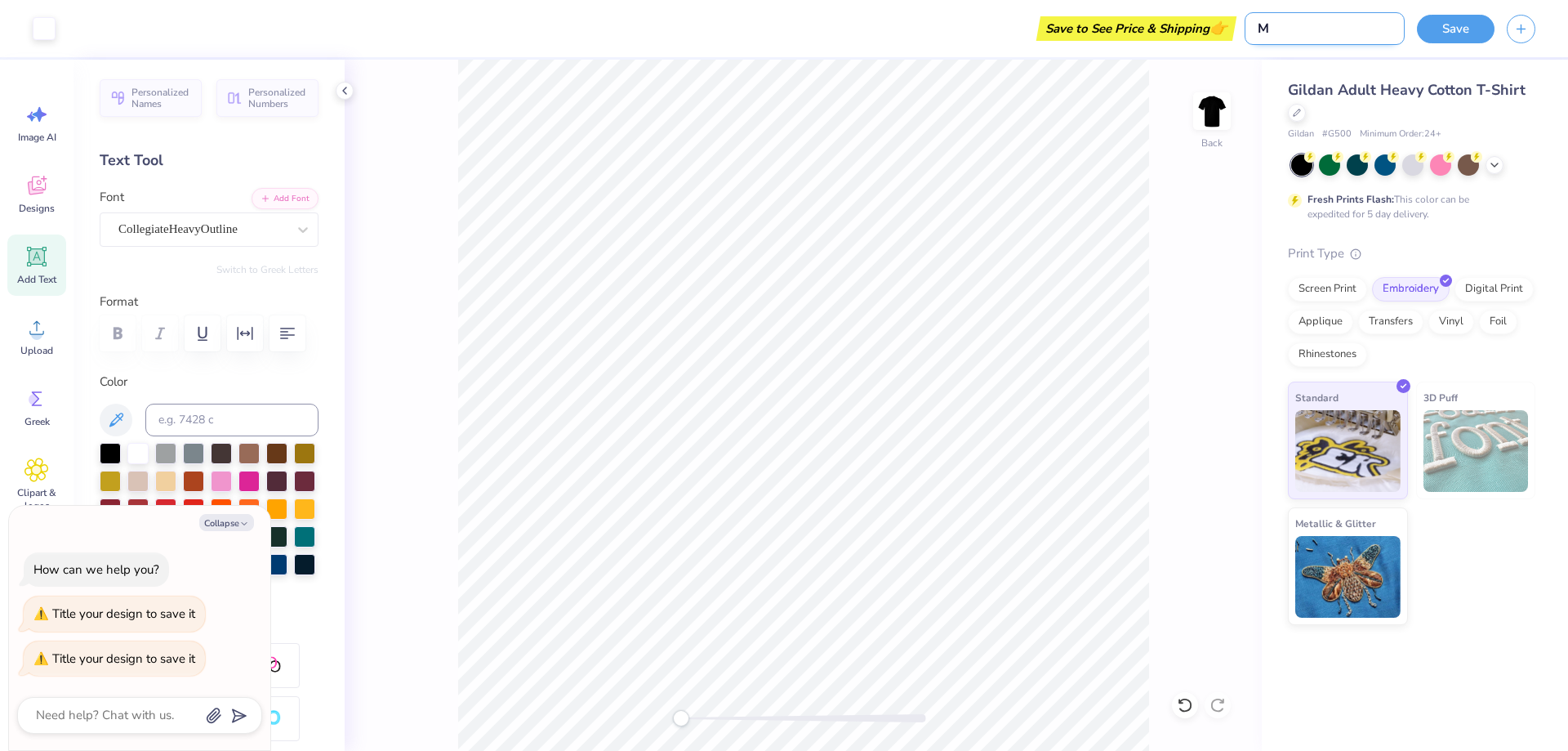
type textarea "x"
type input "MY"
type textarea "x"
type input "MY"
type textarea "x"
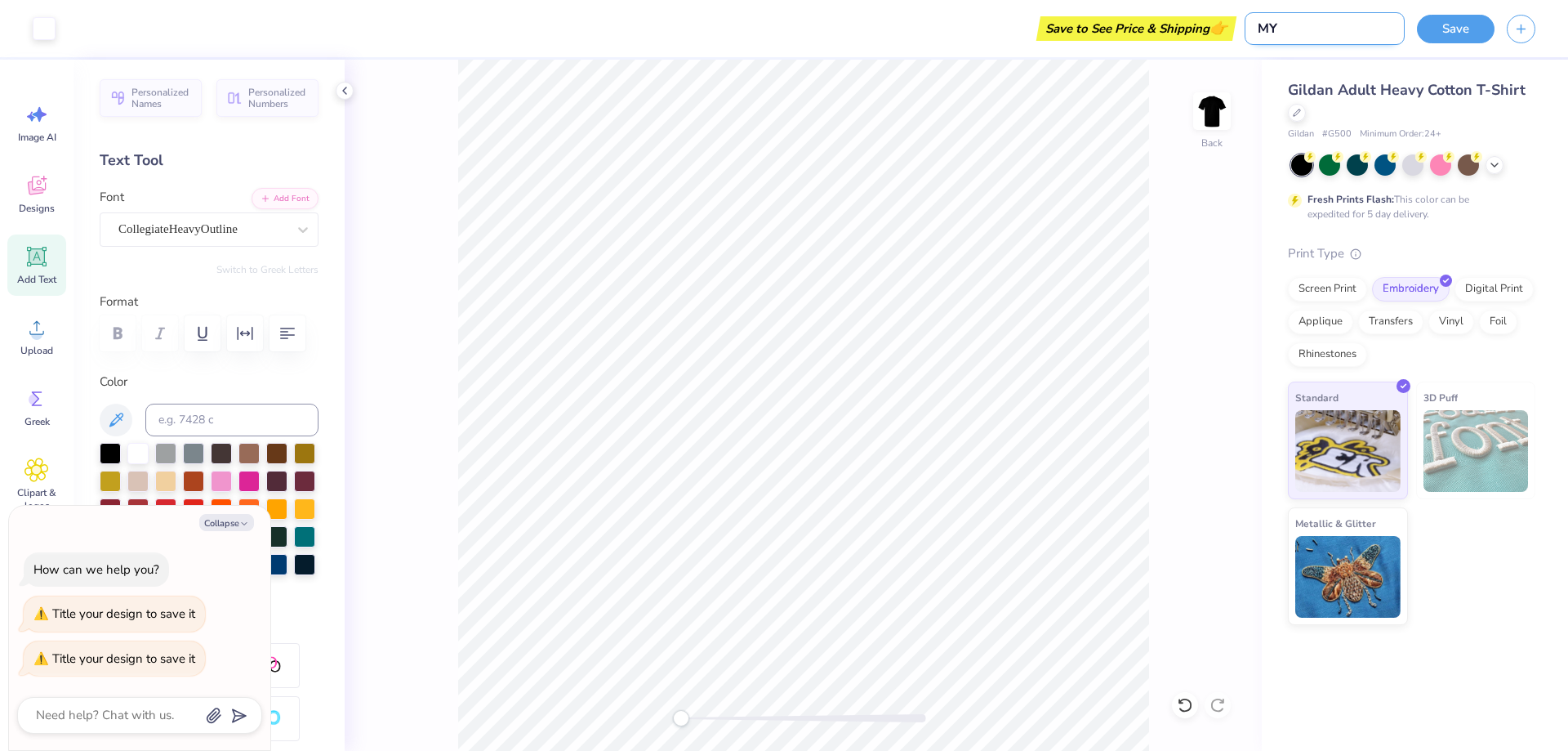
type input "MY L"
type textarea "x"
type input "MY LO"
type textarea "x"
type input "MY LOG"
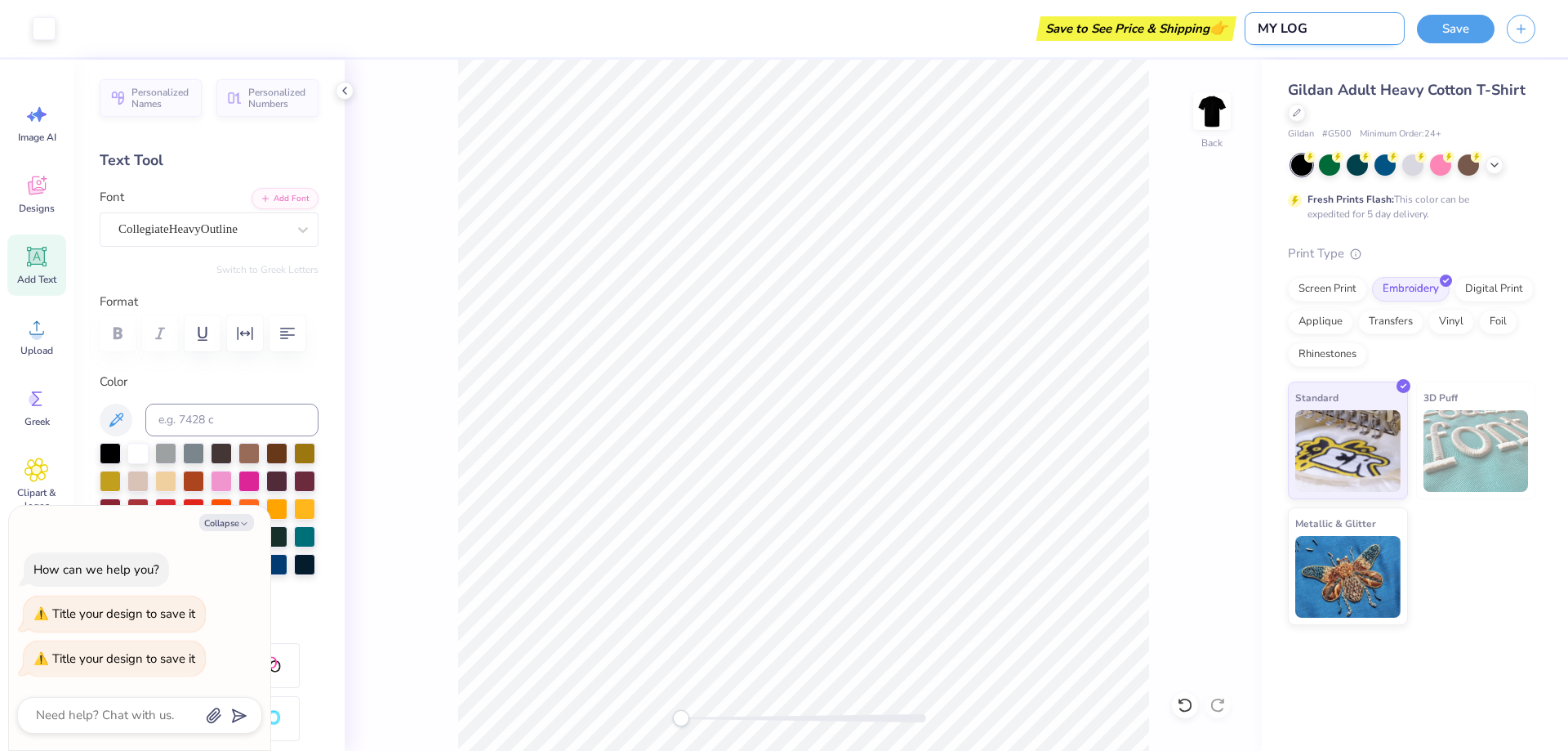
type textarea "x"
type input "MY LOGO"
type textarea "x"
type input "MY LOGOS"
type textarea "x"
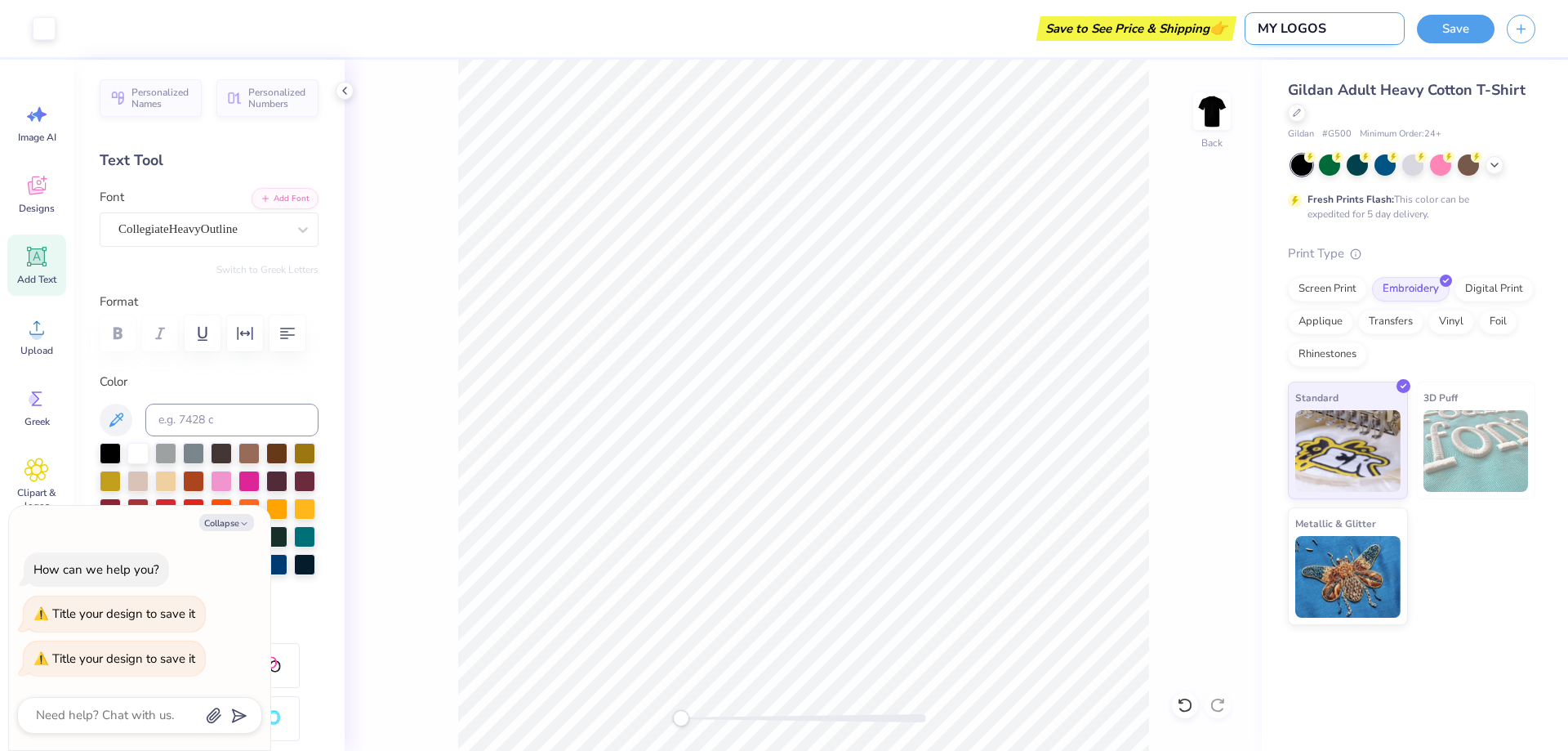
type input "MY LOGOSJ"
type textarea "x"
type input "MY LOGOSJ"
click at [1439, 32] on button "Save" at bounding box center [1455, 25] width 77 height 28
type textarea "x"
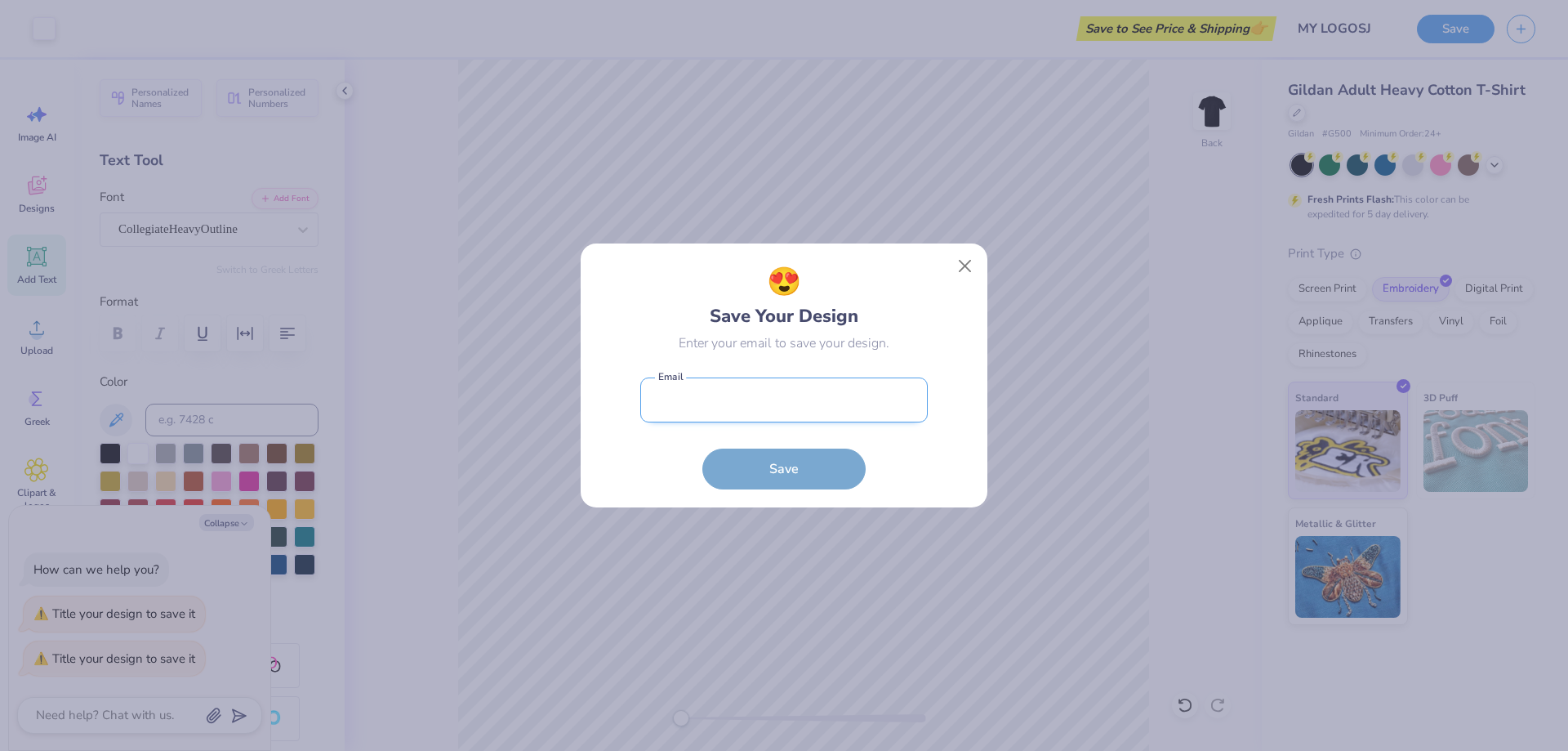
click at [714, 400] on input "email" at bounding box center [784, 400] width 288 height 44
type input "[PERSON_NAME][EMAIL_ADDRESS][PERSON_NAME][DOMAIN_NAME][US_STATE]"
click at [855, 397] on input "[PERSON_NAME][EMAIL_ADDRESS][PERSON_NAME][DOMAIN_NAME][US_STATE]" at bounding box center [784, 400] width 288 height 44
drag, startPoint x: 855, startPoint y: 397, endPoint x: 611, endPoint y: 394, distance: 244.0
click at [611, 394] on div "😍 Save Your Design Enter your email to save your design. [PERSON_NAME][EMAIL_AD…" at bounding box center [784, 375] width 370 height 228
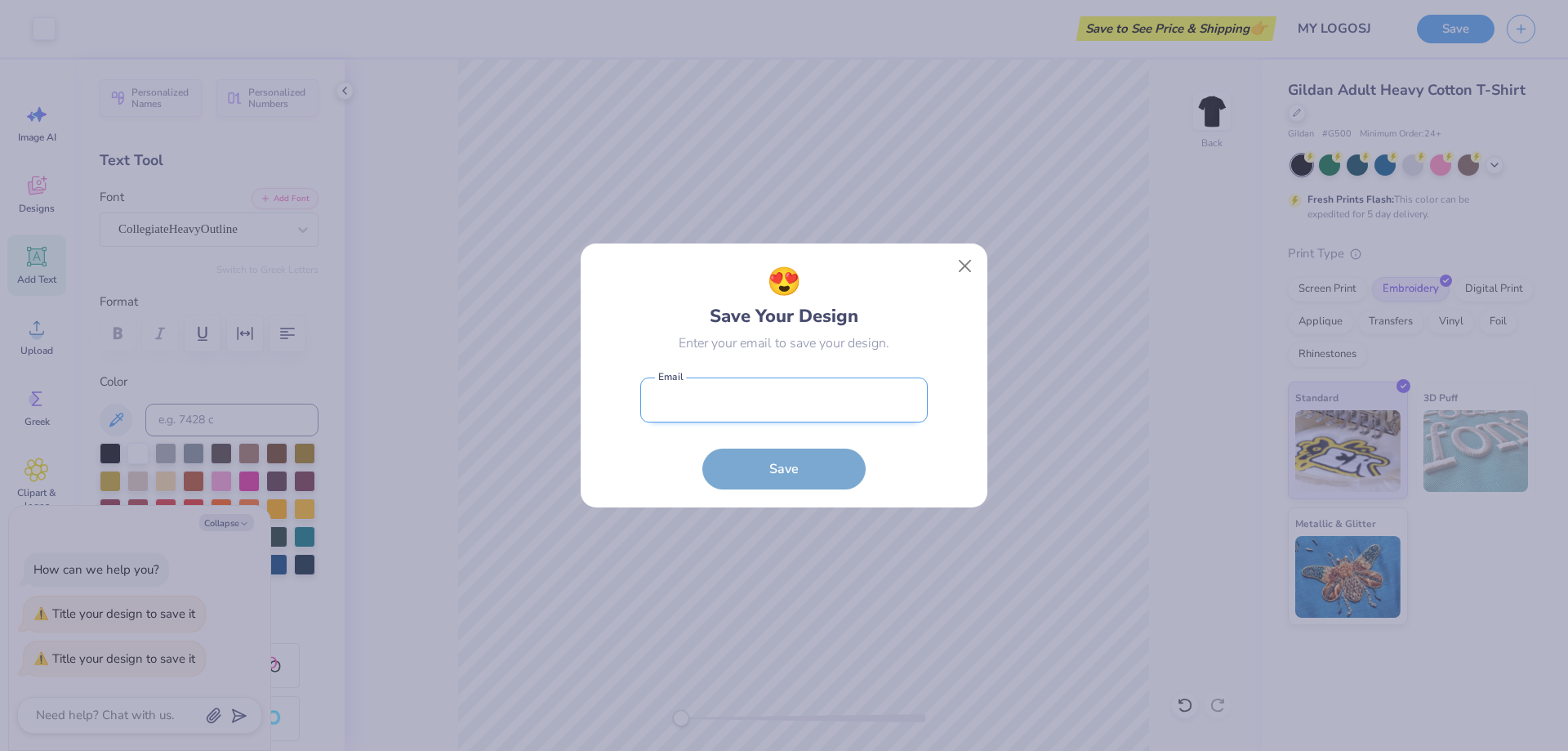
click at [686, 408] on input "email" at bounding box center [784, 400] width 288 height 44
type input "[EMAIL_ADDRESS][DOMAIN_NAME]"
click at [772, 459] on button "Save" at bounding box center [784, 464] width 163 height 41
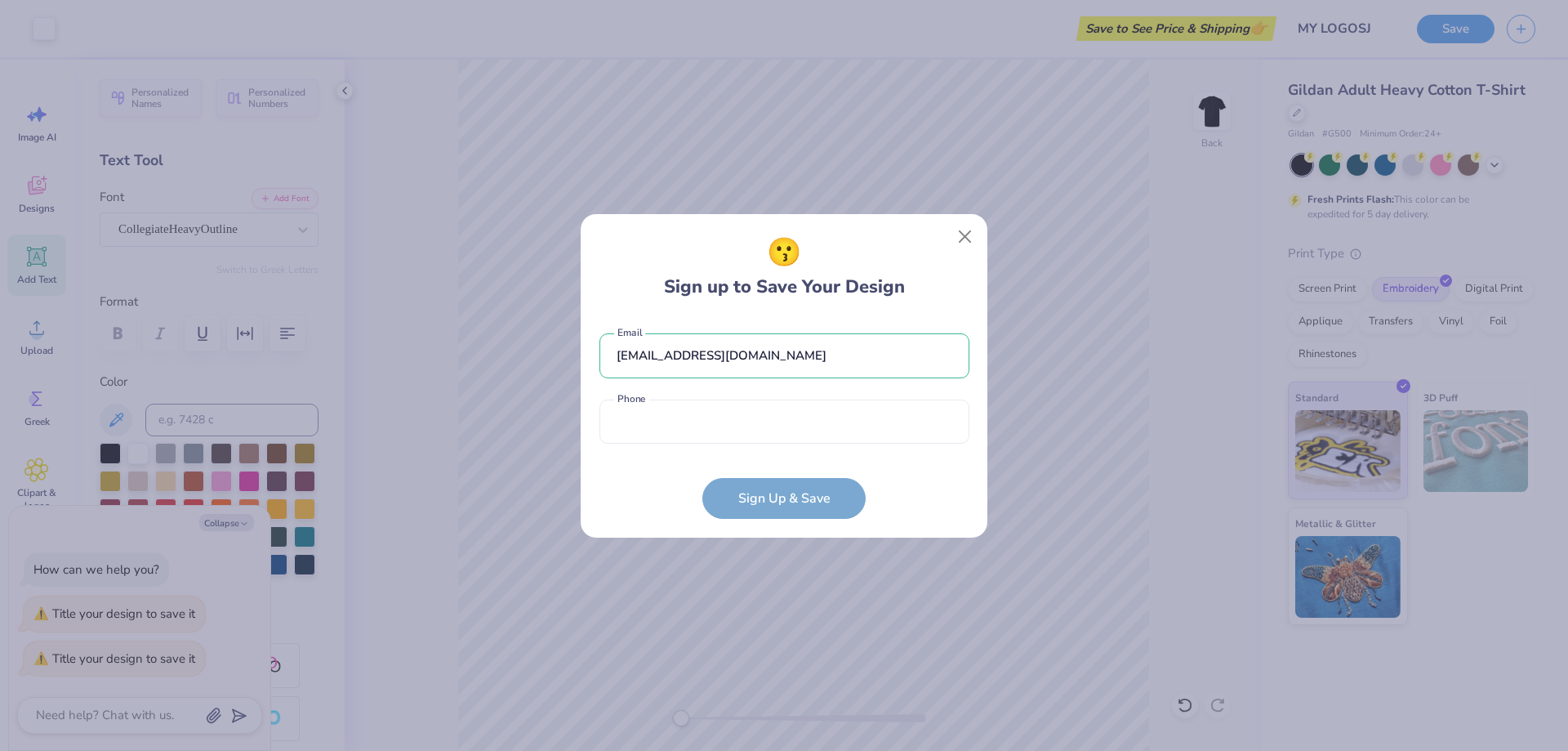
type textarea "x"
click at [728, 420] on input "tel" at bounding box center [784, 421] width 370 height 44
type input "7"
type input "[PHONE_NUMBER]"
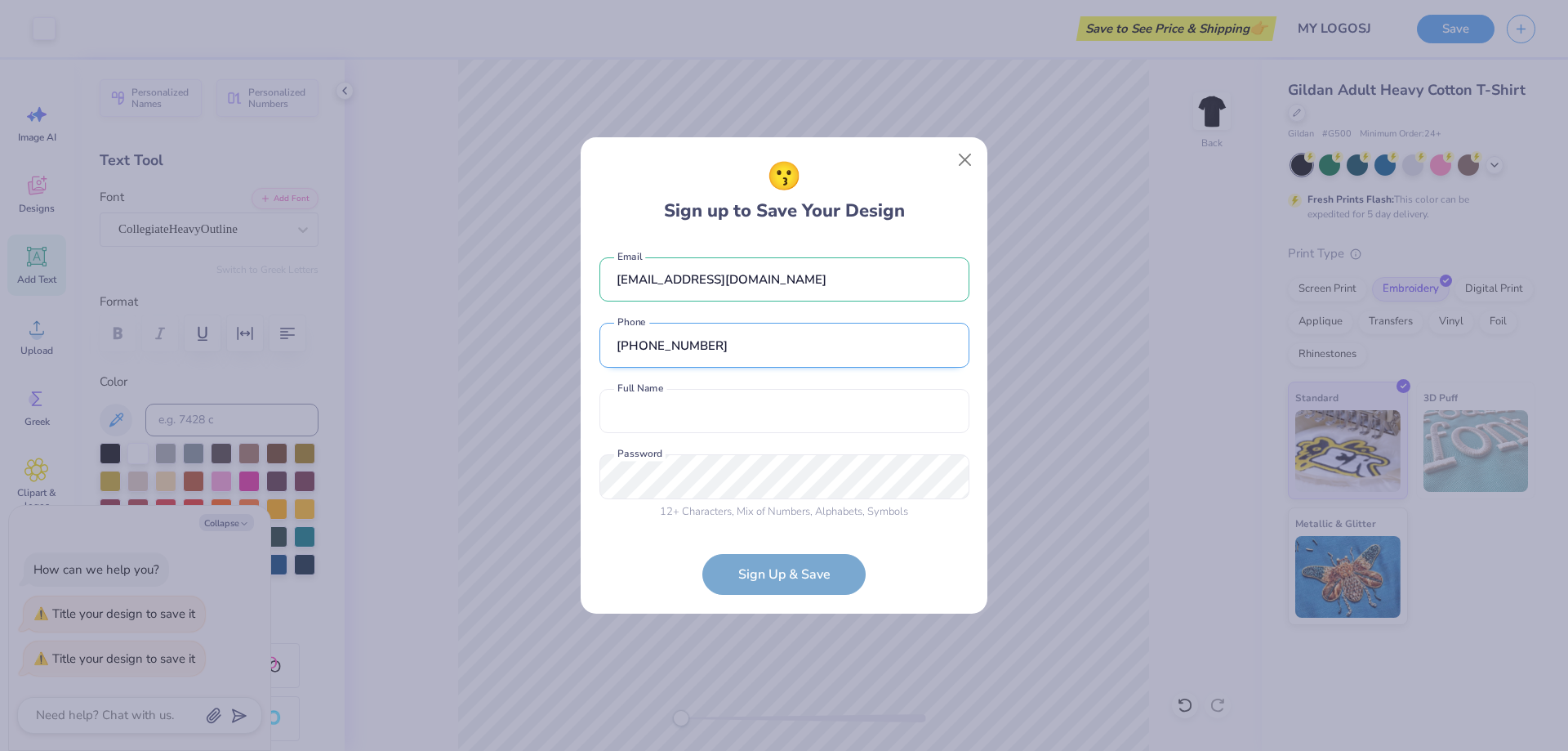
type textarea "x"
type input "[PHONE_NUMBER]"
click at [728, 420] on input "text" at bounding box center [784, 410] width 370 height 44
type input "S"
type input "Tj"
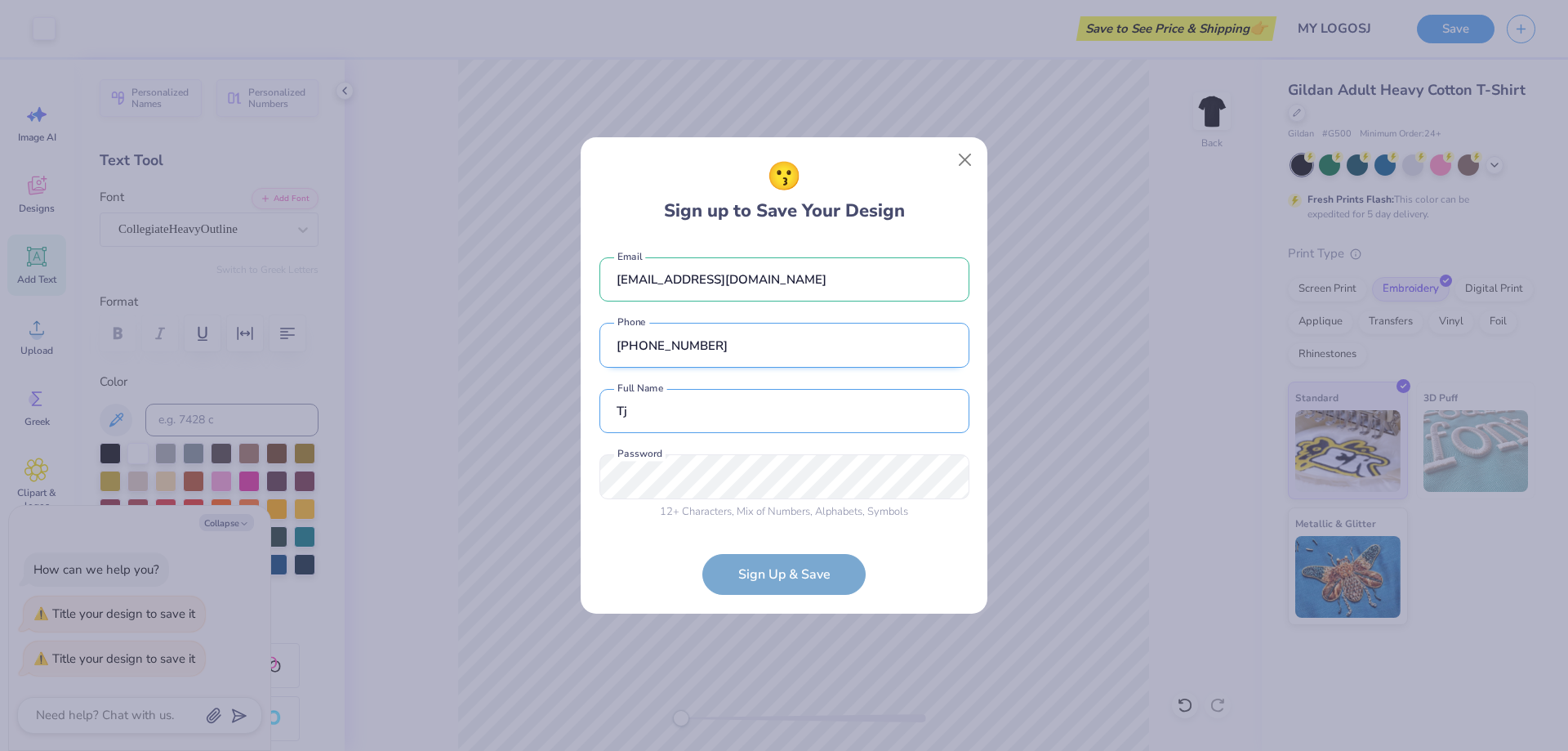
type textarea "x"
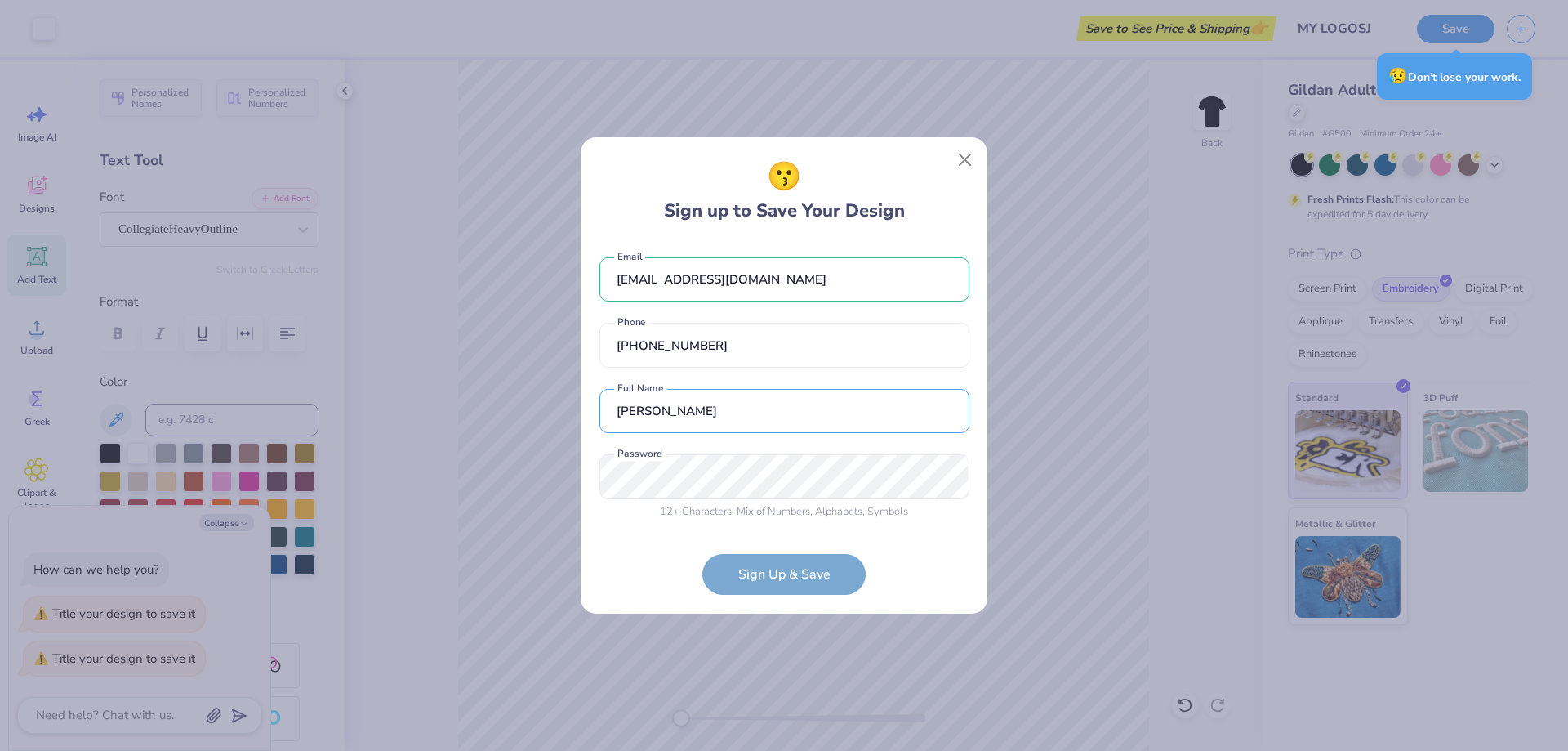
type input "[PERSON_NAME]"
type textarea "x"
click at [592, 472] on div "😗 Sign up to Save Your Design [EMAIL_ADDRESS][DOMAIN_NAME] Email [PHONE_NUMBER]…" at bounding box center [784, 375] width 407 height 476
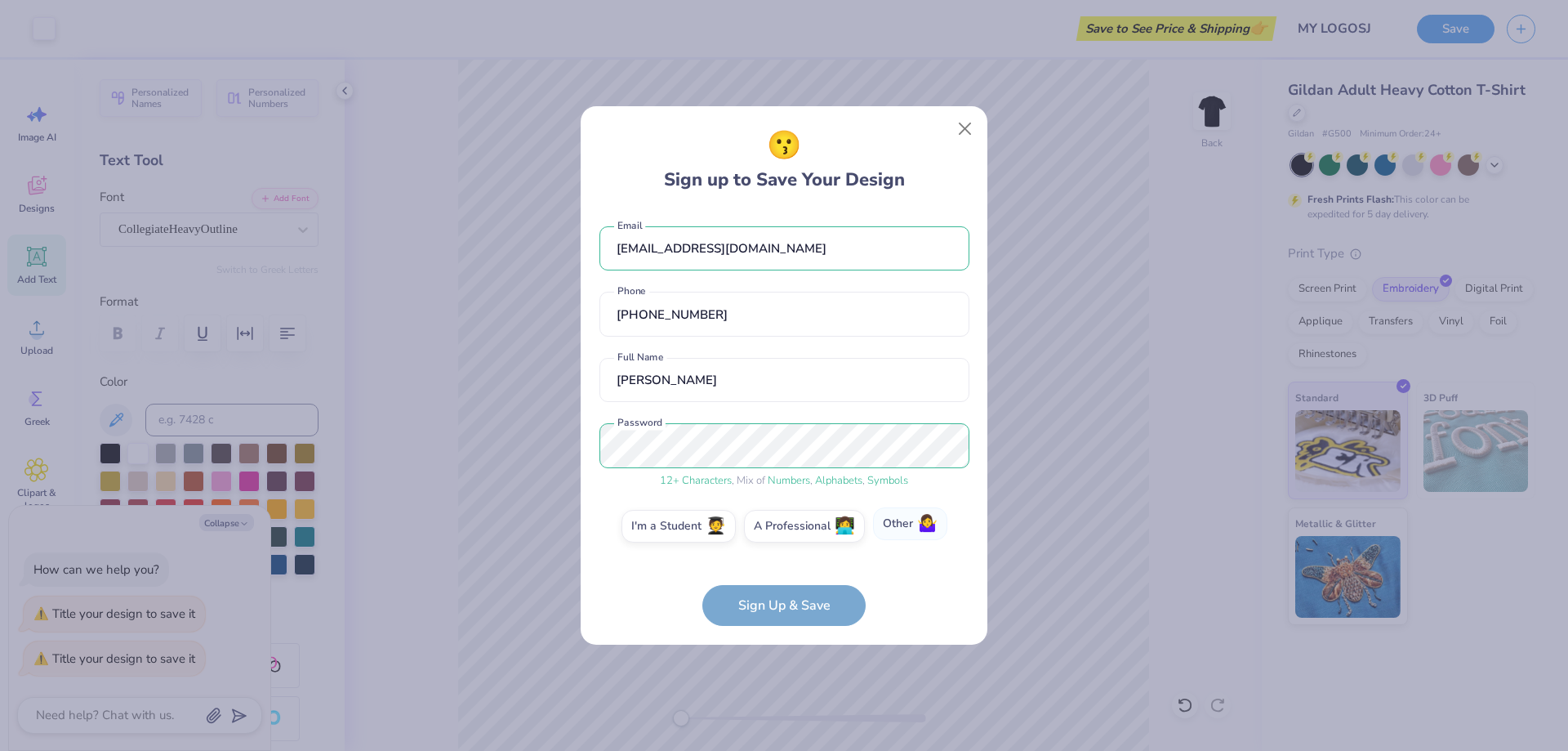
click at [912, 526] on label "Other 🤷‍♀️" at bounding box center [911, 524] width 74 height 33
click at [790, 526] on input "Other 🤷‍♀️" at bounding box center [784, 530] width 11 height 11
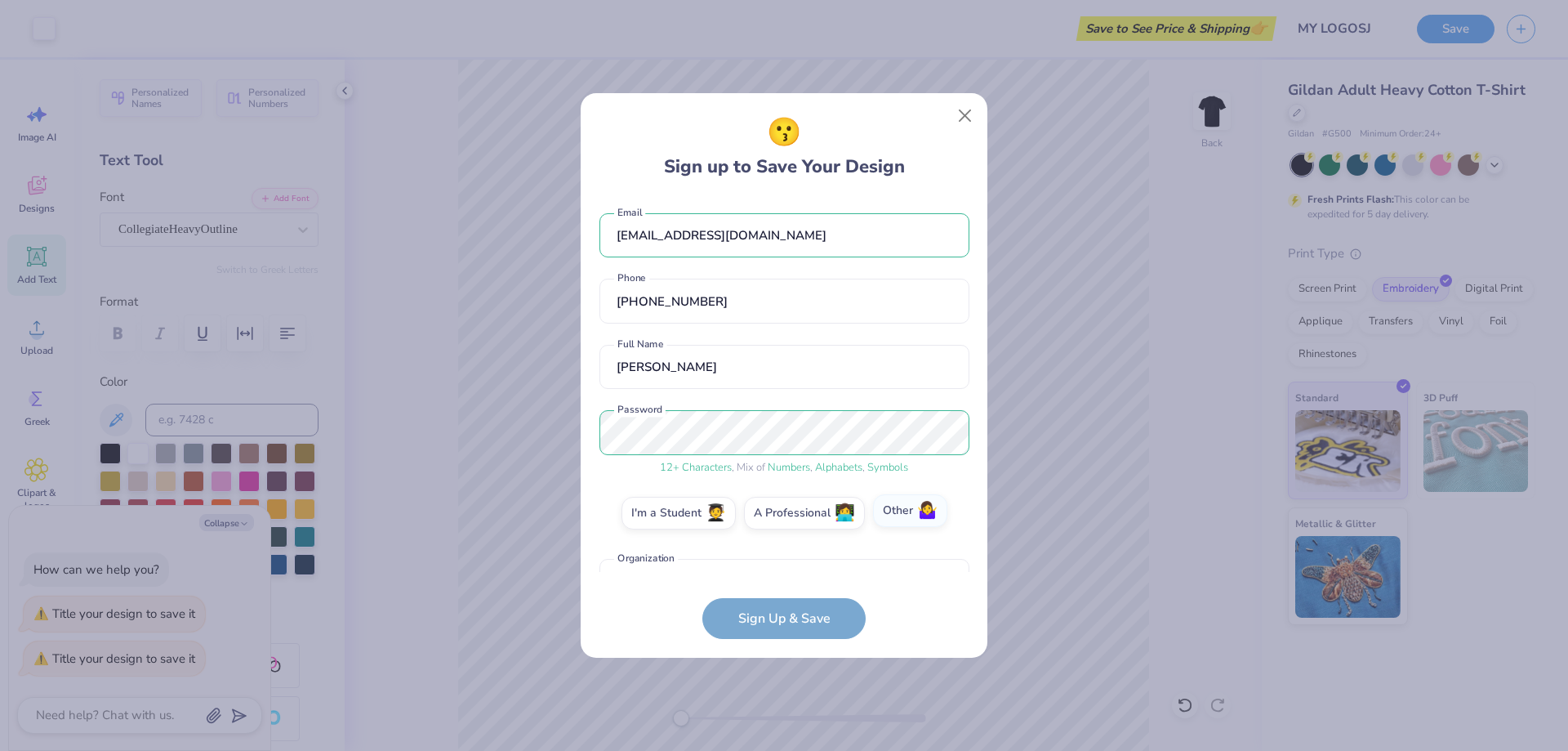
scroll to position [39, 0]
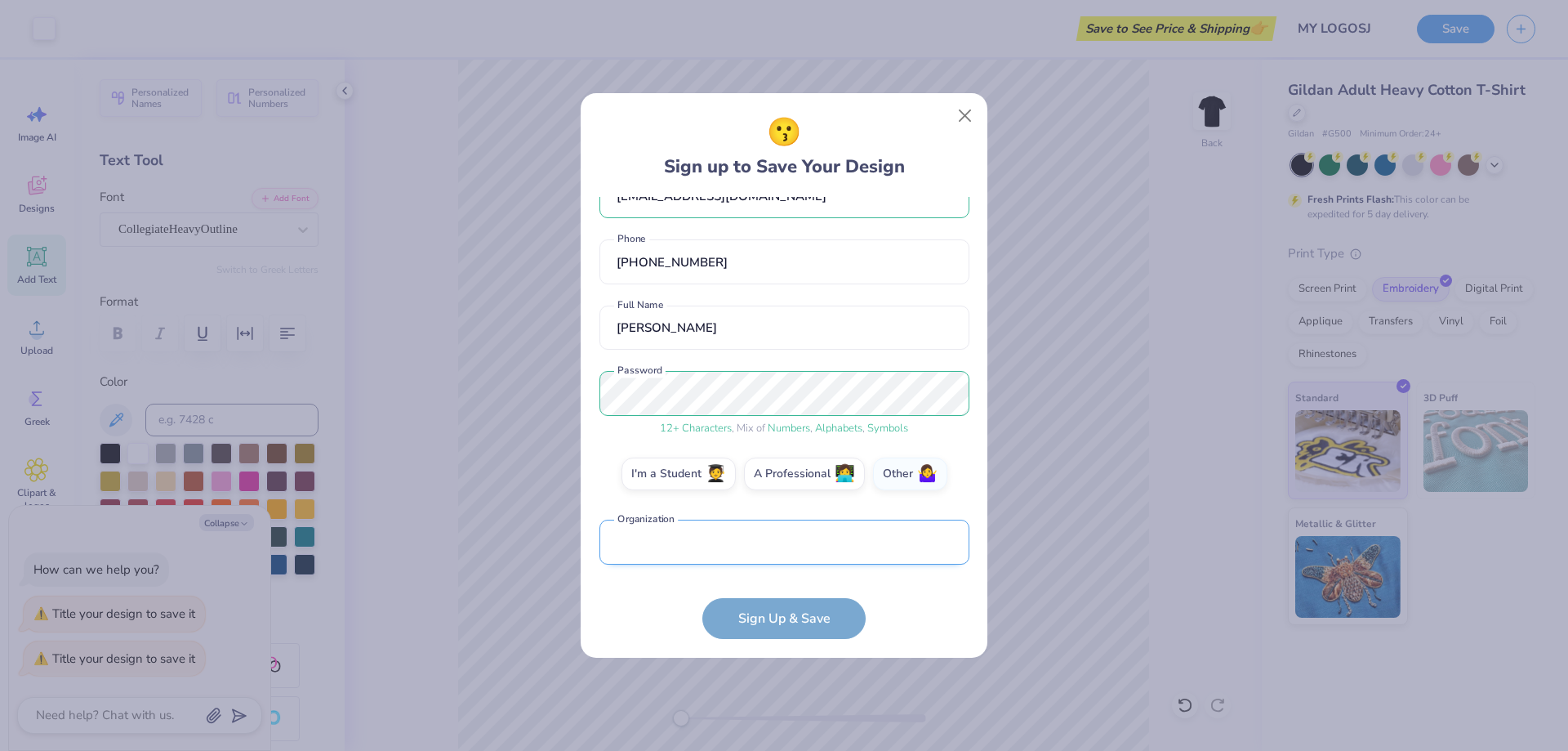
click at [907, 543] on input "text" at bounding box center [784, 541] width 370 height 44
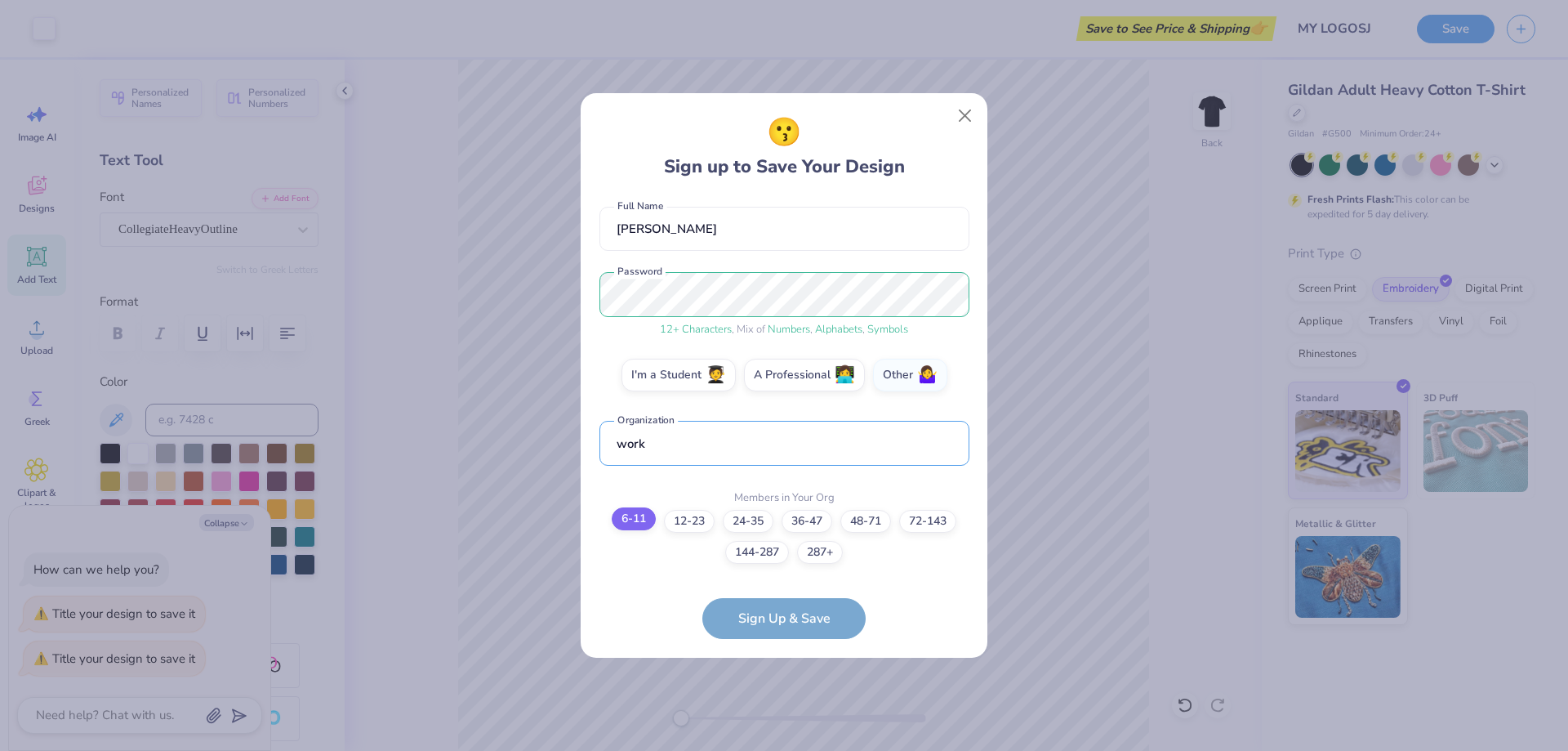
type input "work"
click at [638, 523] on label "6-11" at bounding box center [634, 519] width 44 height 23
click at [779, 670] on input "6-11" at bounding box center [784, 676] width 11 height 11
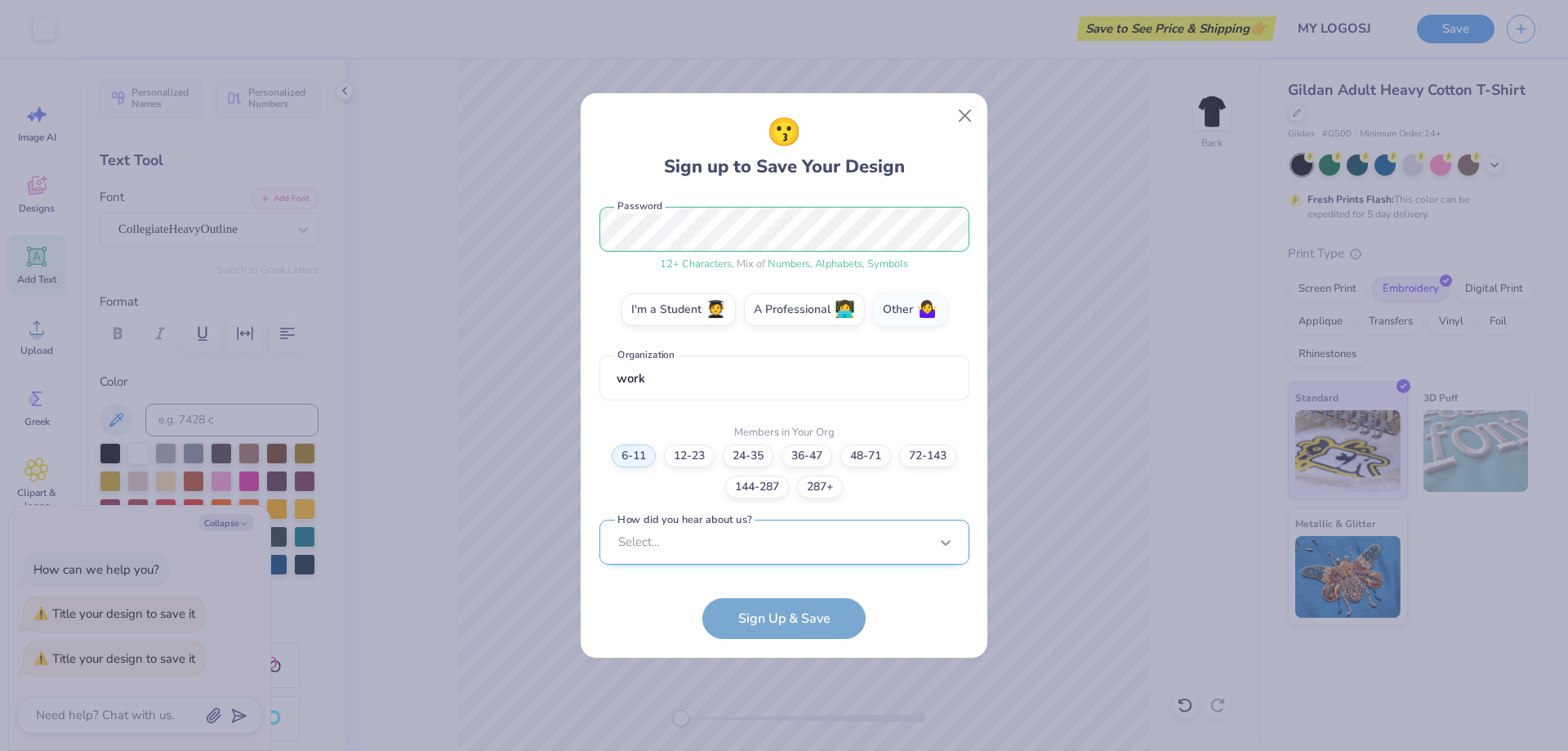
click at [950, 541] on div "Select..." at bounding box center [784, 541] width 370 height 44
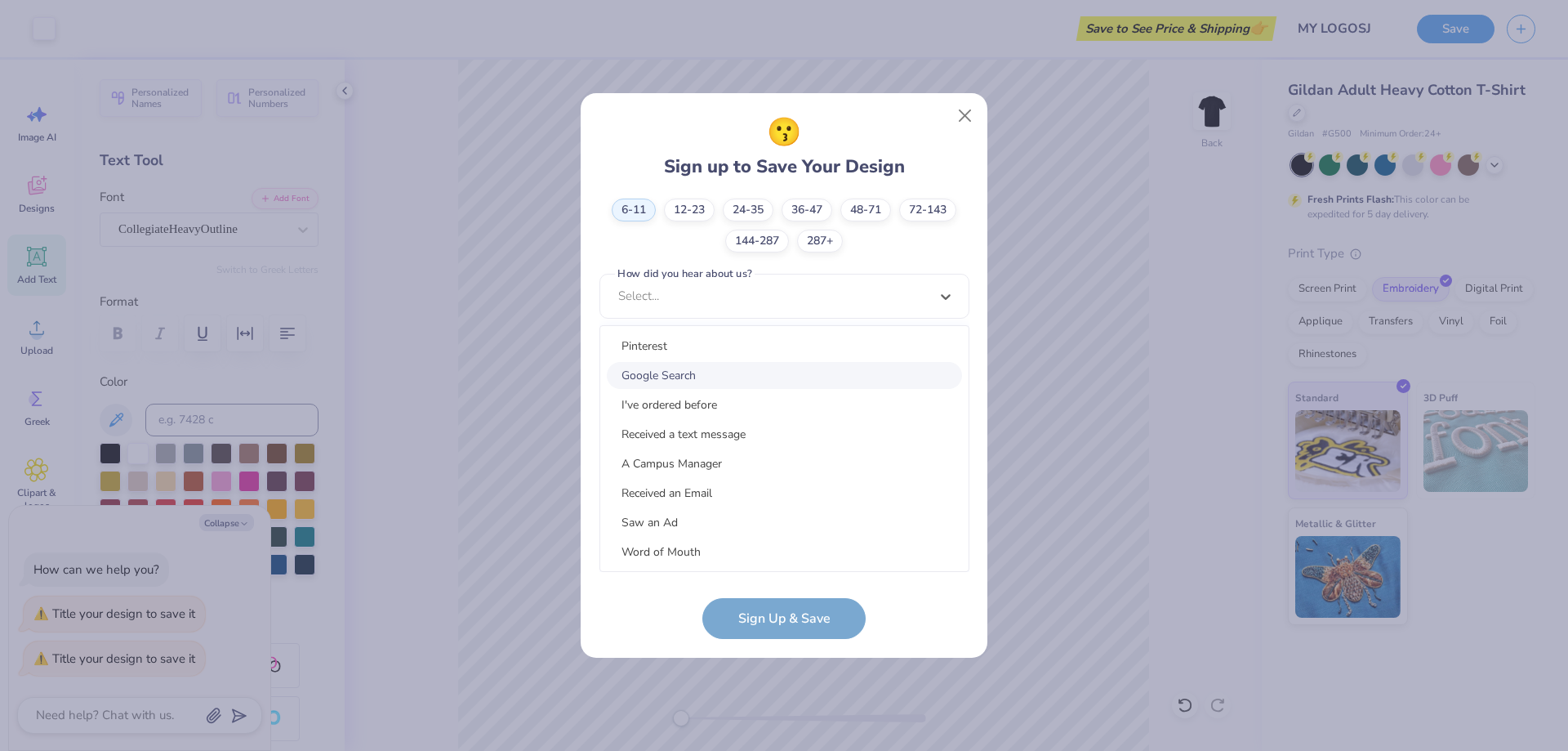
click at [732, 381] on div "Google Search" at bounding box center [784, 376] width 355 height 27
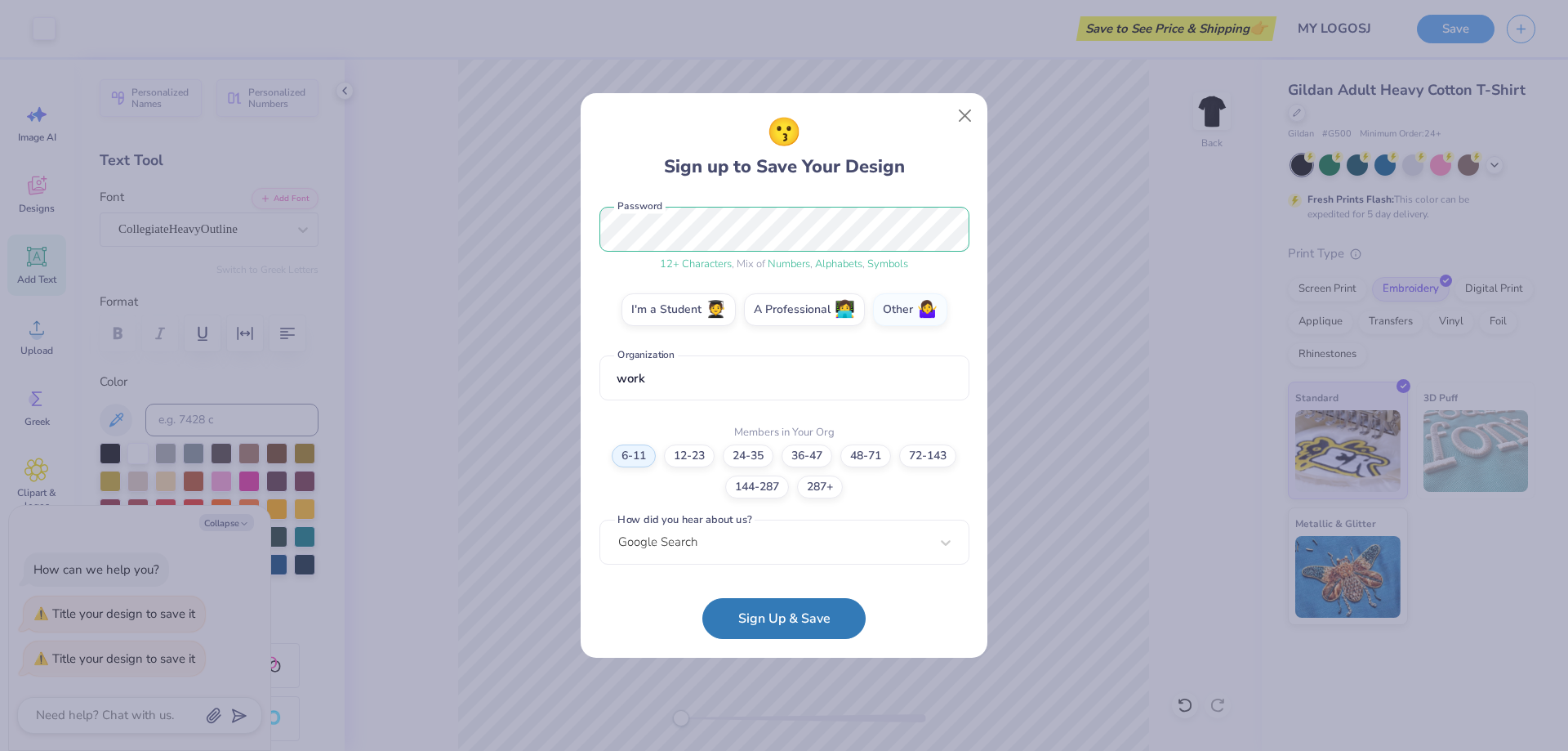
scroll to position [203, 0]
click at [809, 606] on button "Sign Up & Save" at bounding box center [784, 614] width 163 height 41
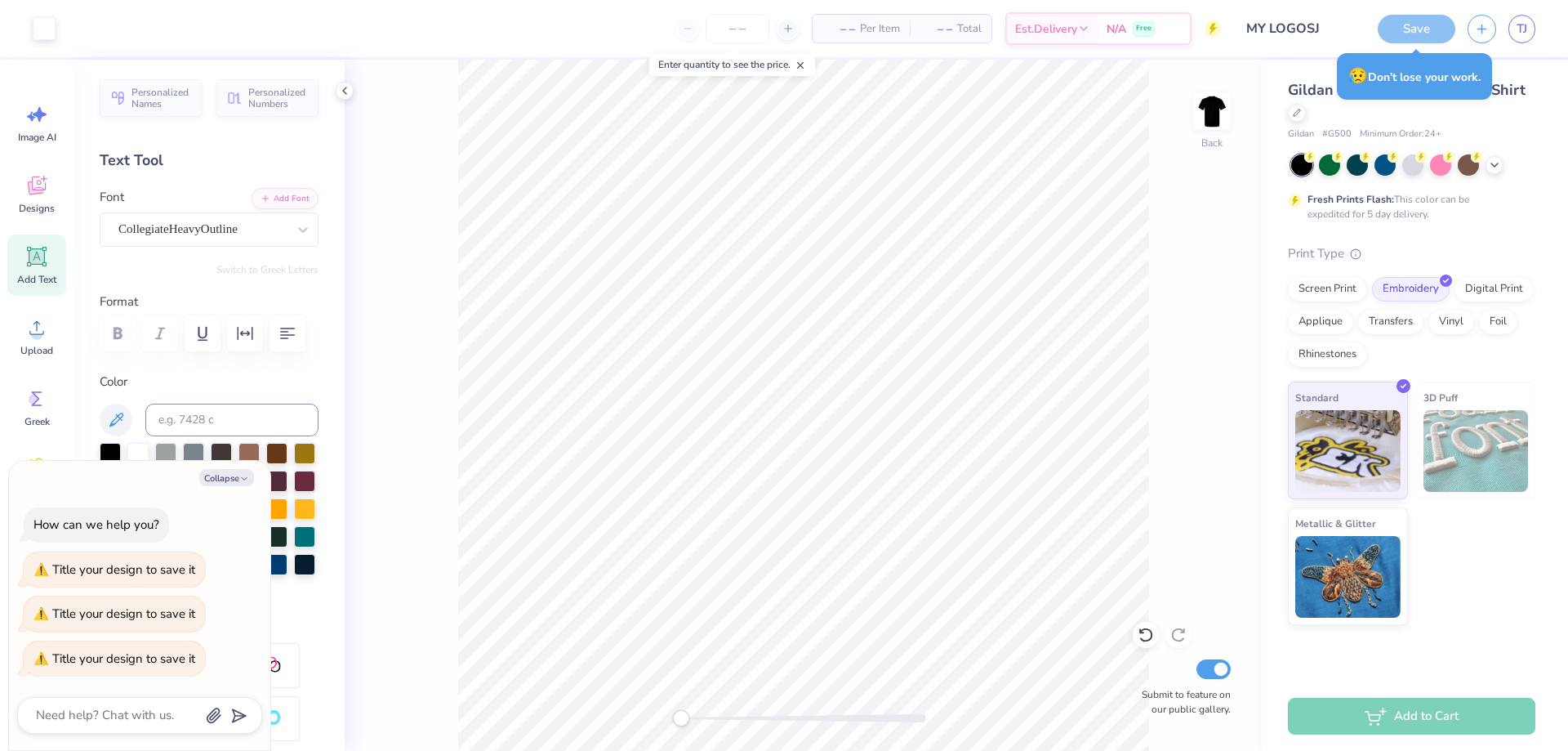
type textarea "x"
